Goal: Task Accomplishment & Management: Use online tool/utility

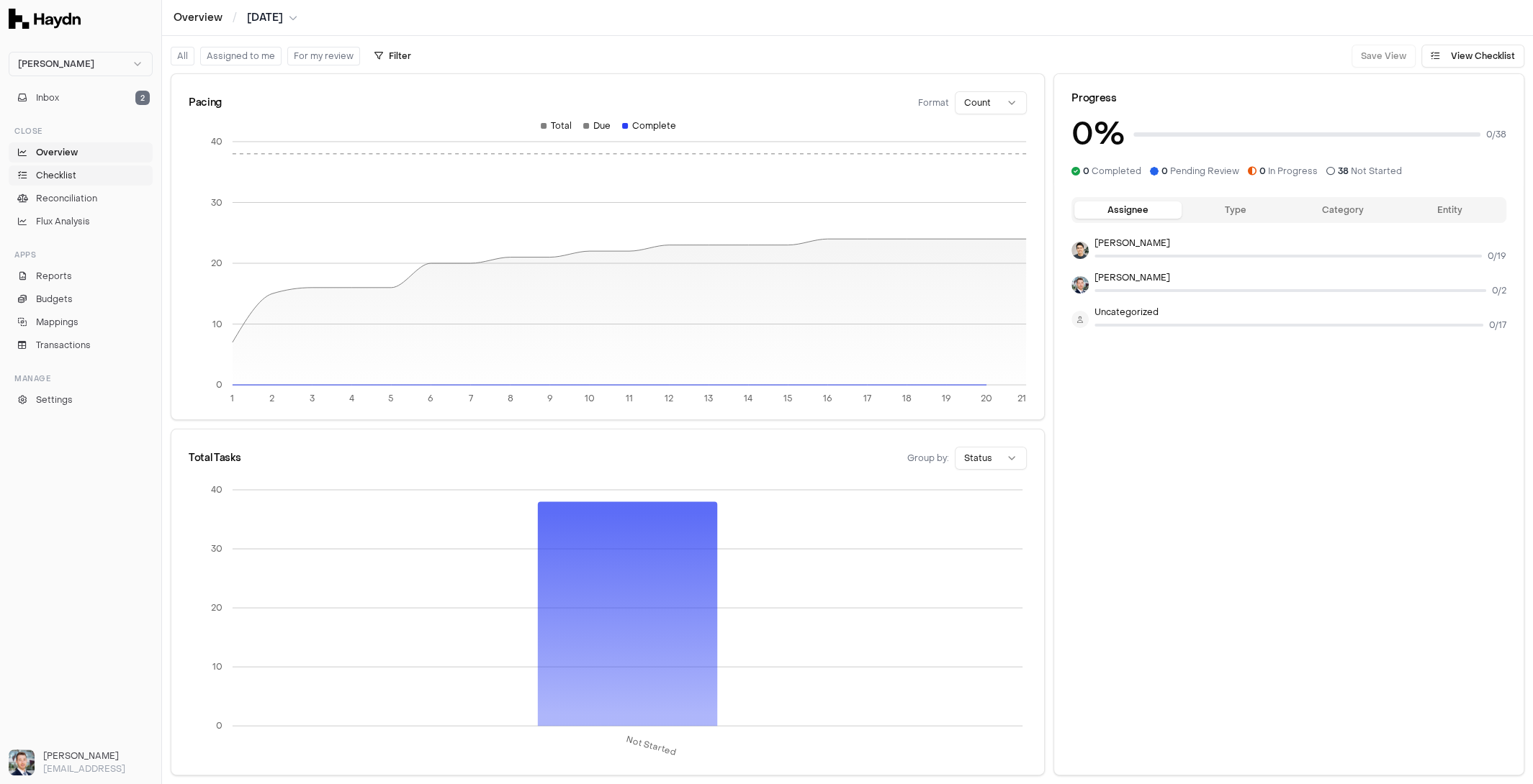
click at [75, 171] on span "Checklist" at bounding box center [56, 175] width 40 height 13
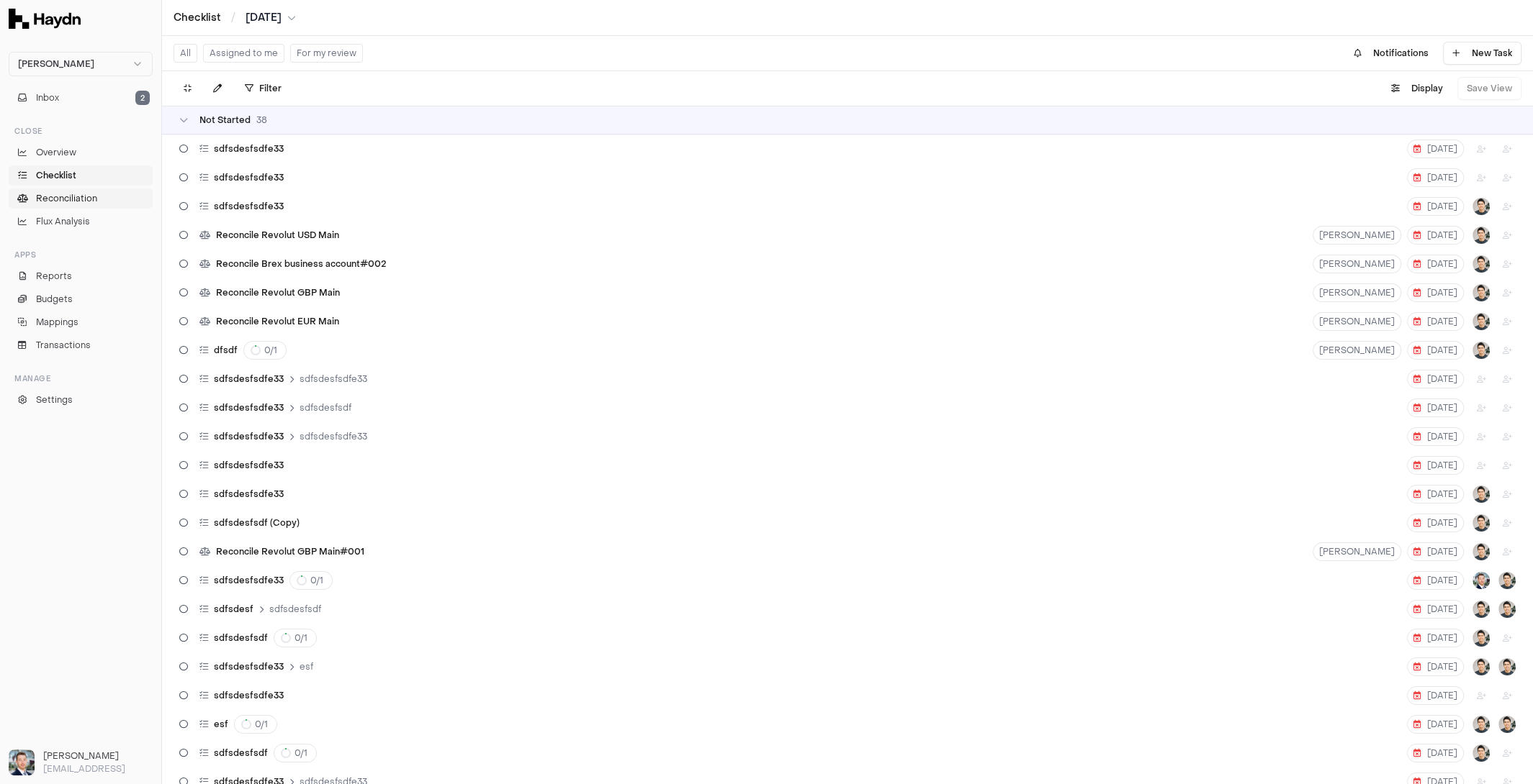
click at [69, 199] on span "Reconciliation" at bounding box center [66, 198] width 61 height 13
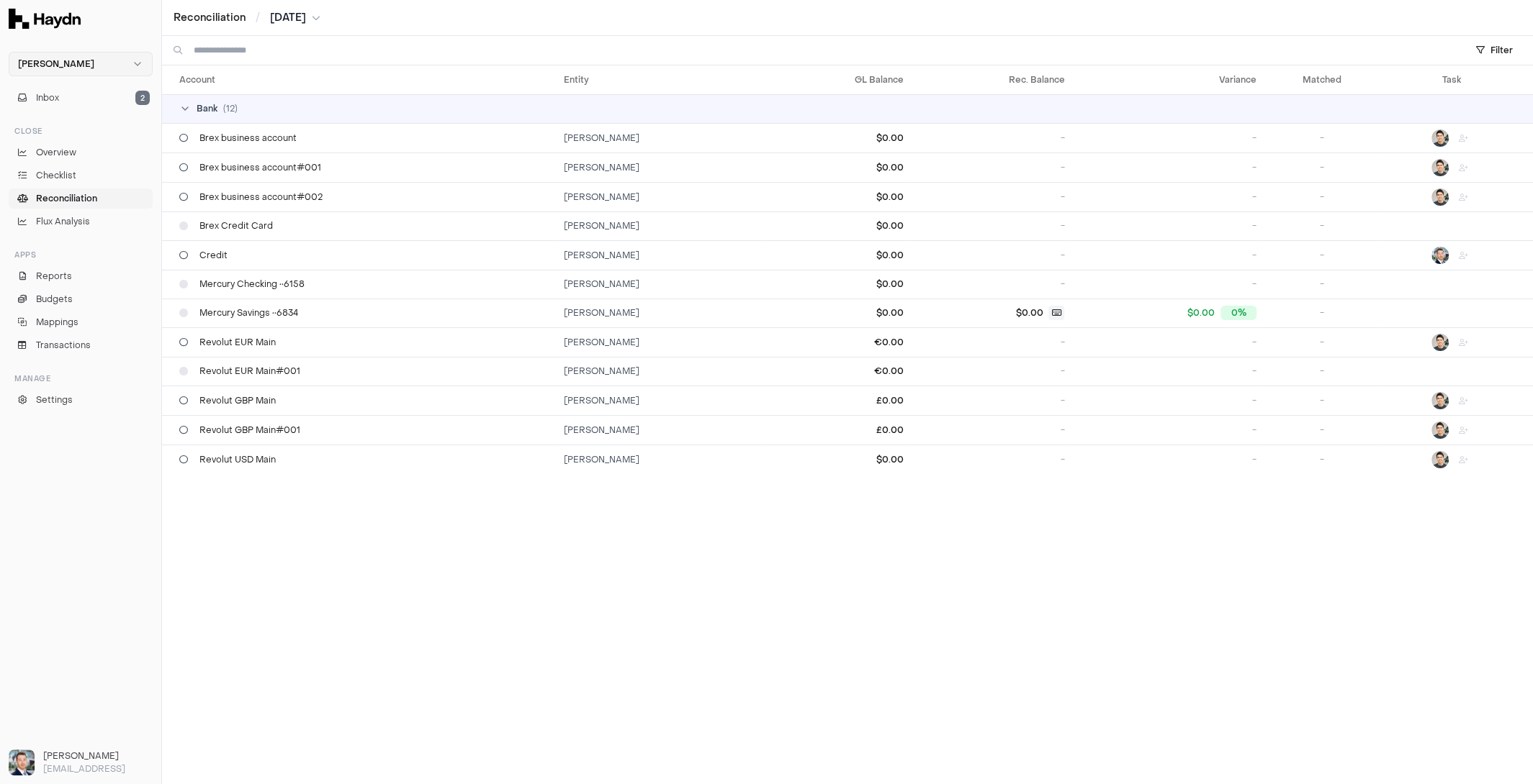
click at [87, 66] on html "[PERSON_NAME] Inbox 2 Close Overview Checklist Reconciliation Flux Analysis App…" at bounding box center [766, 392] width 1533 height 784
click at [66, 134] on div "Nivoda" at bounding box center [80, 132] width 137 height 20
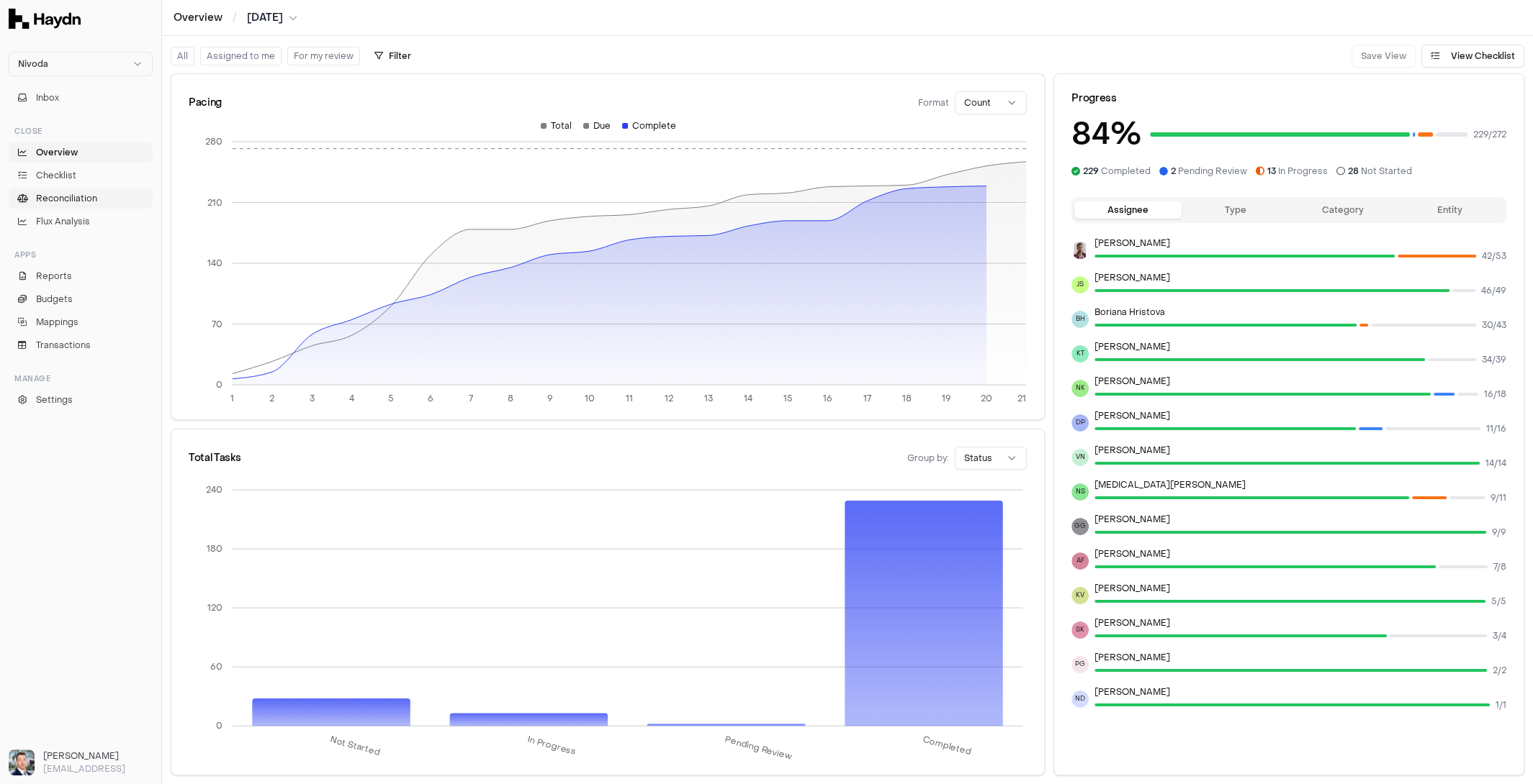
click at [69, 194] on span "Reconciliation" at bounding box center [66, 198] width 61 height 13
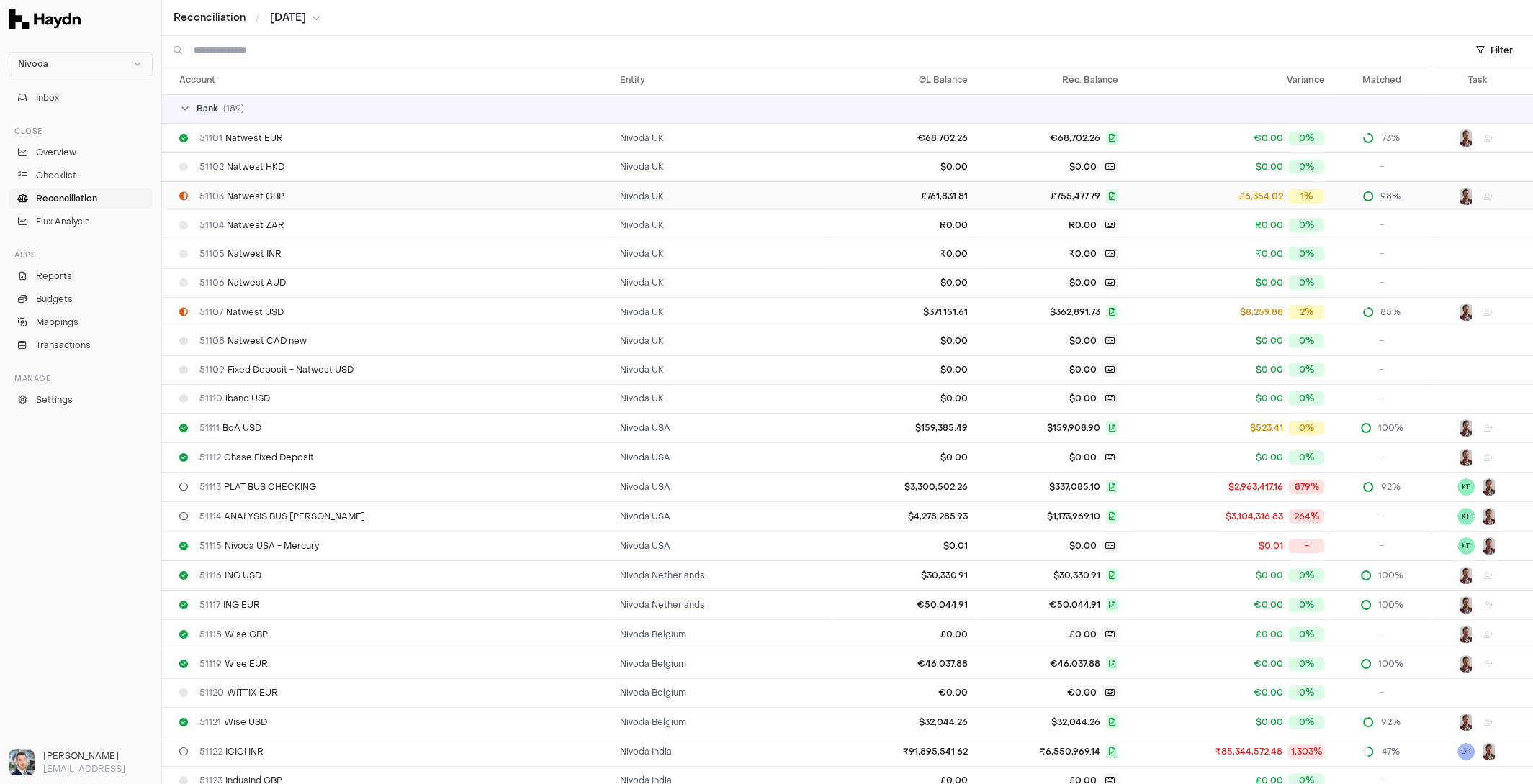
click at [434, 185] on td "51103 Natwest GBP" at bounding box center [388, 196] width 452 height 30
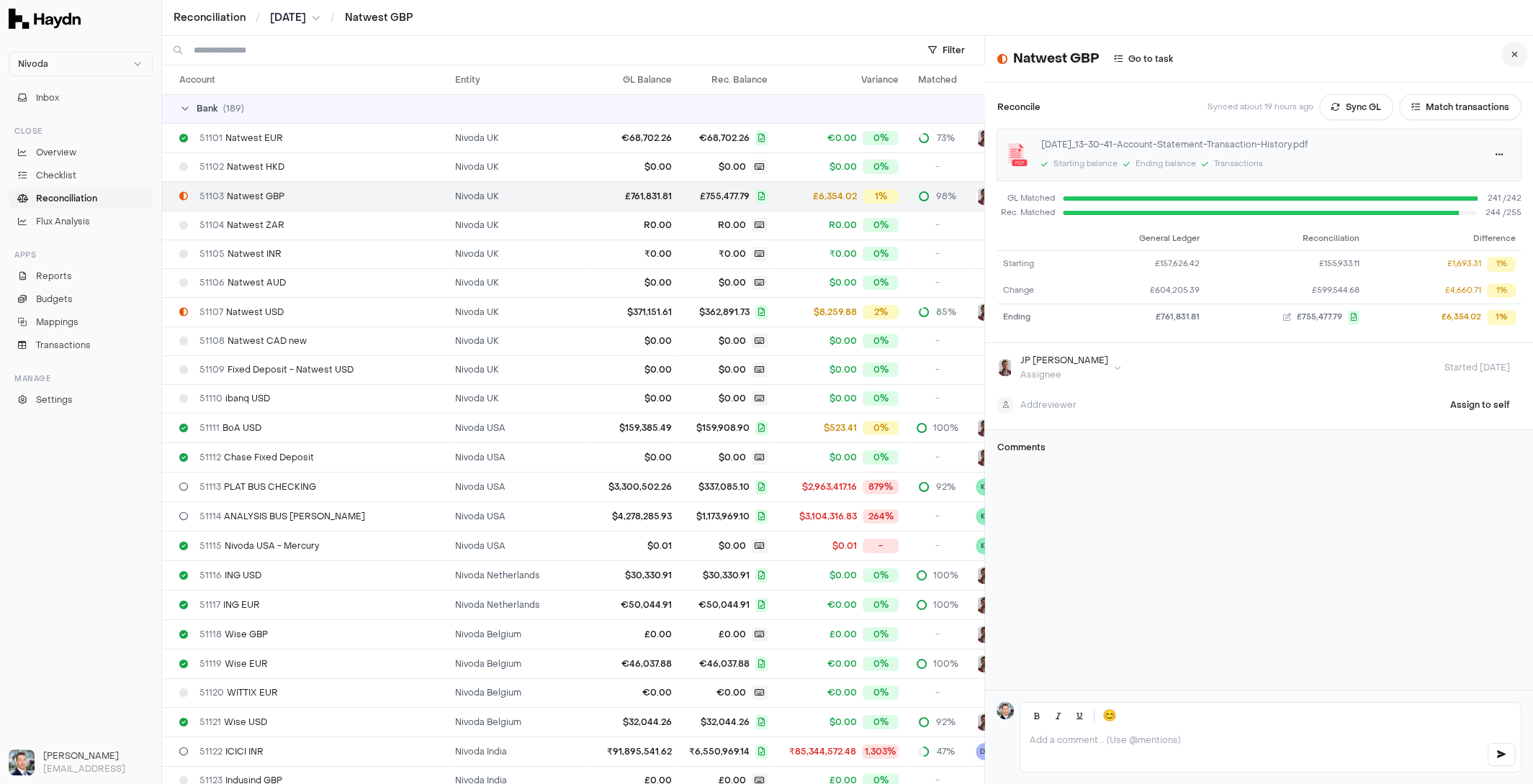
click at [1512, 55] on icon at bounding box center [1514, 55] width 7 height 9
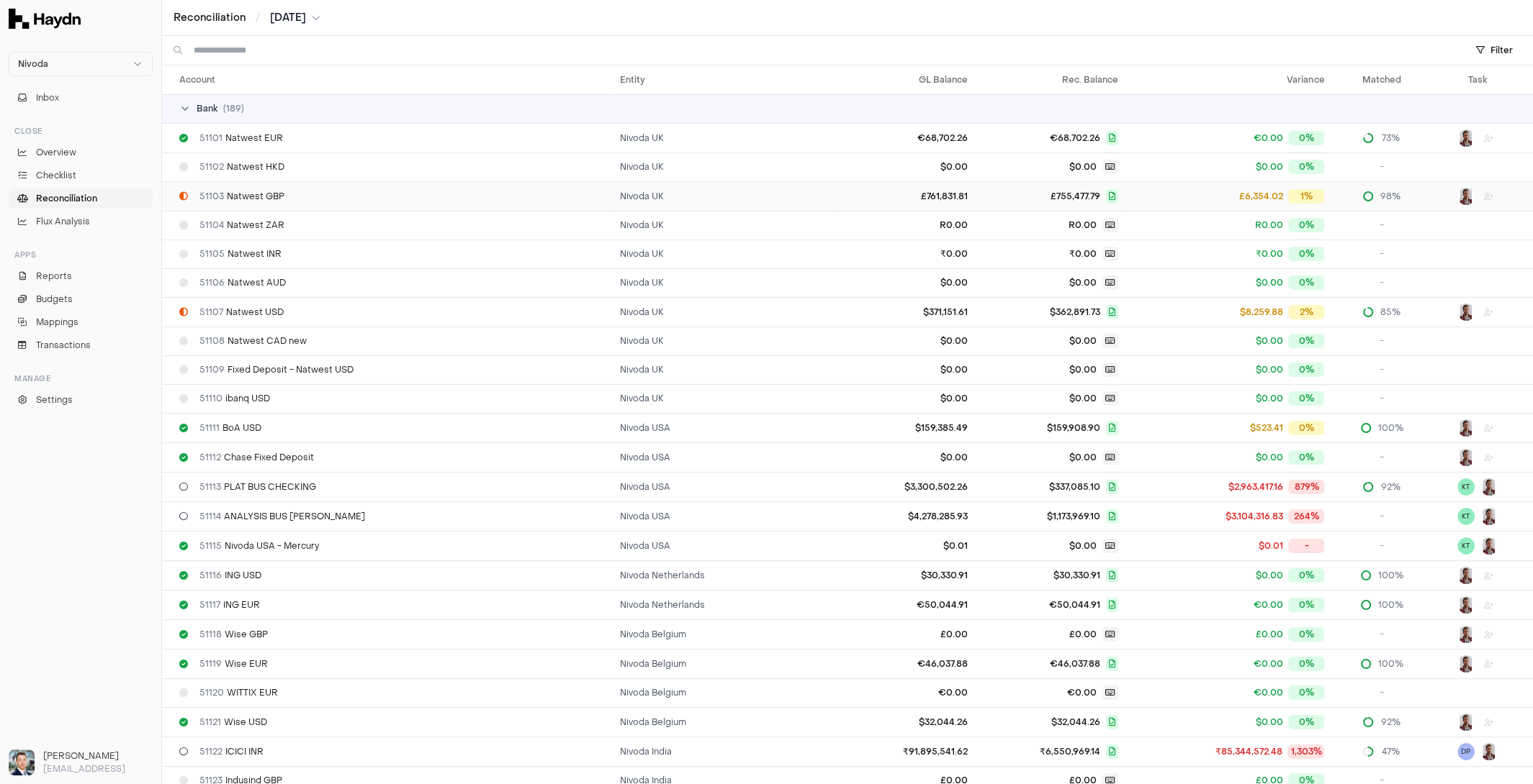
click at [1362, 195] on icon at bounding box center [1367, 196] width 11 height 11
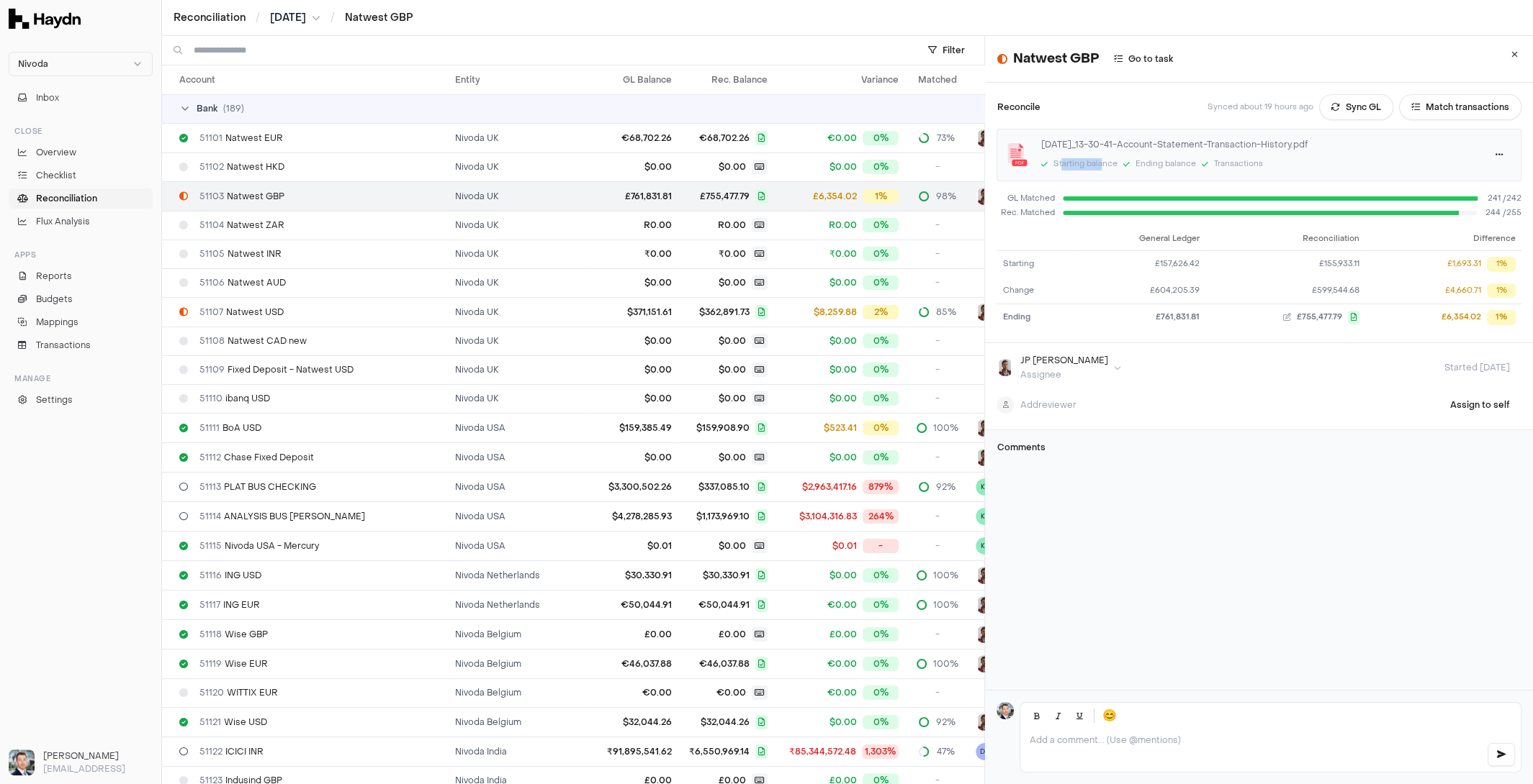
drag, startPoint x: 1101, startPoint y: 162, endPoint x: 1061, endPoint y: 160, distance: 40.0
click at [1060, 160] on div "Starting balance" at bounding box center [1085, 164] width 64 height 12
click at [1061, 160] on div "Starting balance" at bounding box center [1085, 164] width 64 height 12
click at [1150, 529] on div "Natwest GBP Go to task Reconcile Synced about 19 hours ago Sync GL Match transa…" at bounding box center [1258, 363] width 548 height 655
click at [1443, 107] on button "Match transactions" at bounding box center [1461, 107] width 123 height 26
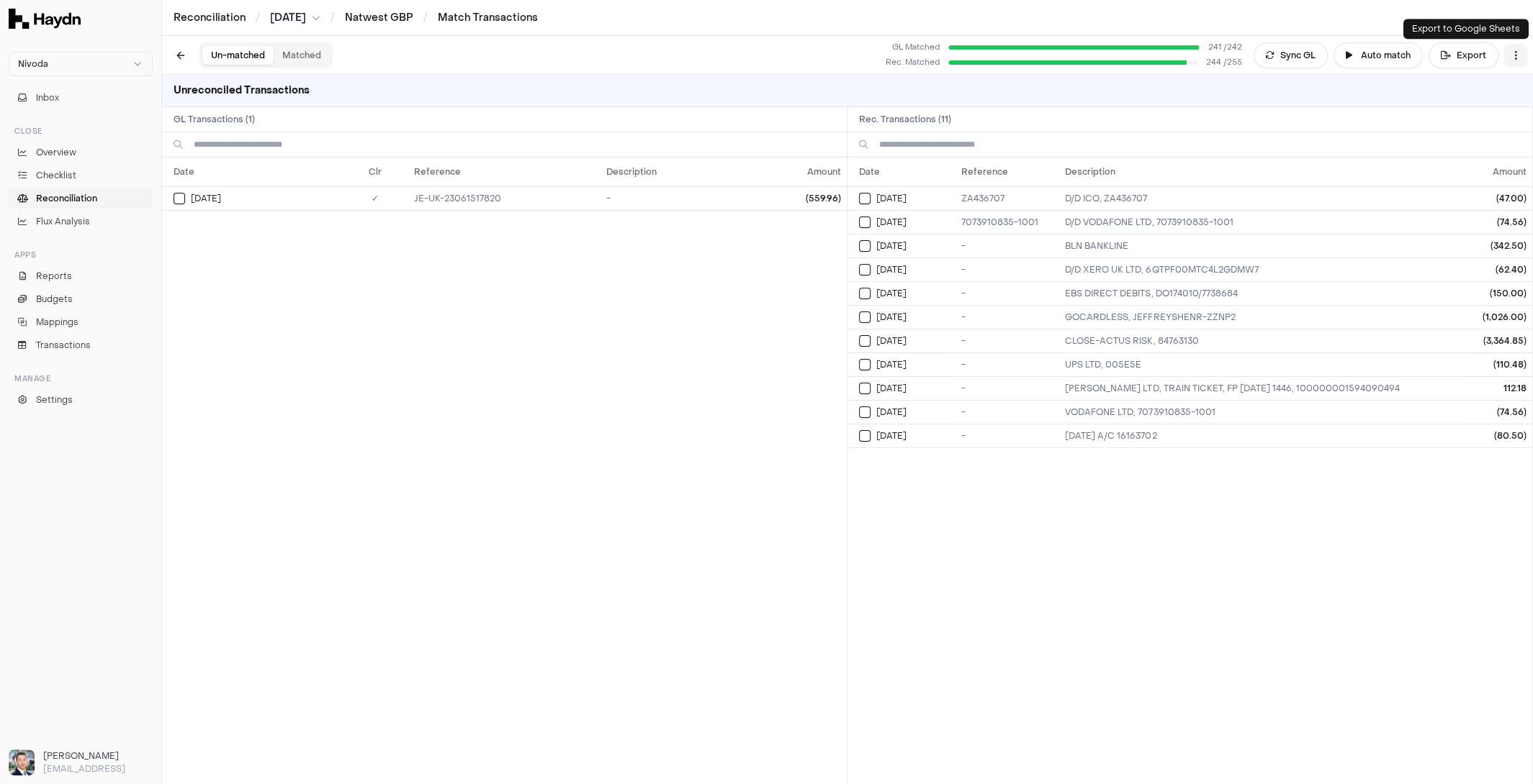
click at [1519, 57] on html "Nivoda Inbox Close Overview Checklist Reconciliation Flux Analysis Apps Reports…" at bounding box center [766, 392] width 1533 height 784
click at [1460, 85] on div "Reset" at bounding box center [1458, 82] width 131 height 20
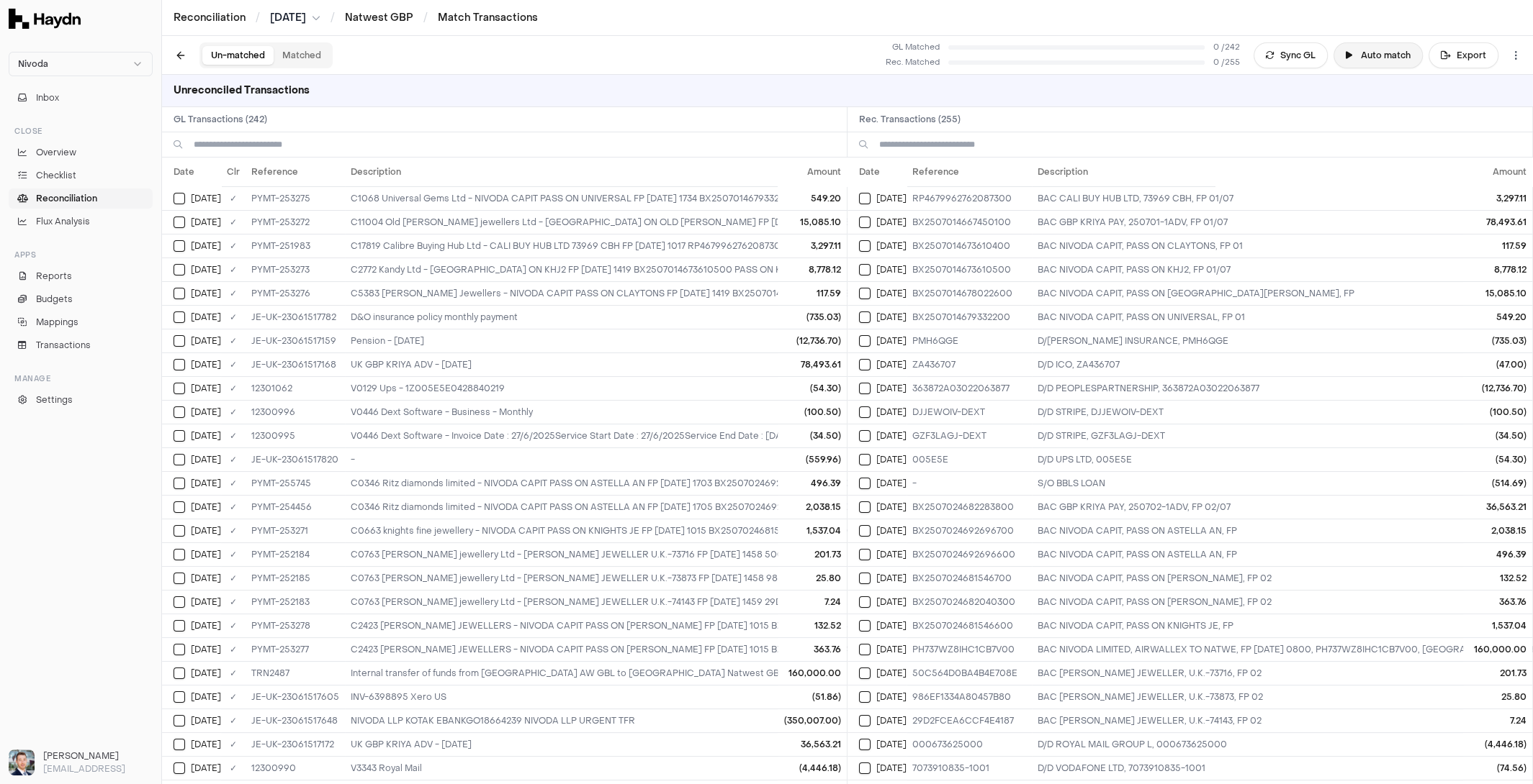
click at [1372, 55] on button "Auto match" at bounding box center [1378, 55] width 90 height 26
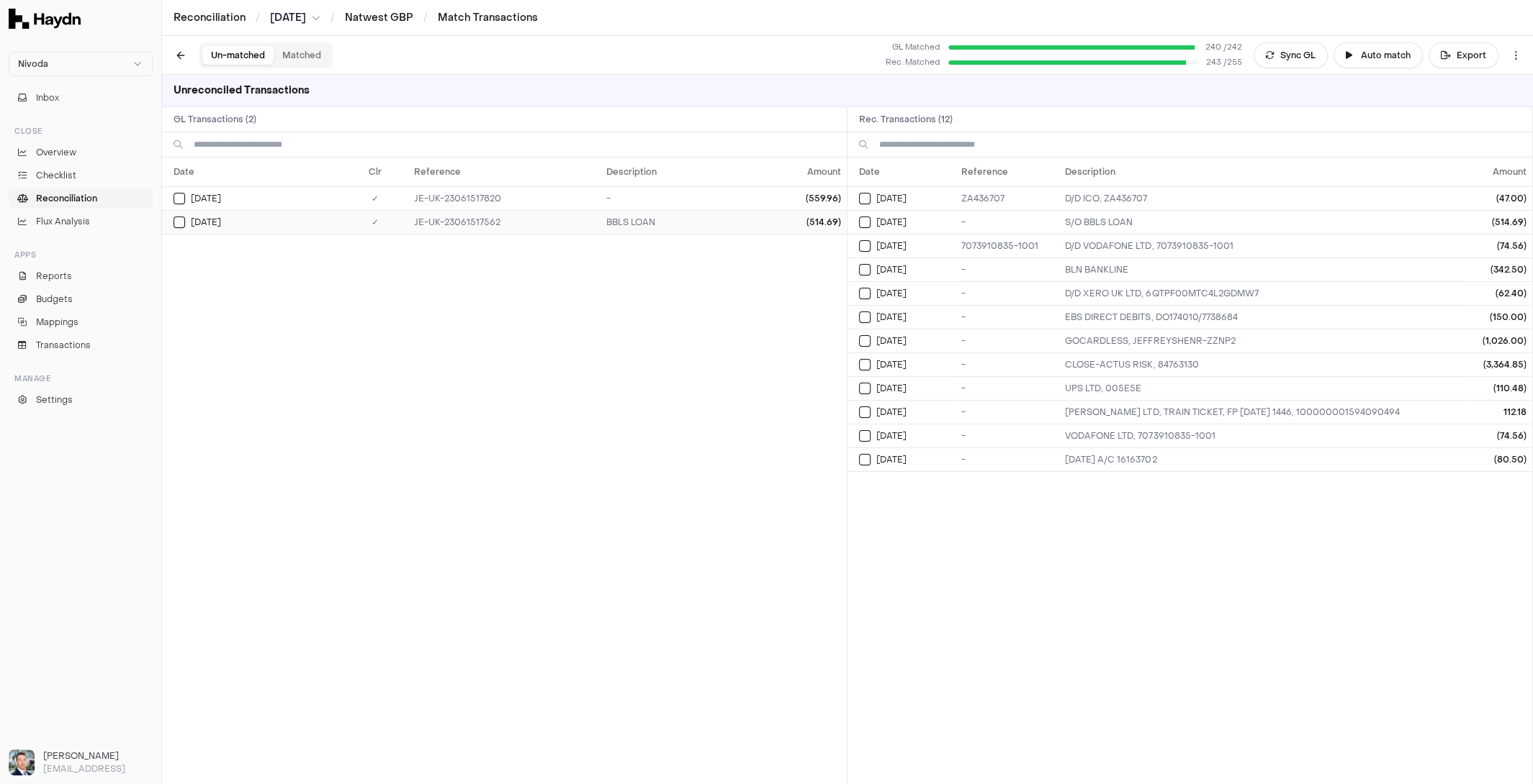
click at [180, 223] on button "Select GL transaction 7687730" at bounding box center [179, 222] width 11 height 11
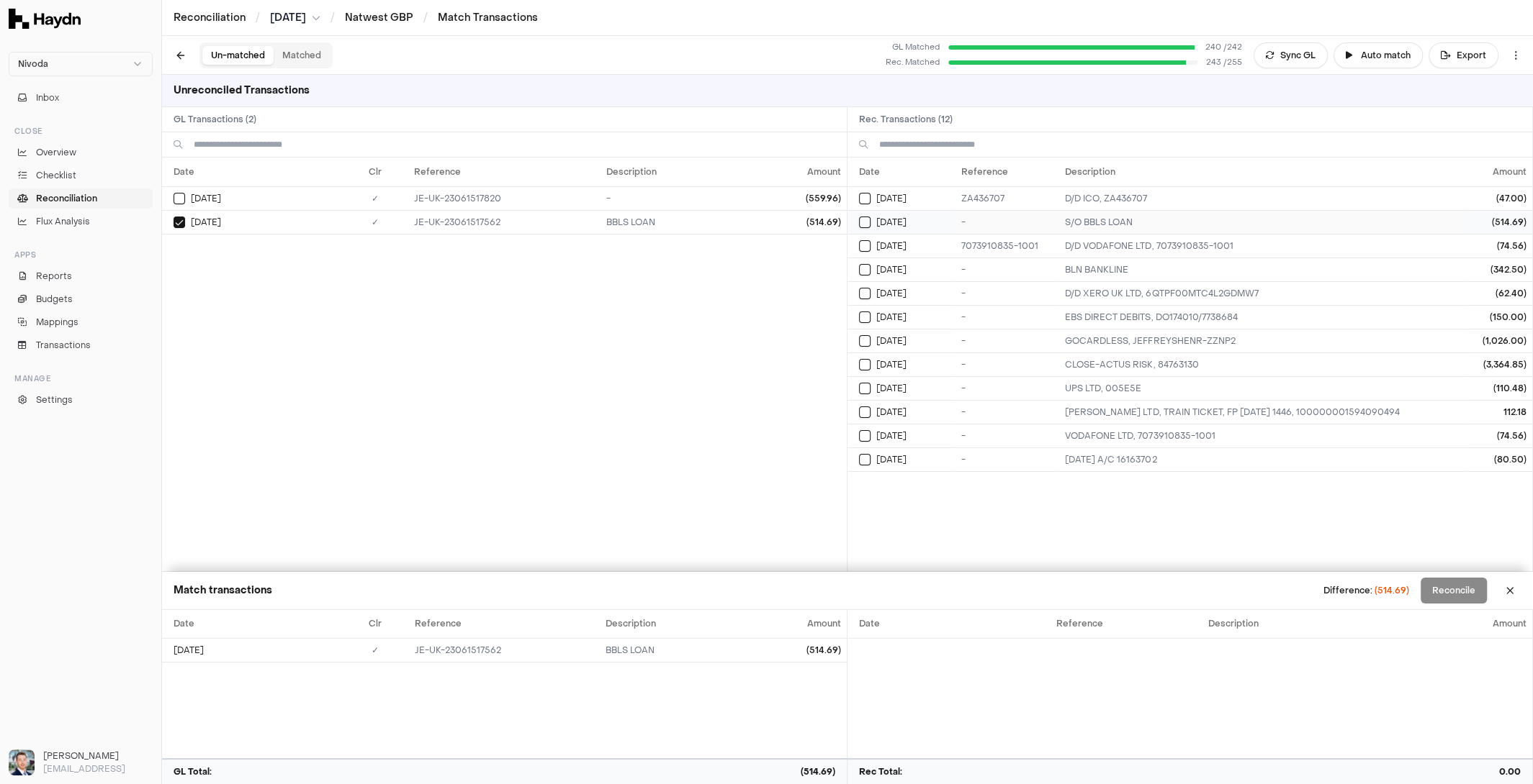
click at [865, 217] on button "Select reconciliation transaction 25940" at bounding box center [864, 222] width 11 height 11
click at [1454, 587] on button "Reconcile" at bounding box center [1453, 591] width 66 height 26
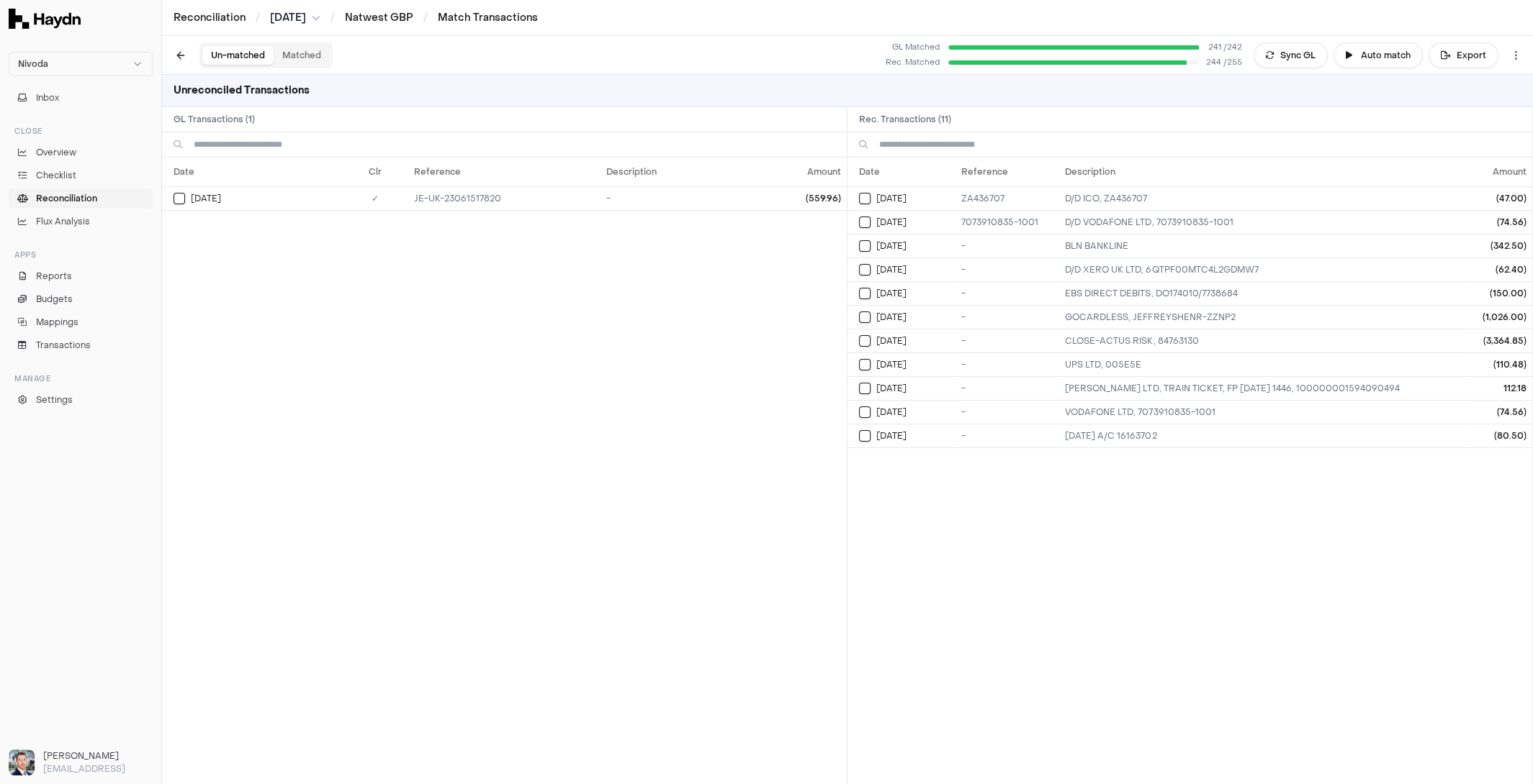
click at [288, 49] on button "Matched" at bounding box center [301, 55] width 56 height 19
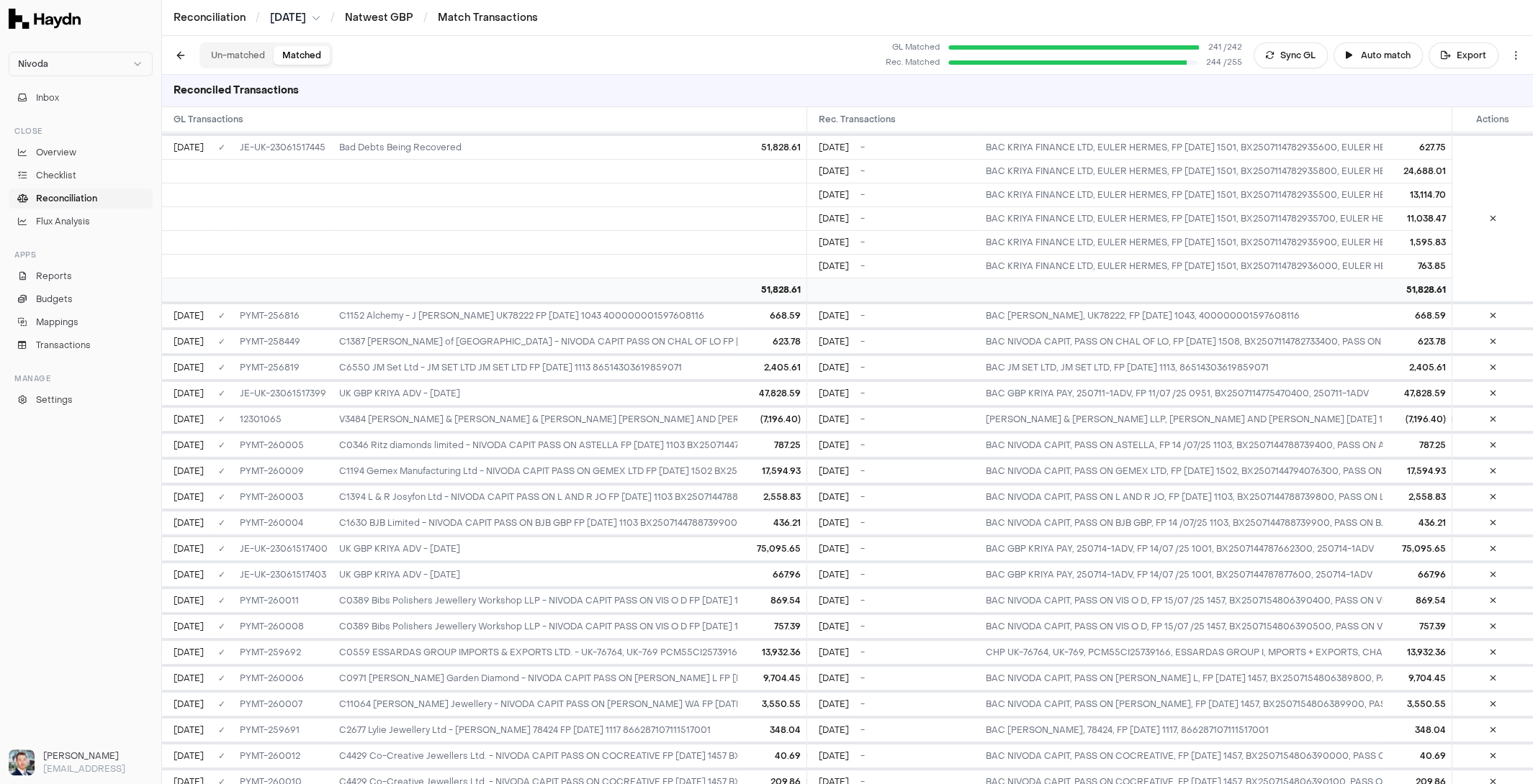
scroll to position [2487, 0]
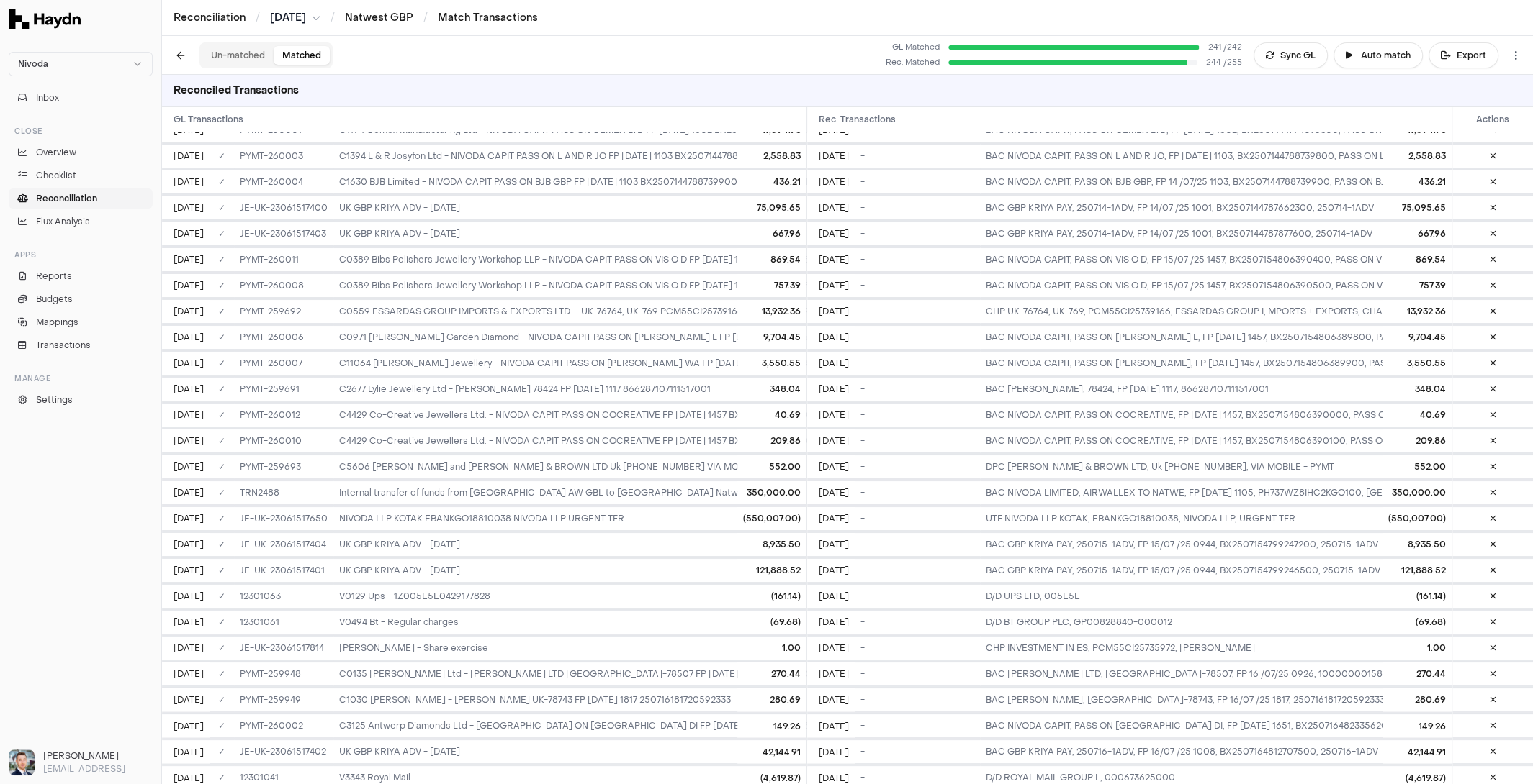
click at [81, 200] on span "Reconciliation" at bounding box center [66, 198] width 61 height 13
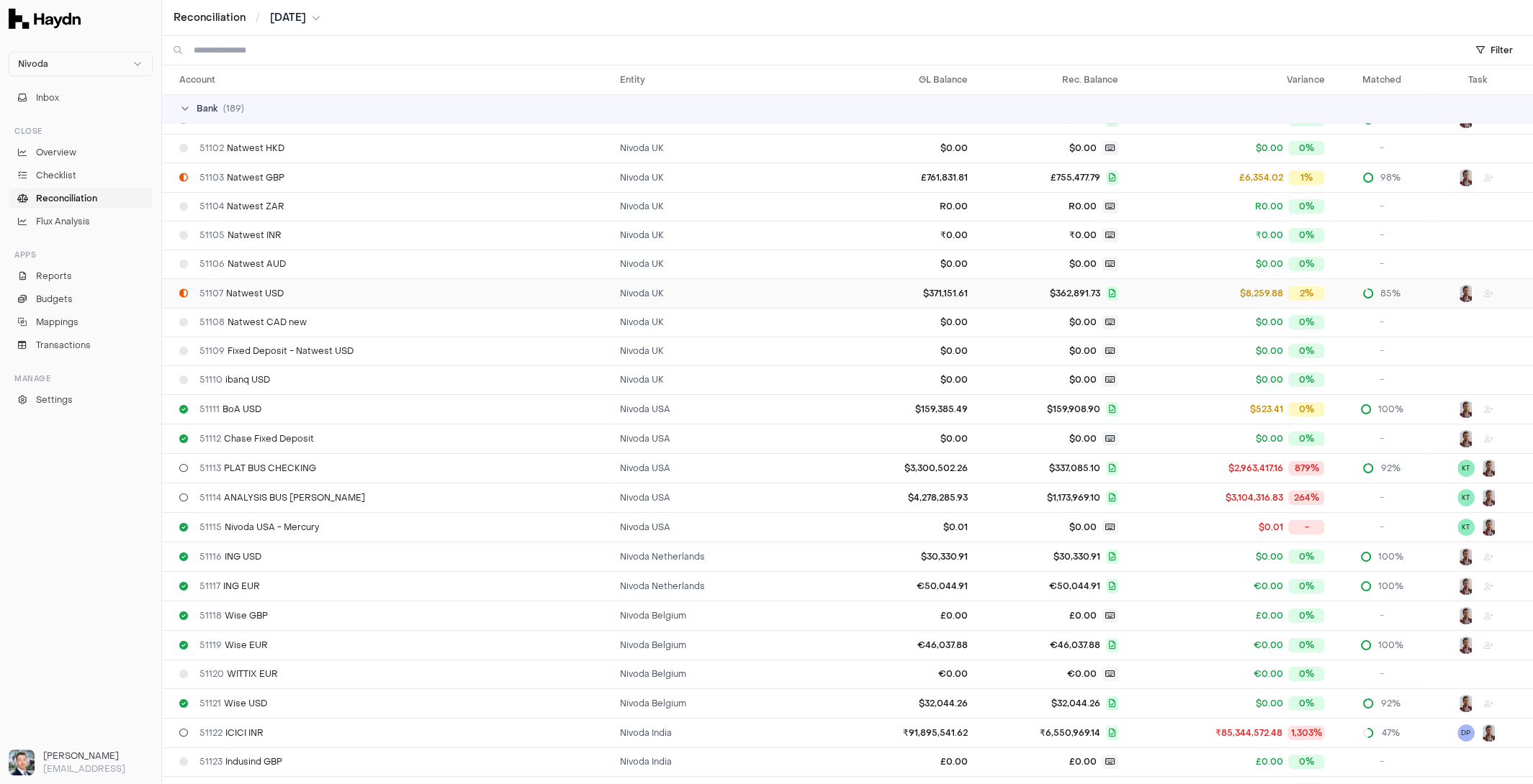
scroll to position [20, 0]
click at [328, 412] on td "51111 BoA USD" at bounding box center [388, 408] width 452 height 30
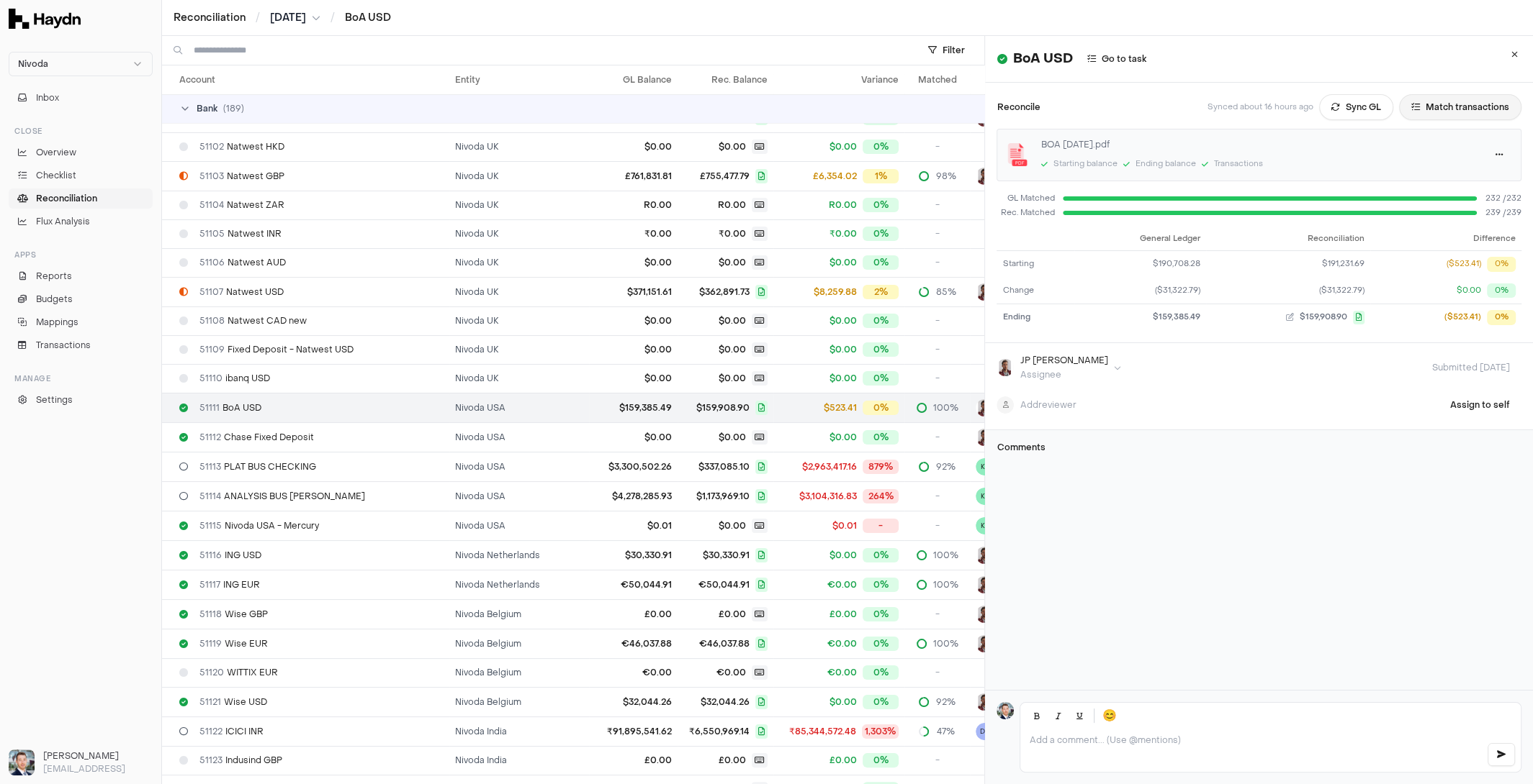
click at [1439, 110] on button "Match transactions" at bounding box center [1461, 107] width 123 height 26
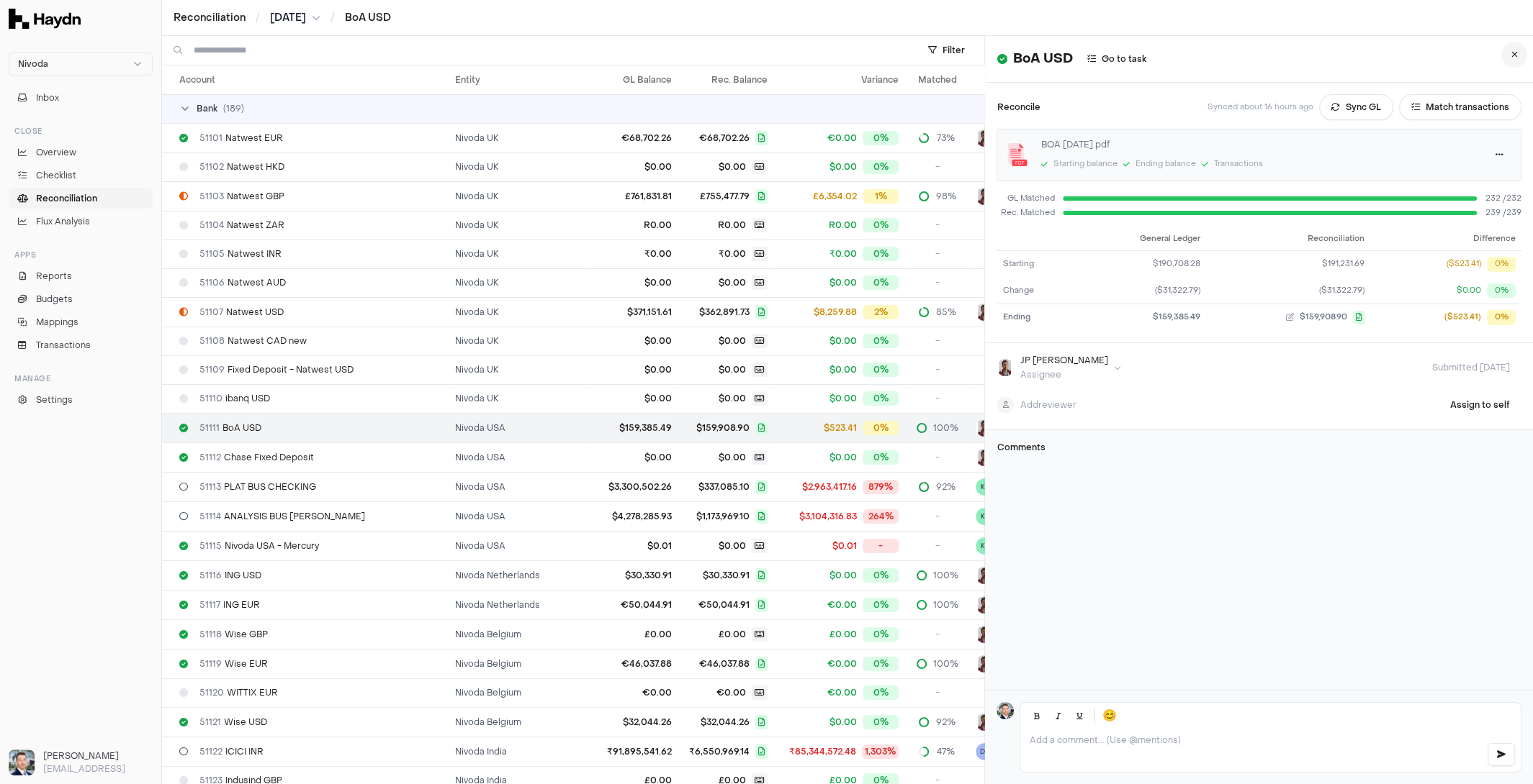
click at [1513, 59] on button at bounding box center [1514, 55] width 26 height 26
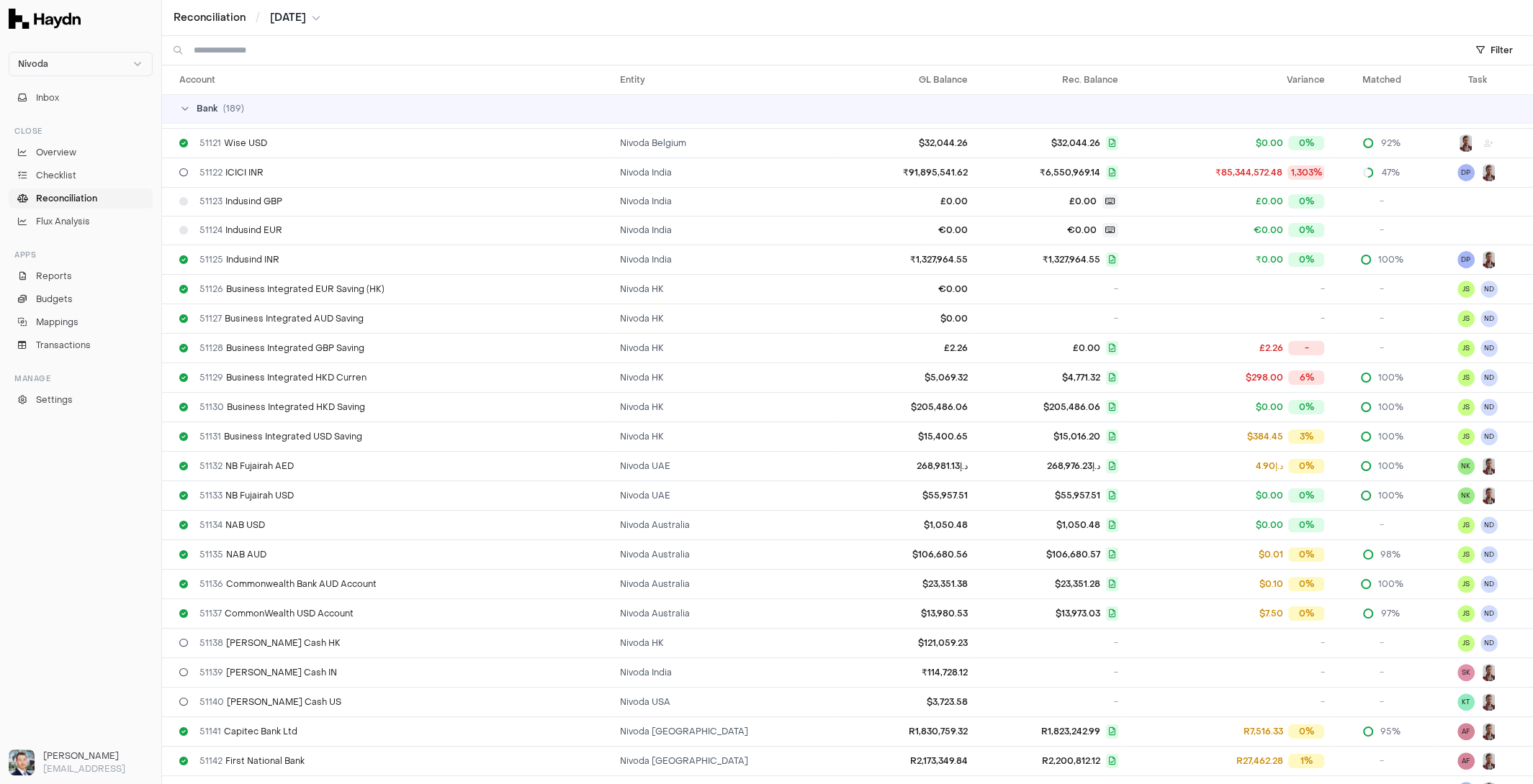
scroll to position [952, 0]
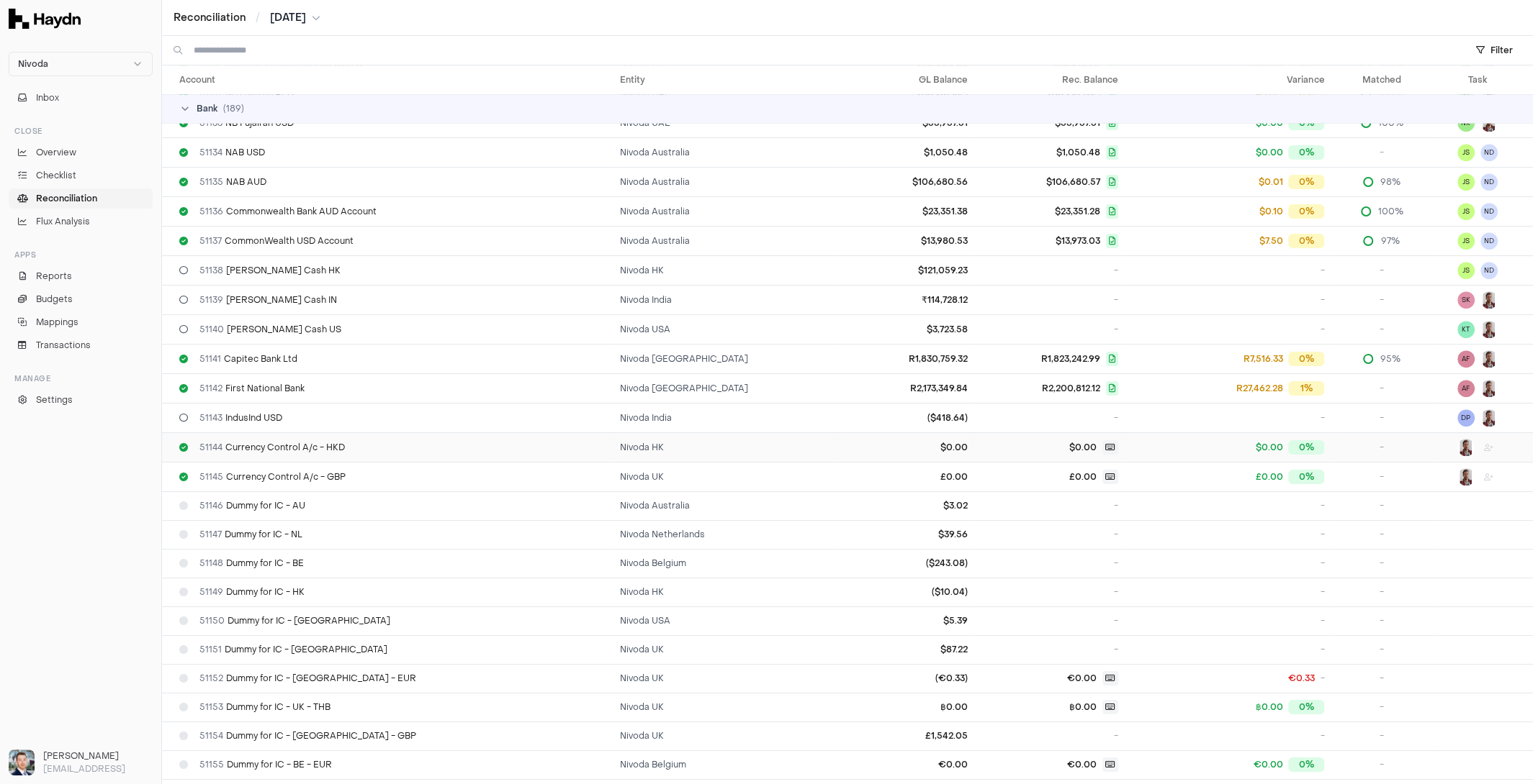
click at [379, 442] on div "51144 Currency Control A/c - HKD" at bounding box center [394, 447] width 429 height 11
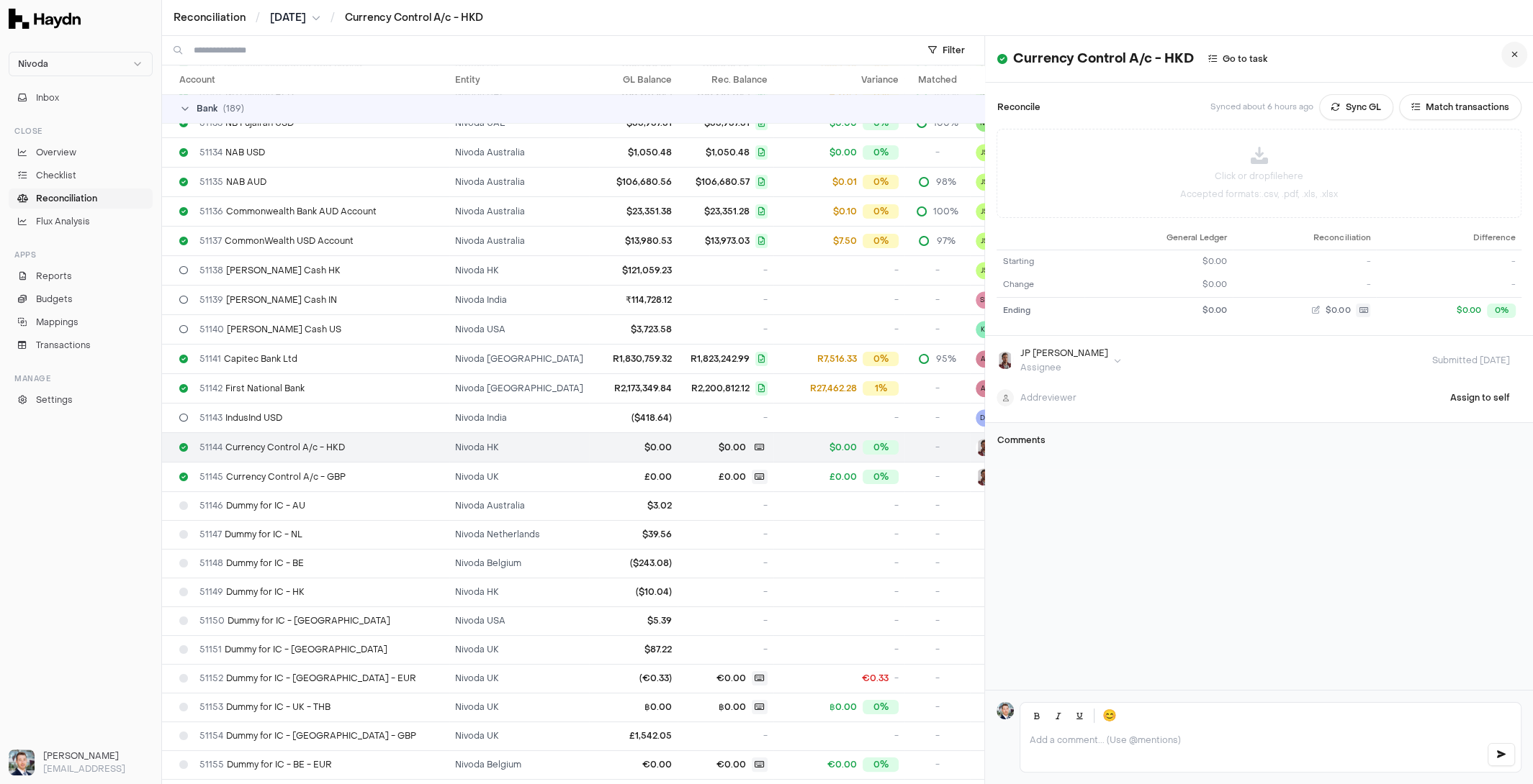
click at [1519, 57] on button at bounding box center [1514, 55] width 26 height 26
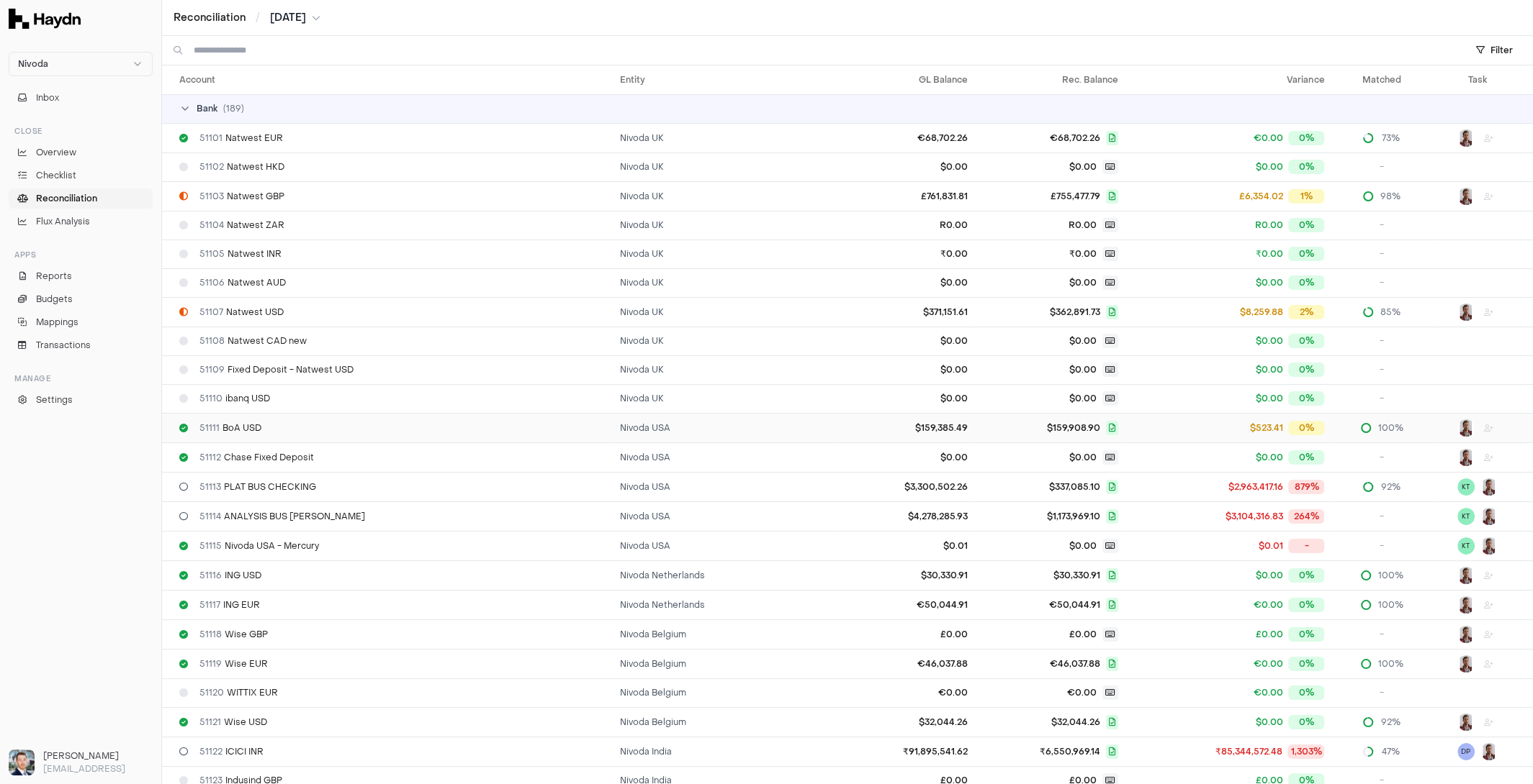
click at [921, 425] on td "$159,385.49" at bounding box center [903, 428] width 140 height 30
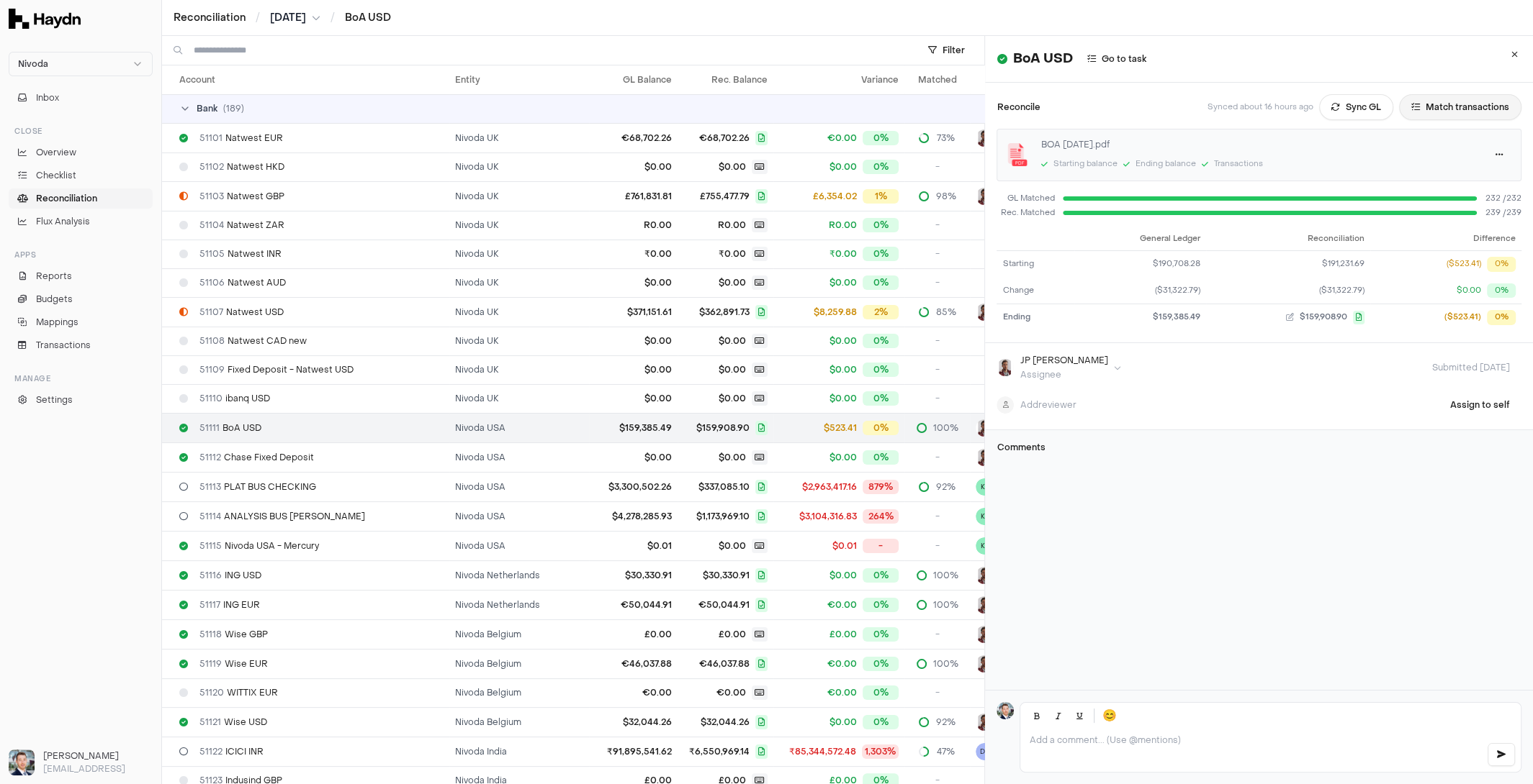
click at [1433, 109] on button "Match transactions" at bounding box center [1461, 107] width 123 height 26
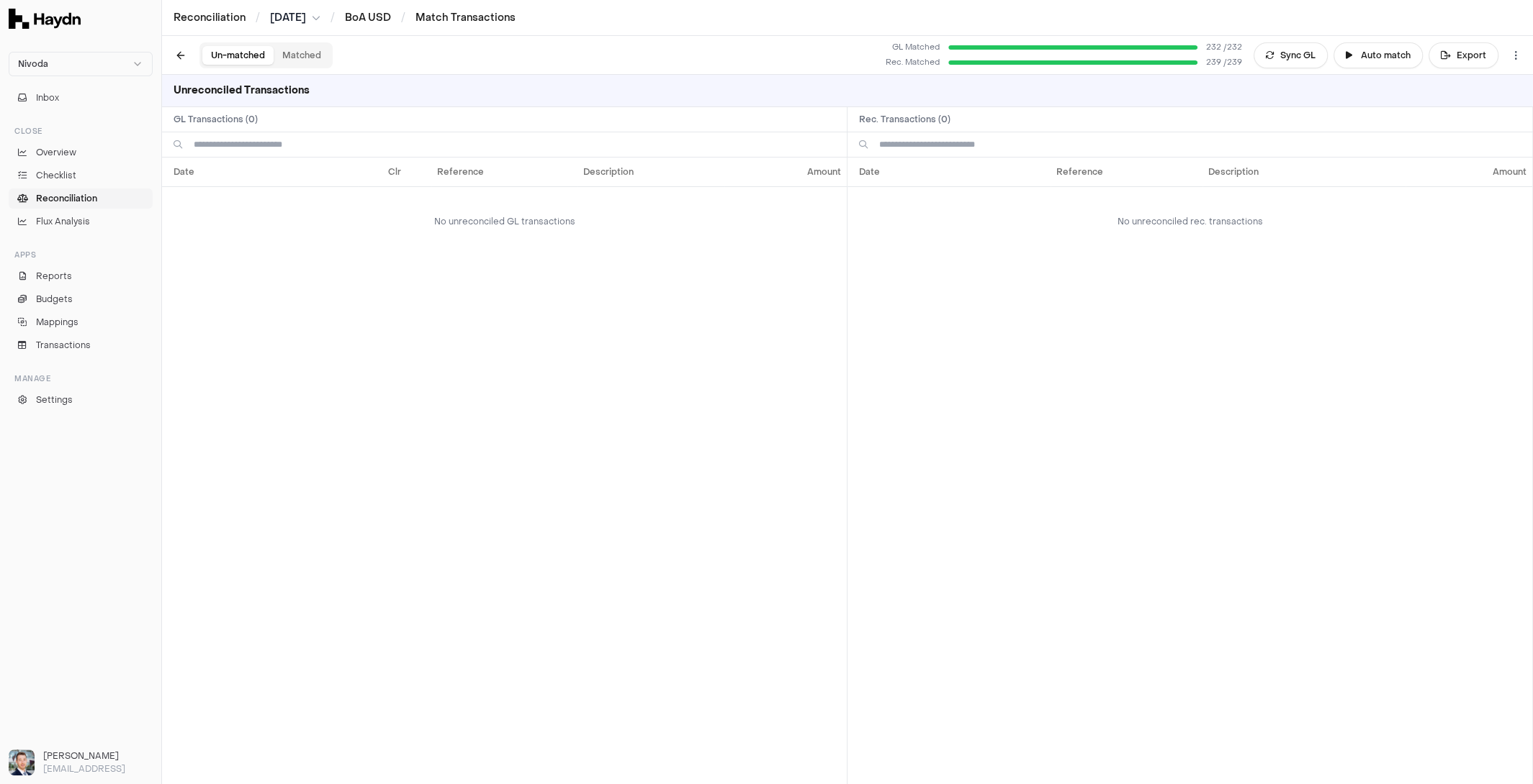
click at [312, 57] on button "Matched" at bounding box center [301, 55] width 56 height 19
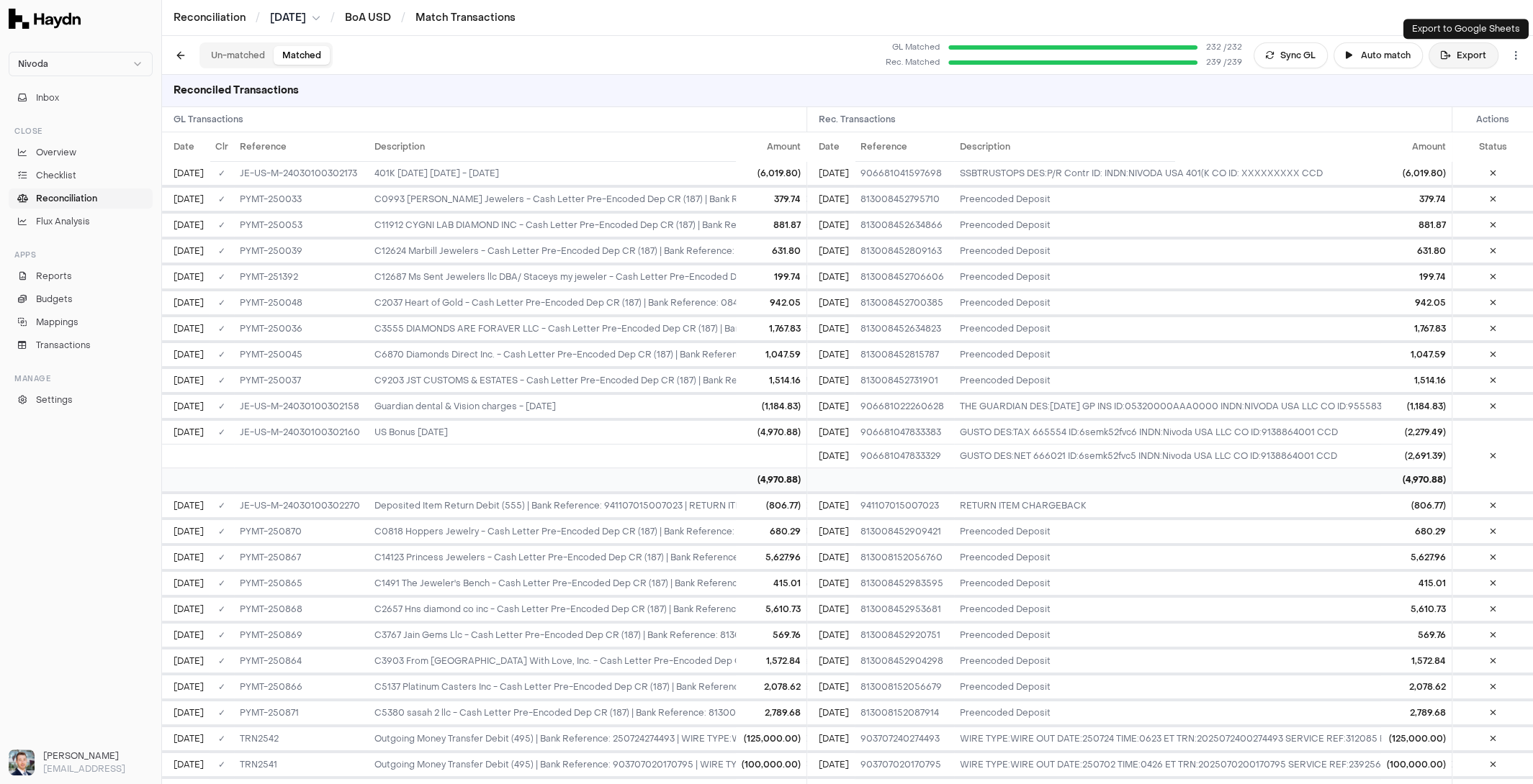
click at [1461, 57] on button "Export" at bounding box center [1463, 55] width 69 height 26
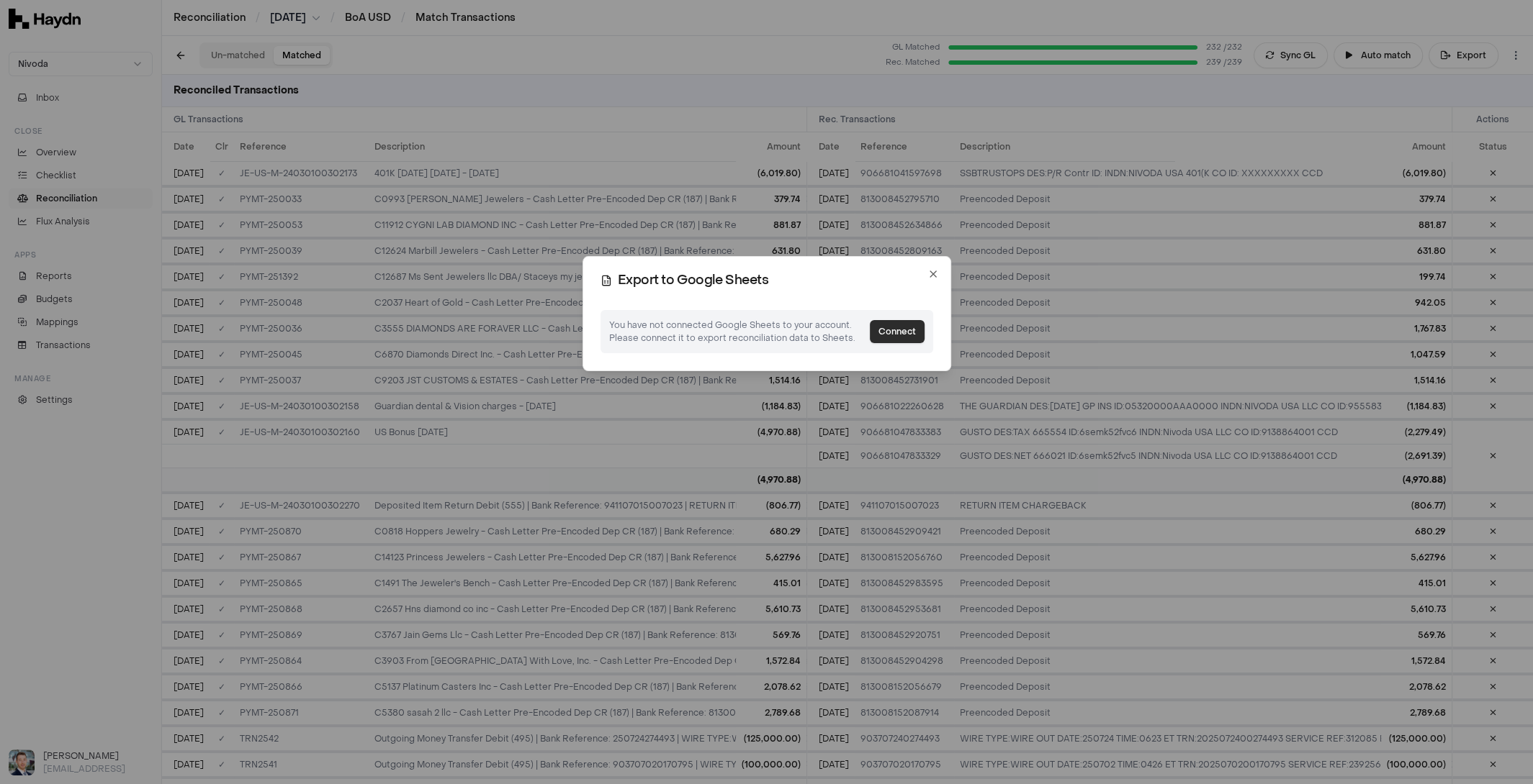
click at [898, 334] on button "Connect" at bounding box center [896, 332] width 55 height 23
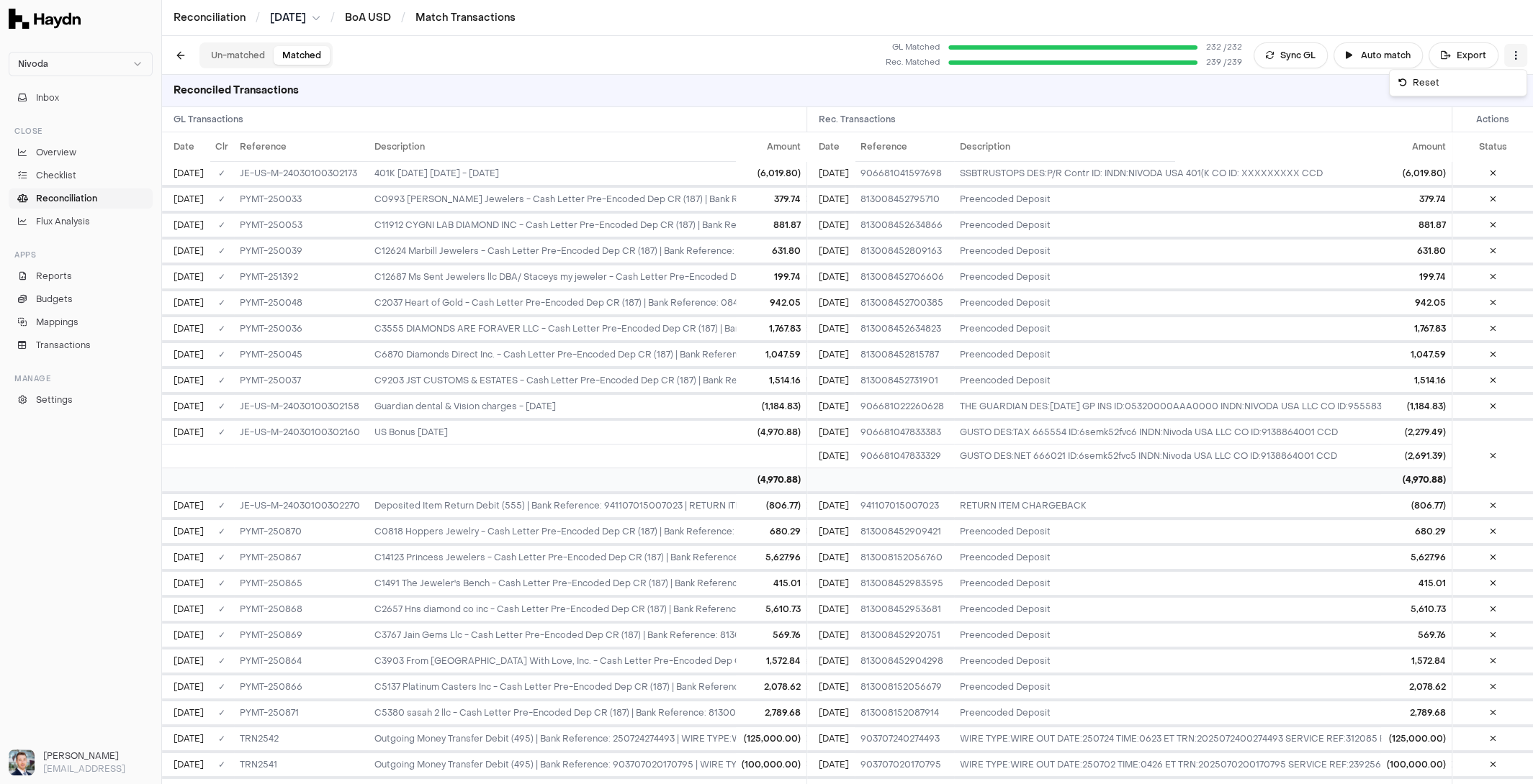
click at [1514, 63] on html "Nivoda Inbox Close Overview Checklist Reconciliation Flux Analysis Apps Reports…" at bounding box center [766, 392] width 1533 height 784
click at [1516, 59] on html "Nivoda Inbox Close Overview Checklist Reconciliation Flux Analysis Apps Reports…" at bounding box center [766, 392] width 1533 height 784
click at [1501, 85] on div "Reset" at bounding box center [1458, 82] width 131 height 20
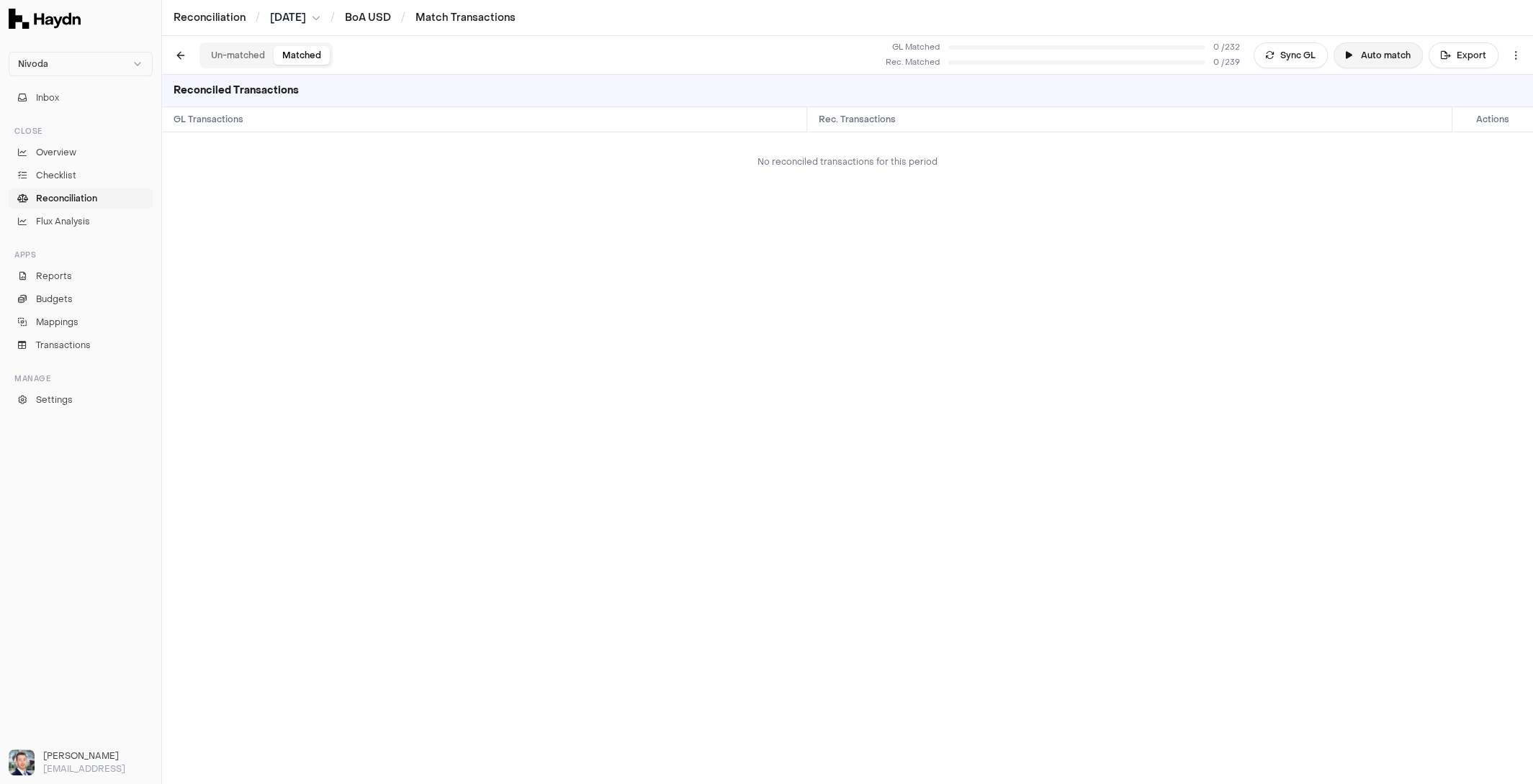
click at [1362, 52] on button "Auto match" at bounding box center [1378, 55] width 90 height 26
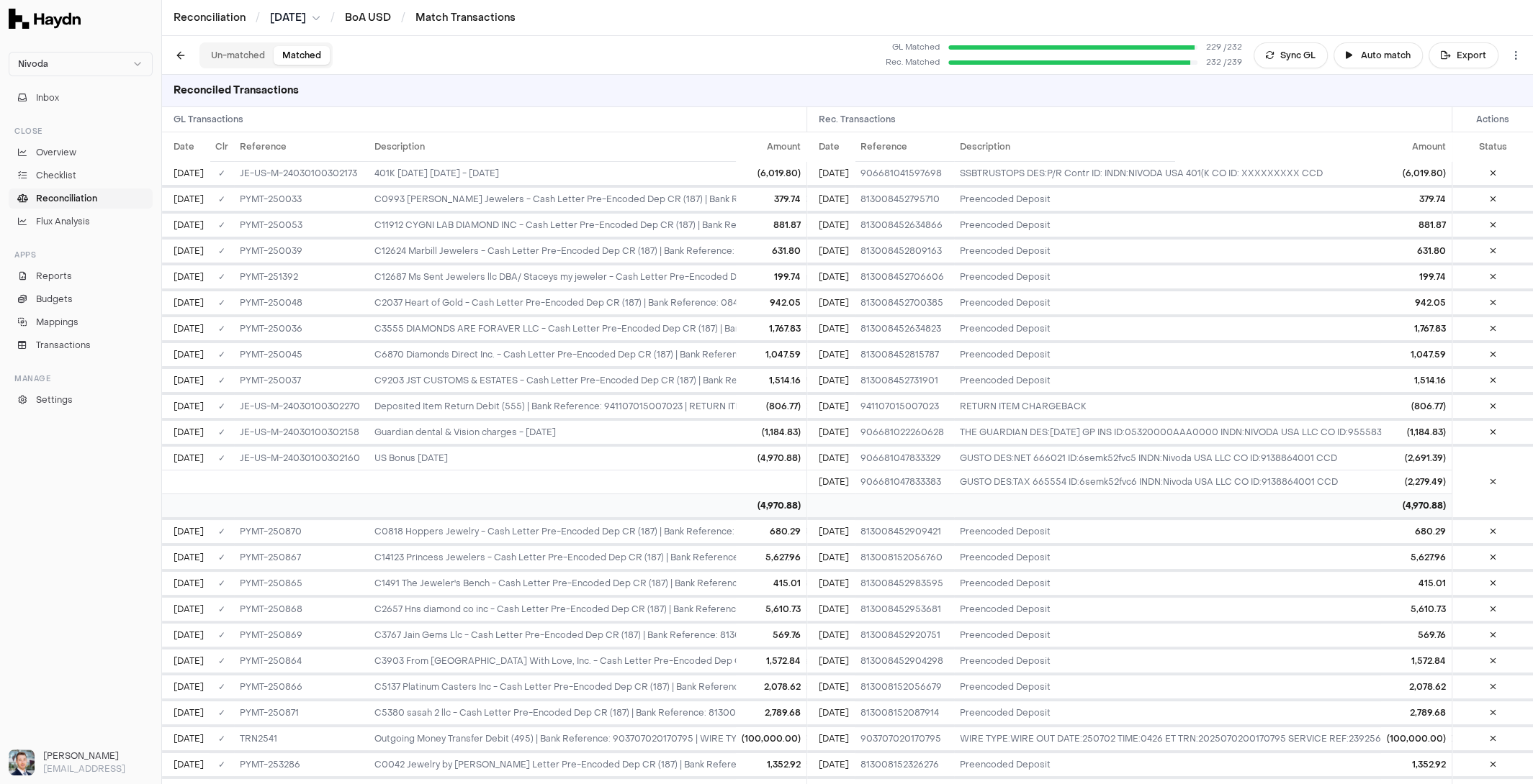
click at [77, 197] on span "Reconciliation" at bounding box center [66, 198] width 61 height 13
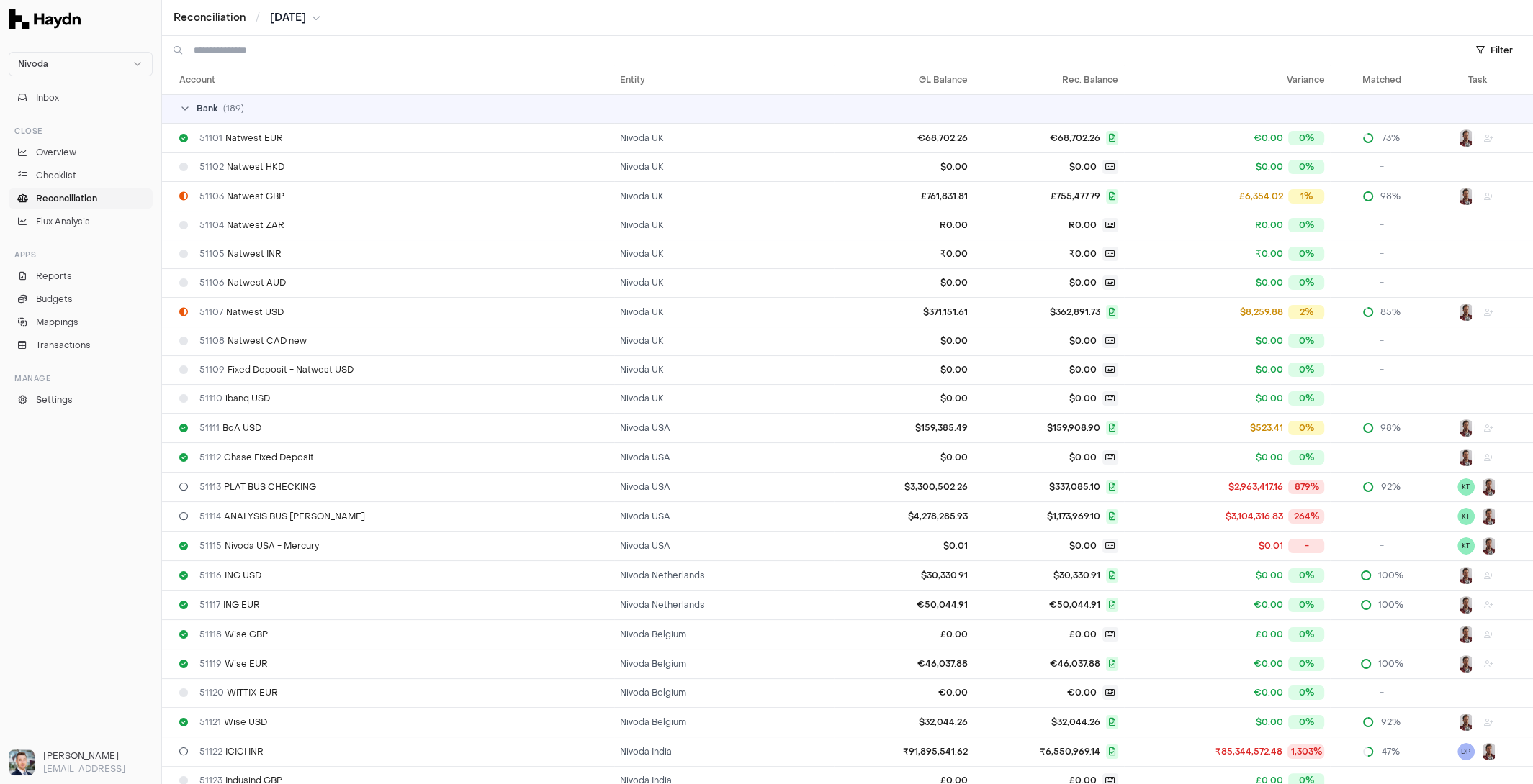
scroll to position [18, 0]
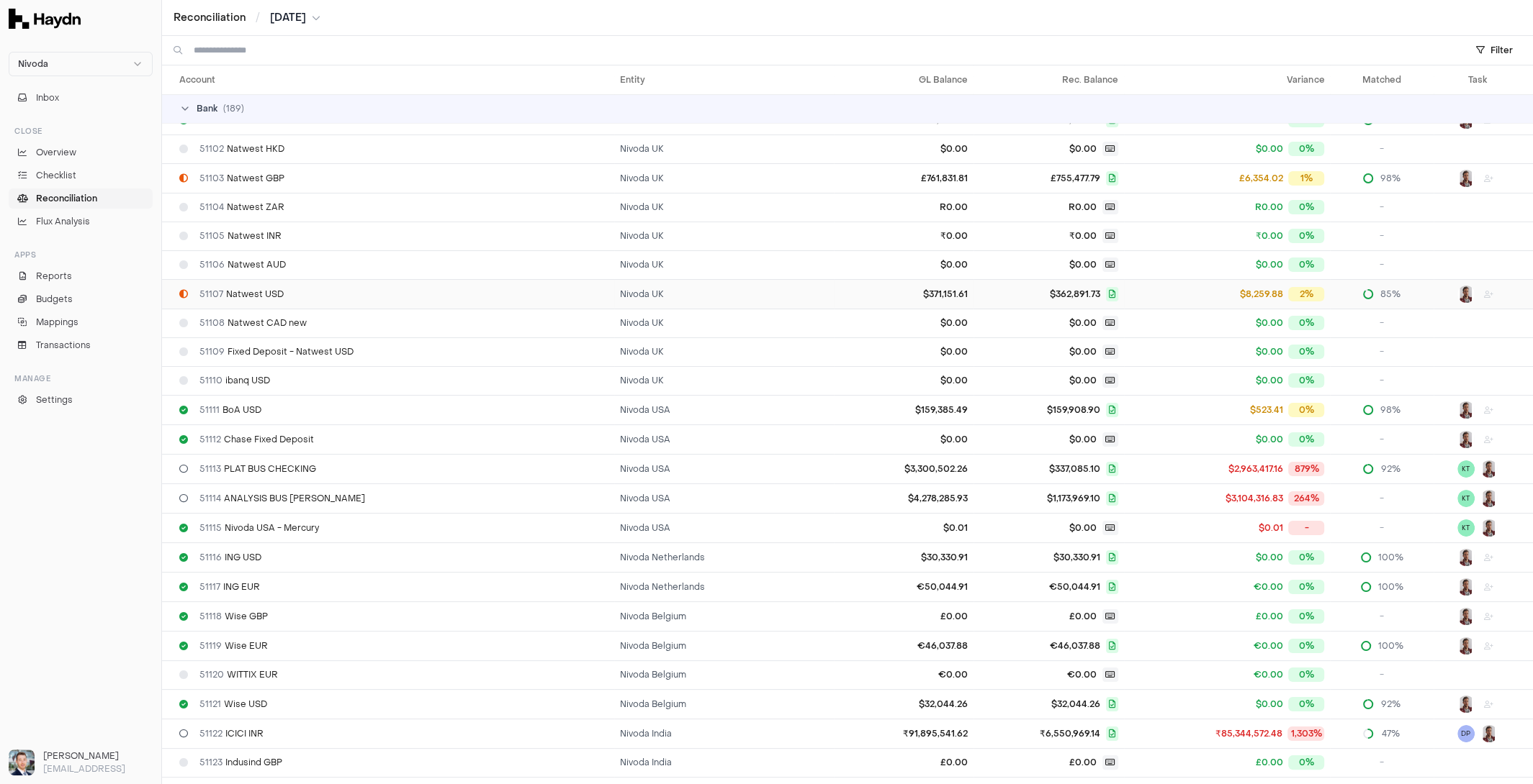
click at [845, 300] on td "$371,151.61" at bounding box center [903, 294] width 140 height 30
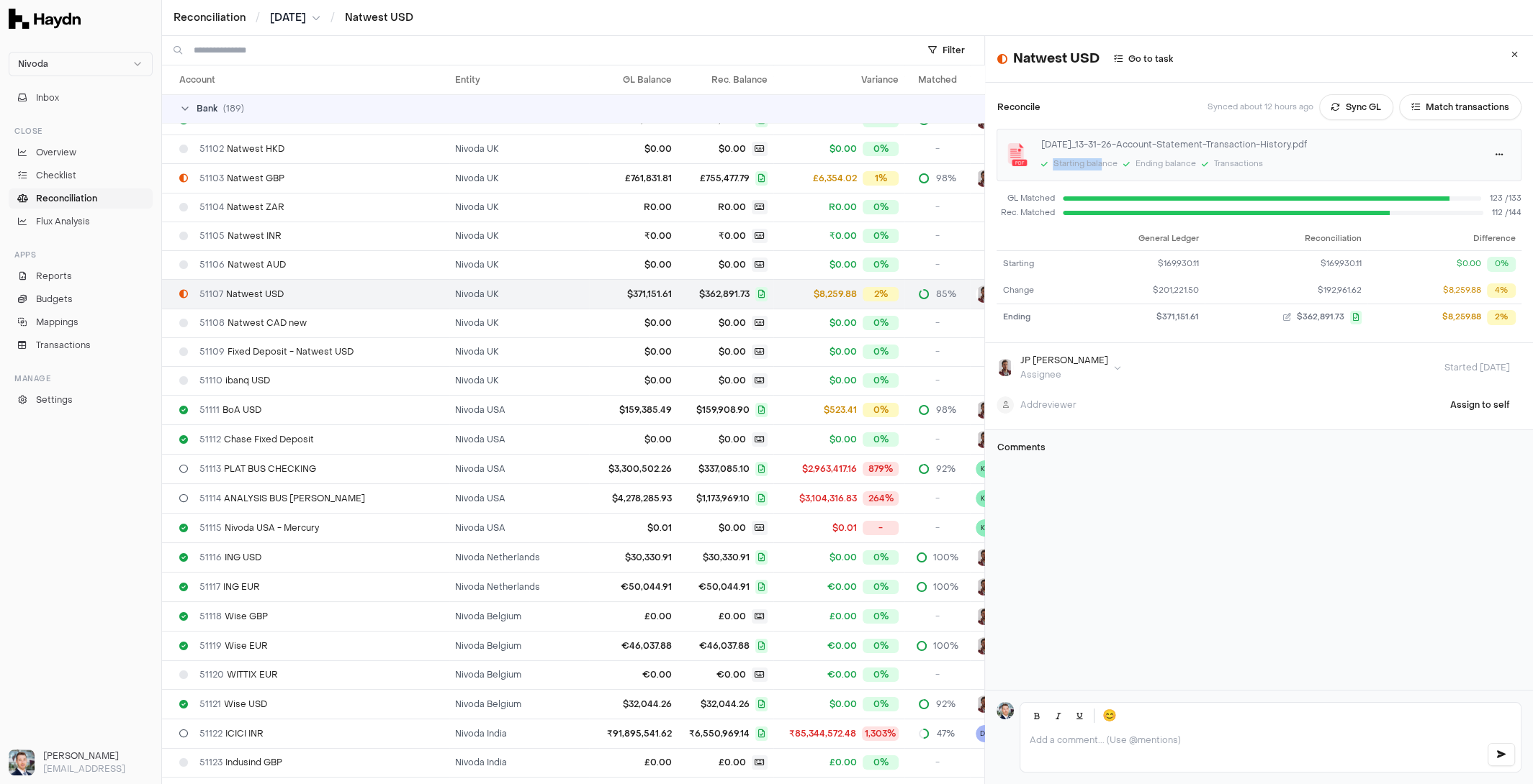
drag, startPoint x: 1100, startPoint y: 165, endPoint x: 1043, endPoint y: 158, distance: 57.4
click at [1042, 158] on div "Starting balance" at bounding box center [1079, 164] width 76 height 15
click at [1043, 158] on div "Starting balance" at bounding box center [1079, 164] width 76 height 15
click at [1094, 107] on div "Reconcile Synced about 12 hours ago Sync GL Match transactions" at bounding box center [1259, 107] width 525 height 26
click at [1517, 57] on button at bounding box center [1514, 55] width 26 height 26
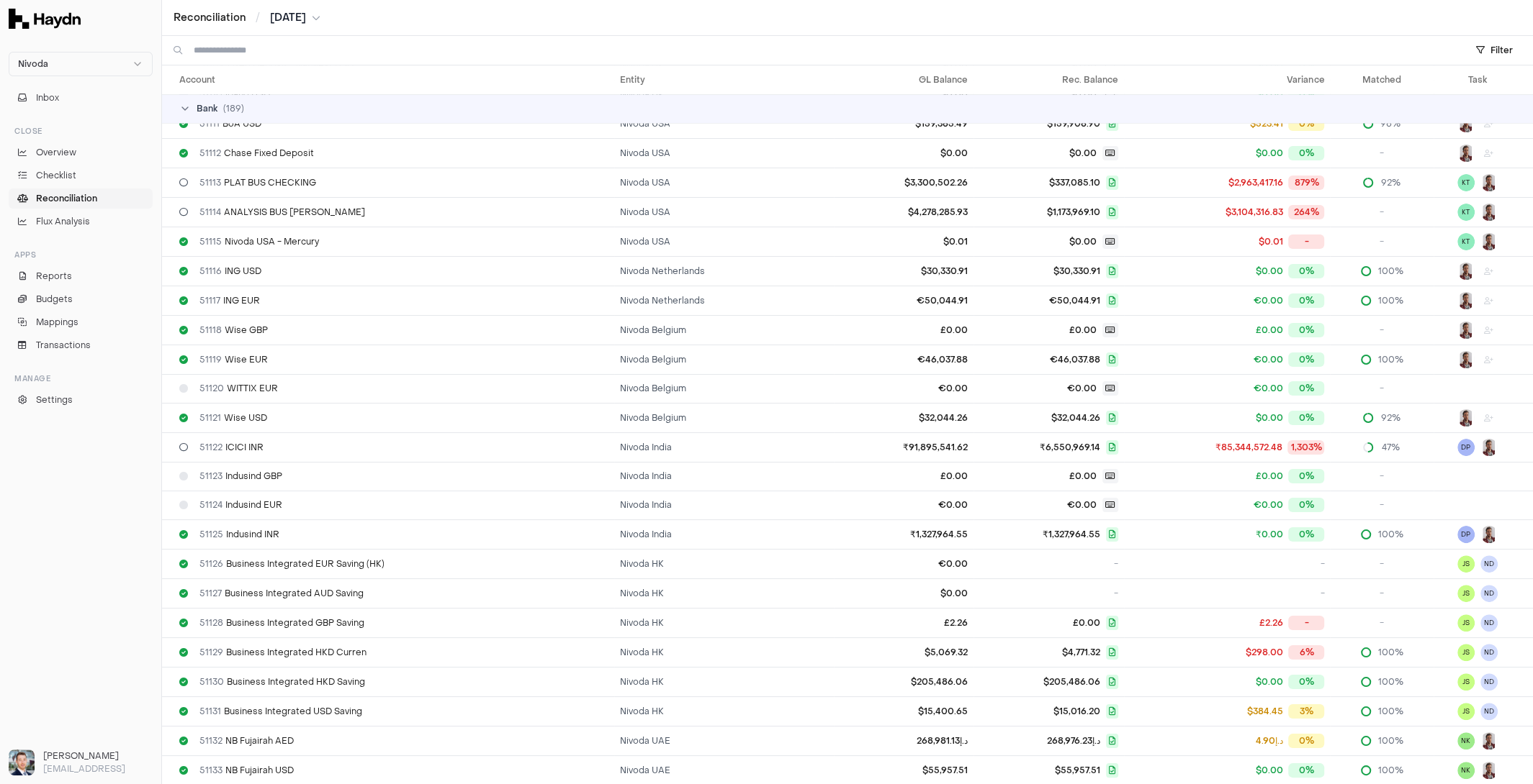
scroll to position [382, 0]
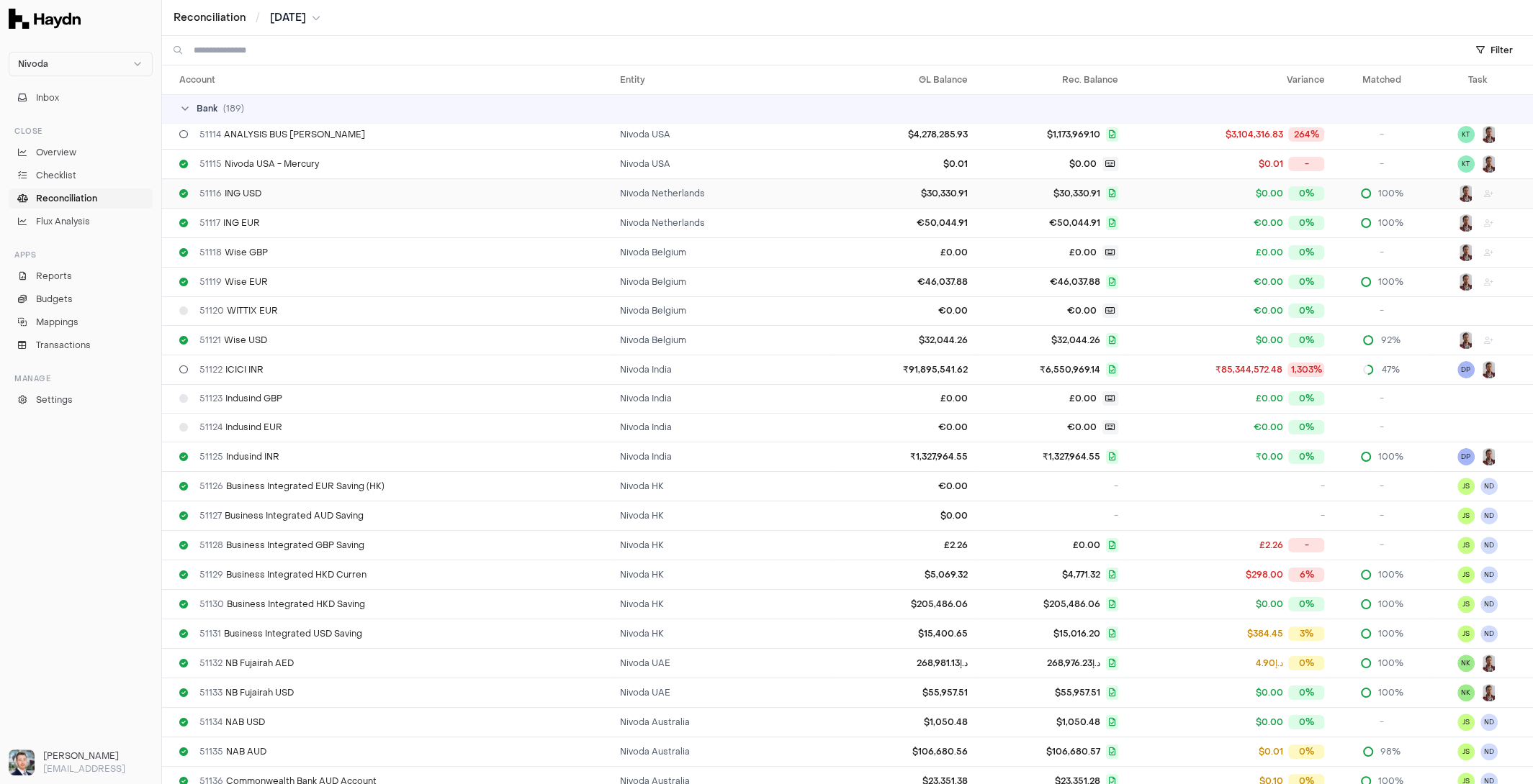
click at [627, 191] on td "Nivoda Netherlands" at bounding box center [724, 193] width 220 height 30
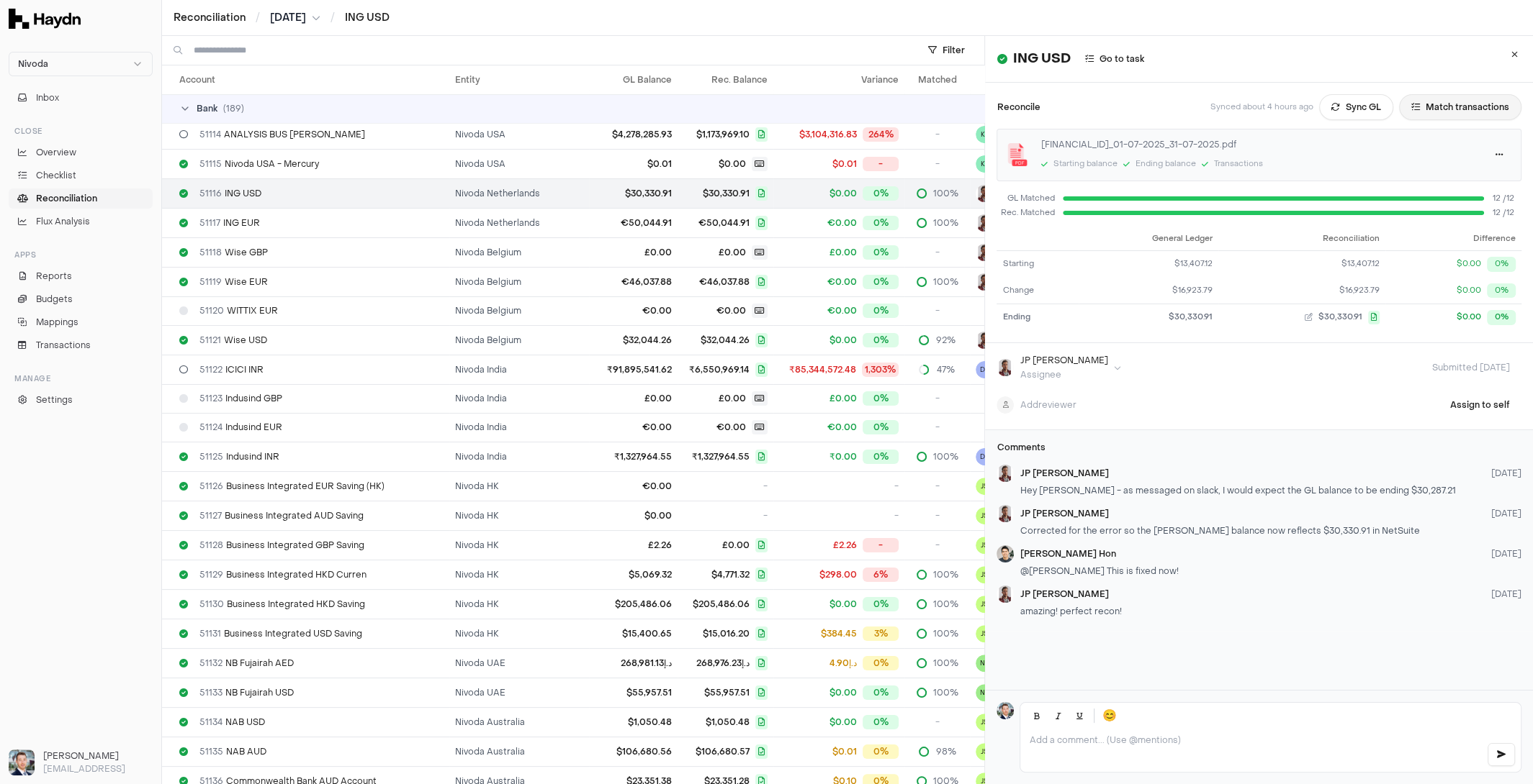
click at [1446, 110] on button "Match transactions" at bounding box center [1461, 107] width 123 height 26
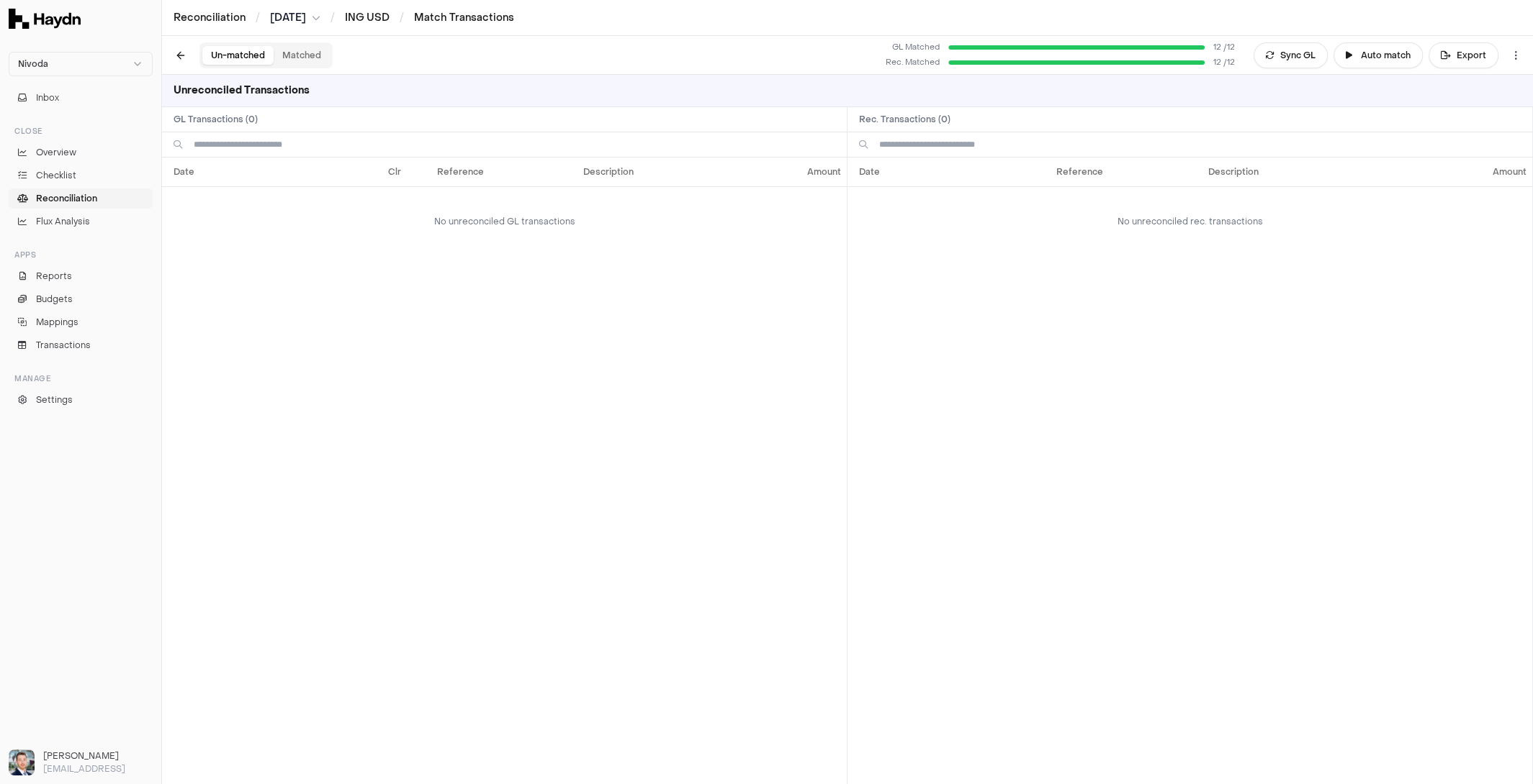
click at [69, 196] on span "Reconciliation" at bounding box center [66, 198] width 61 height 13
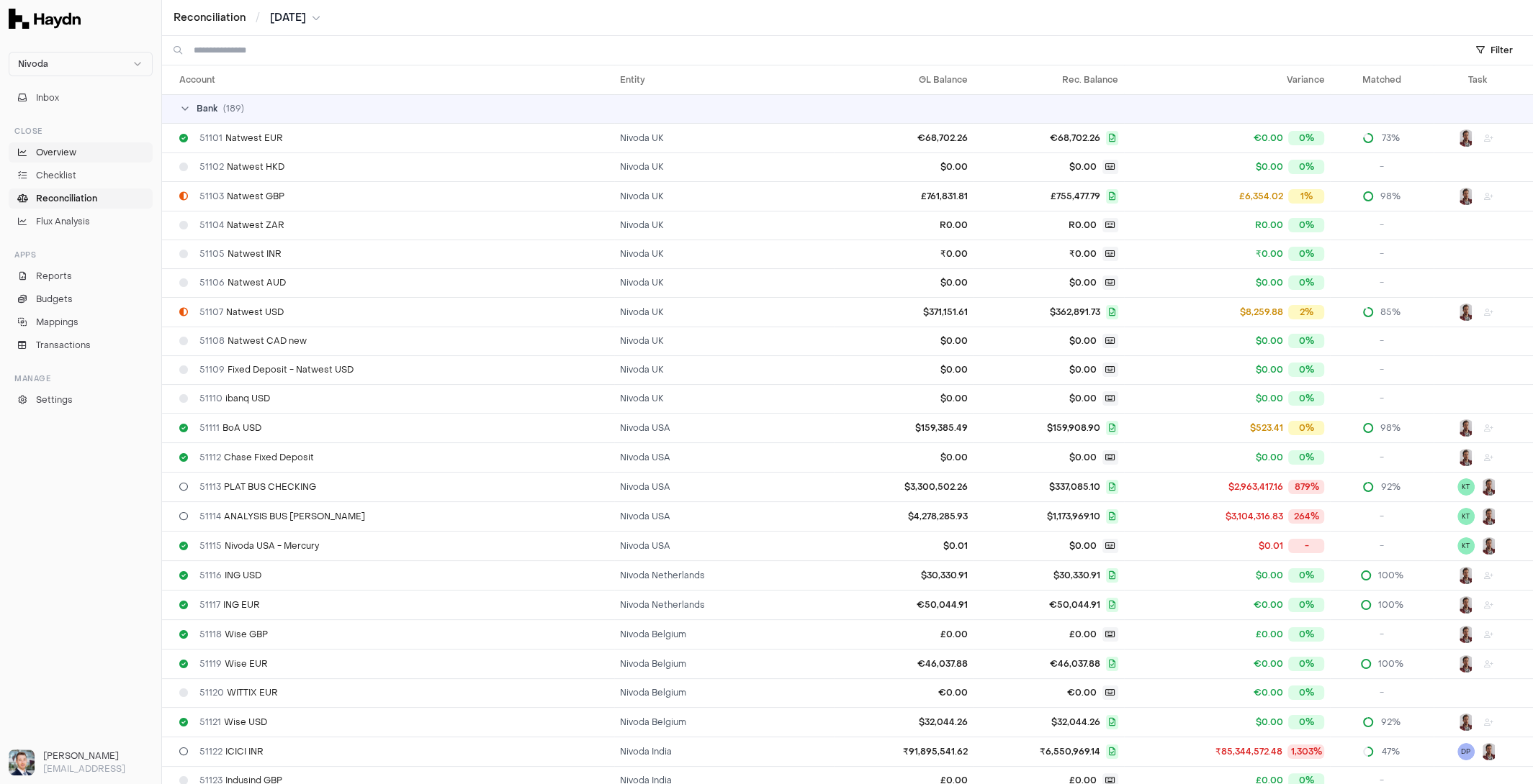
click at [49, 154] on span "Overview" at bounding box center [56, 152] width 40 height 13
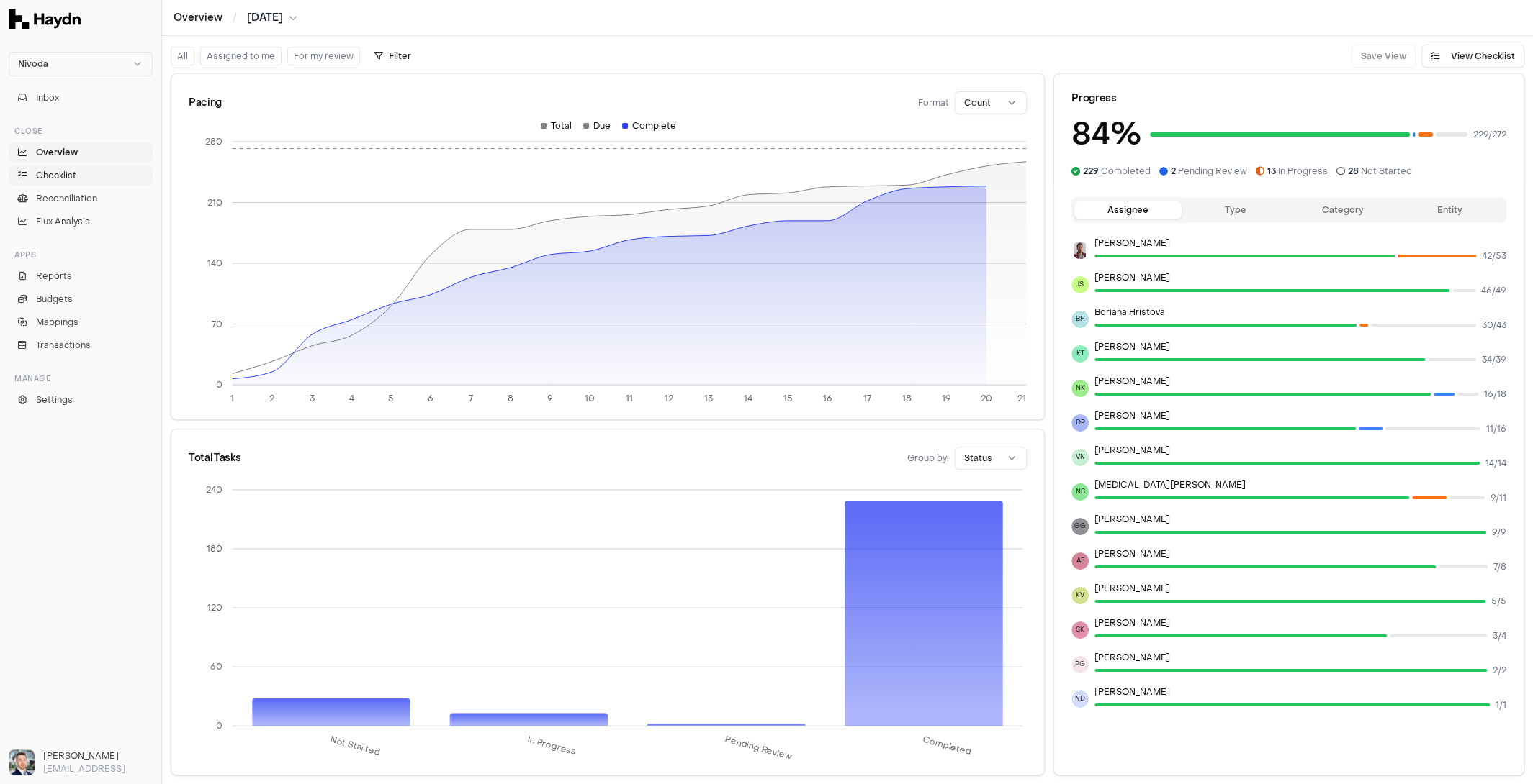
click at [61, 178] on span "Checklist" at bounding box center [56, 175] width 40 height 13
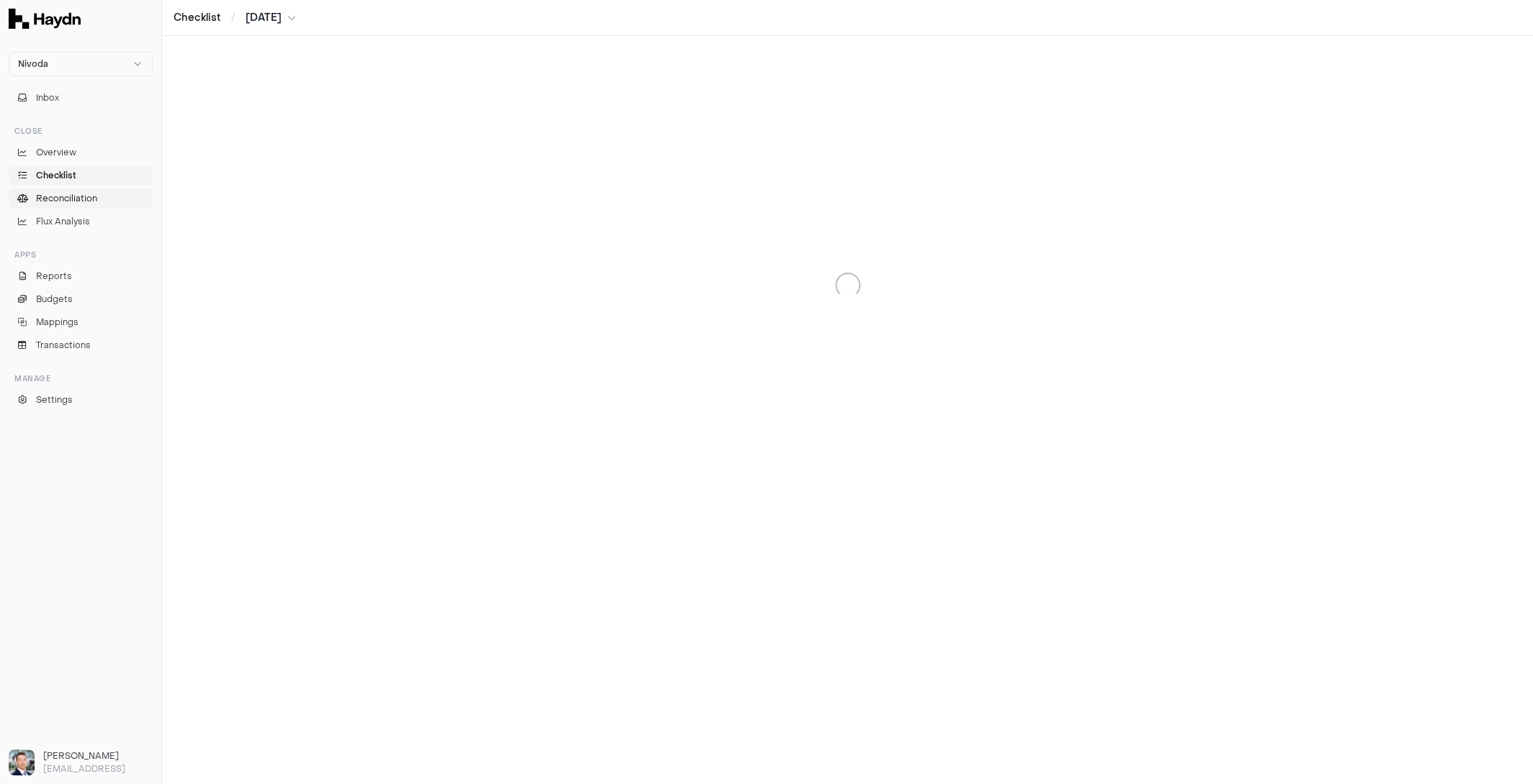
click at [55, 199] on span "Reconciliation" at bounding box center [66, 198] width 61 height 13
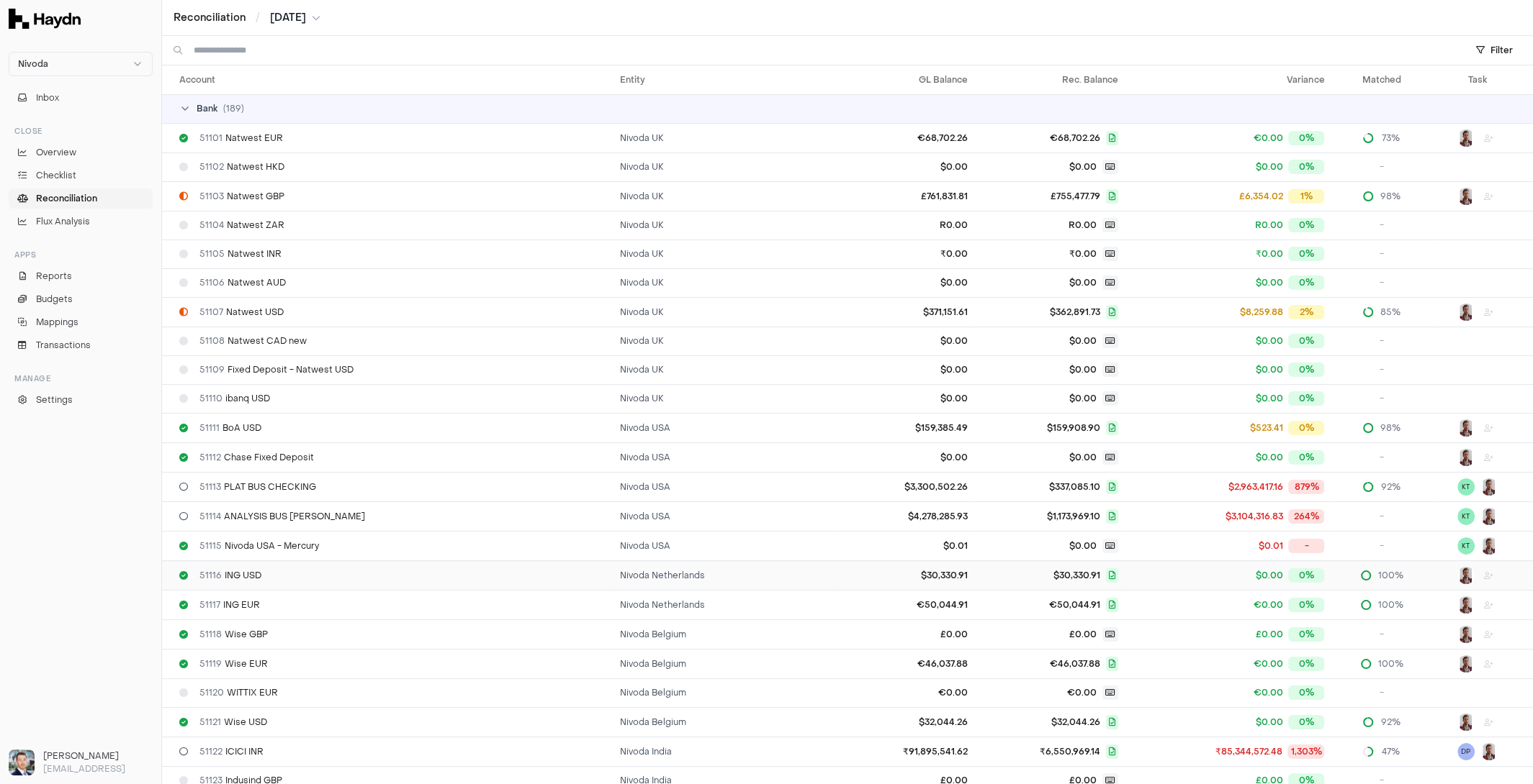
click at [350, 577] on div "51116 ING USD" at bounding box center [394, 575] width 429 height 11
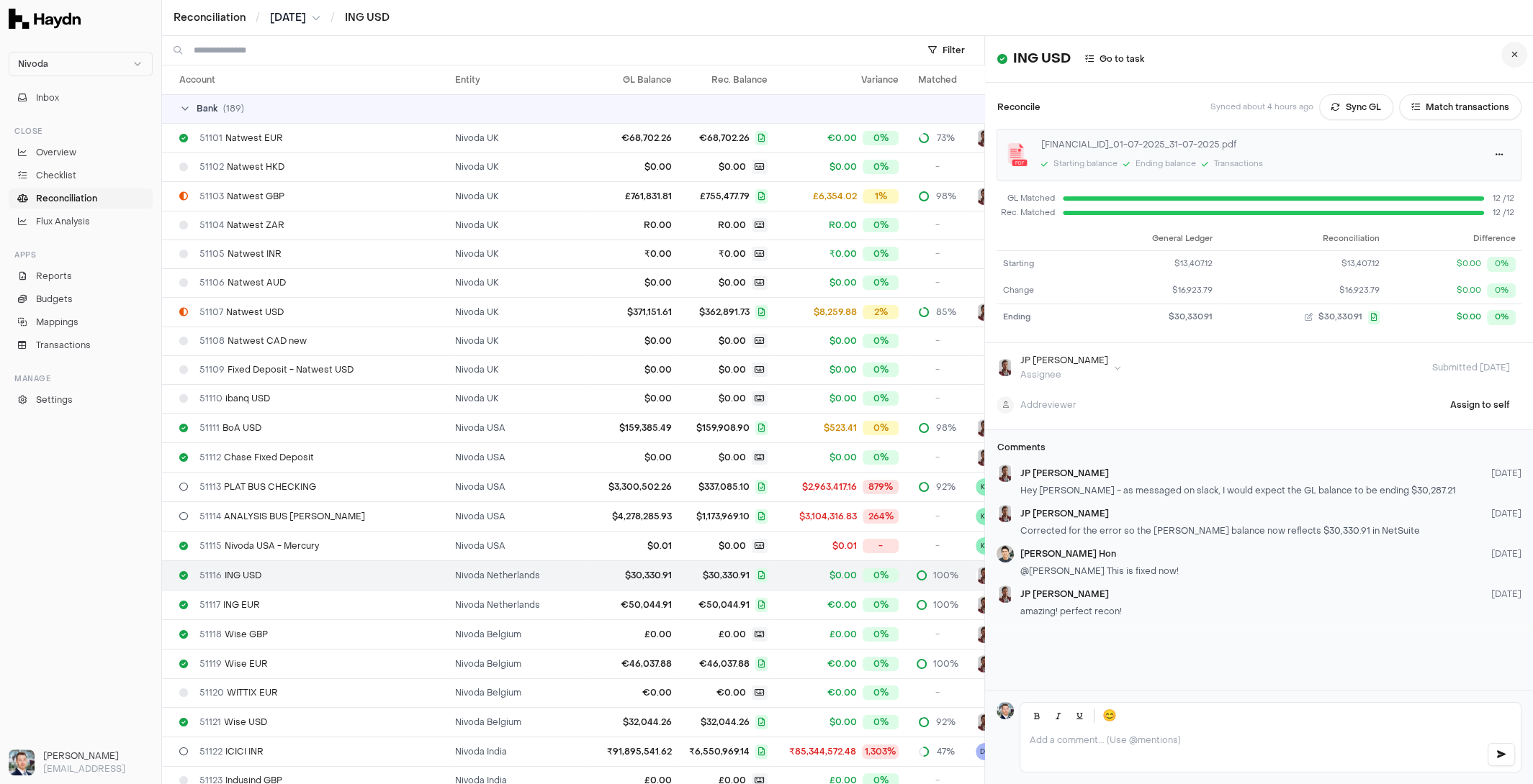
click at [1506, 58] on button at bounding box center [1514, 55] width 26 height 26
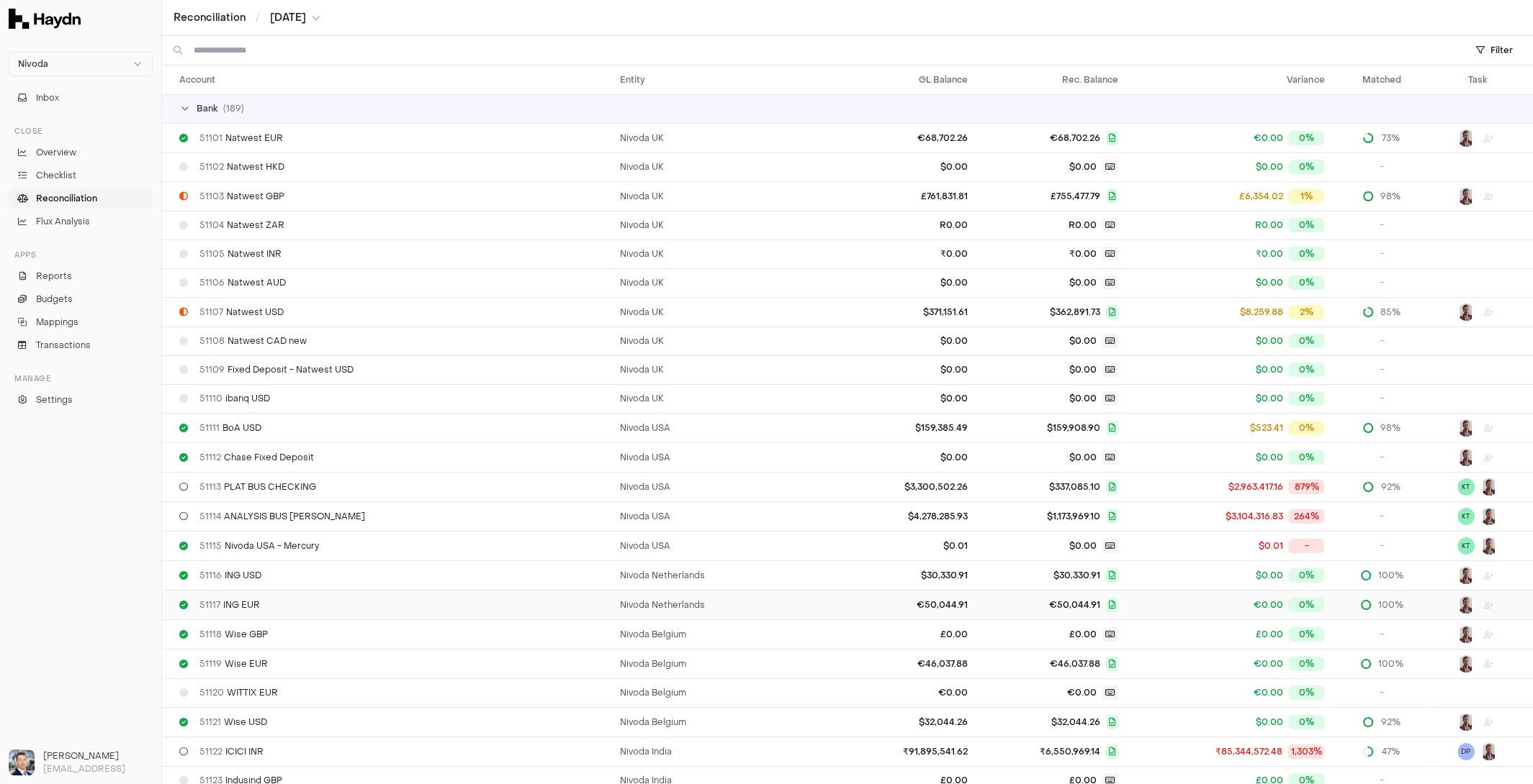
click at [657, 610] on td "Nivoda Netherlands" at bounding box center [724, 605] width 220 height 30
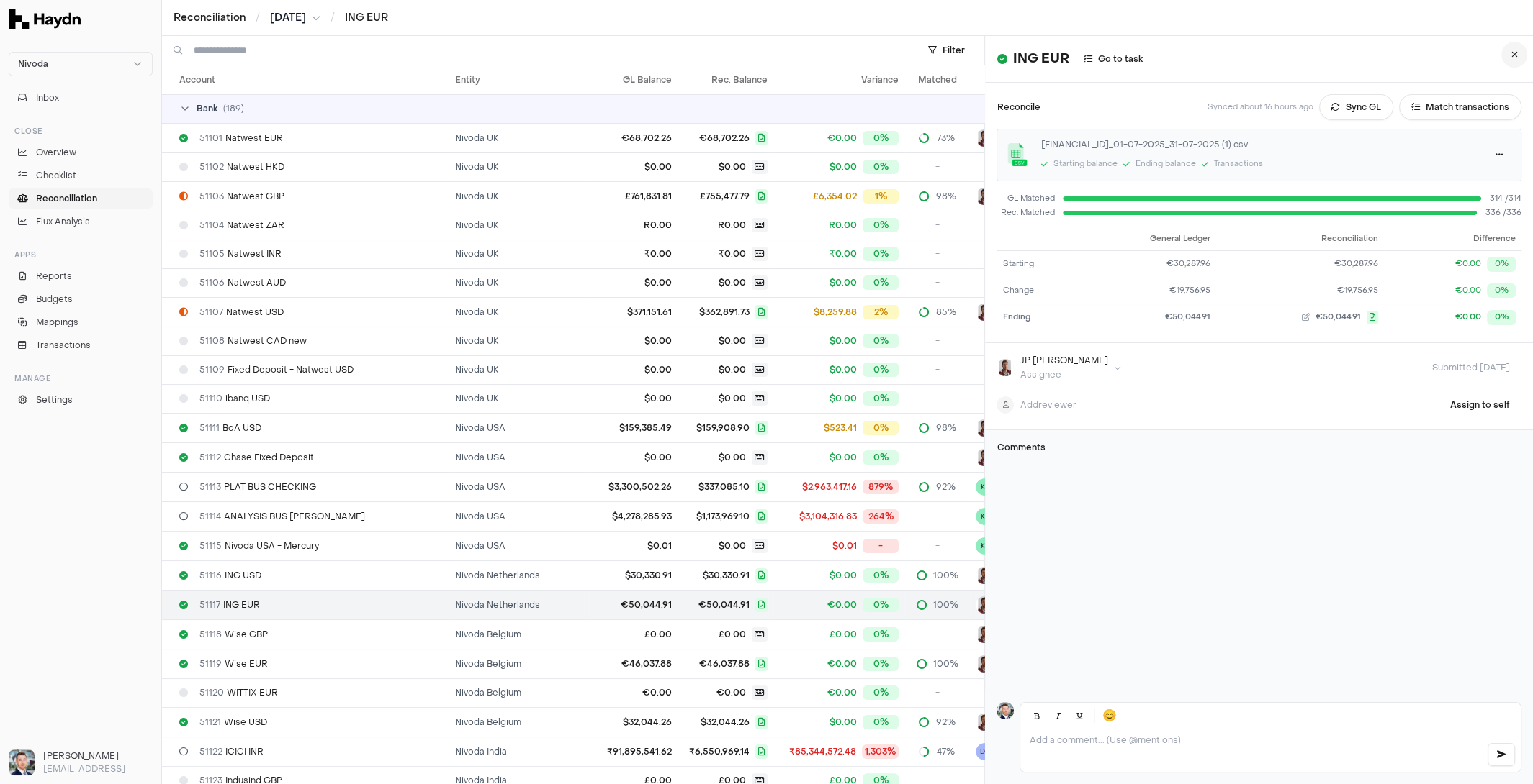
click at [1522, 57] on button at bounding box center [1514, 55] width 26 height 26
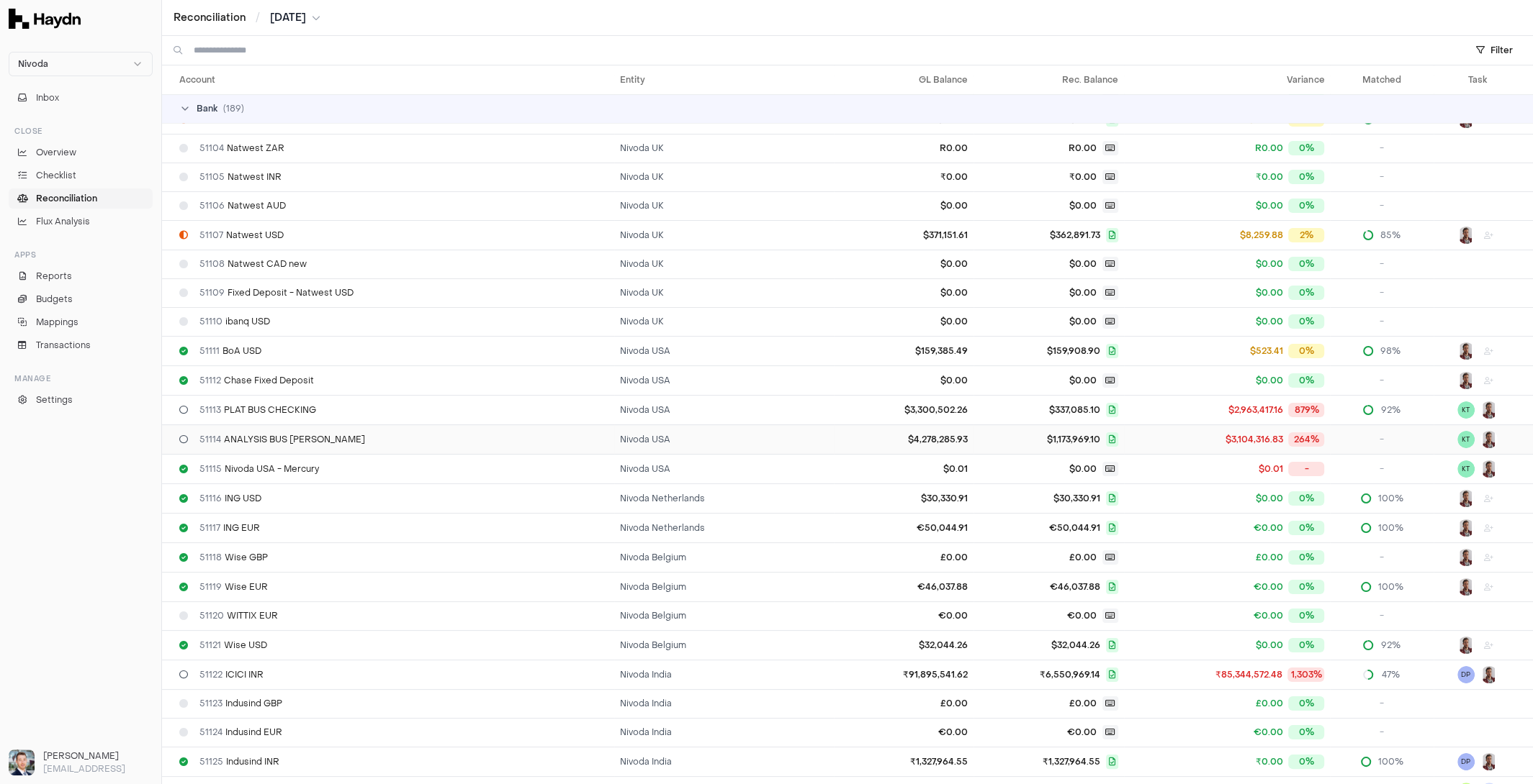
scroll to position [218, 0]
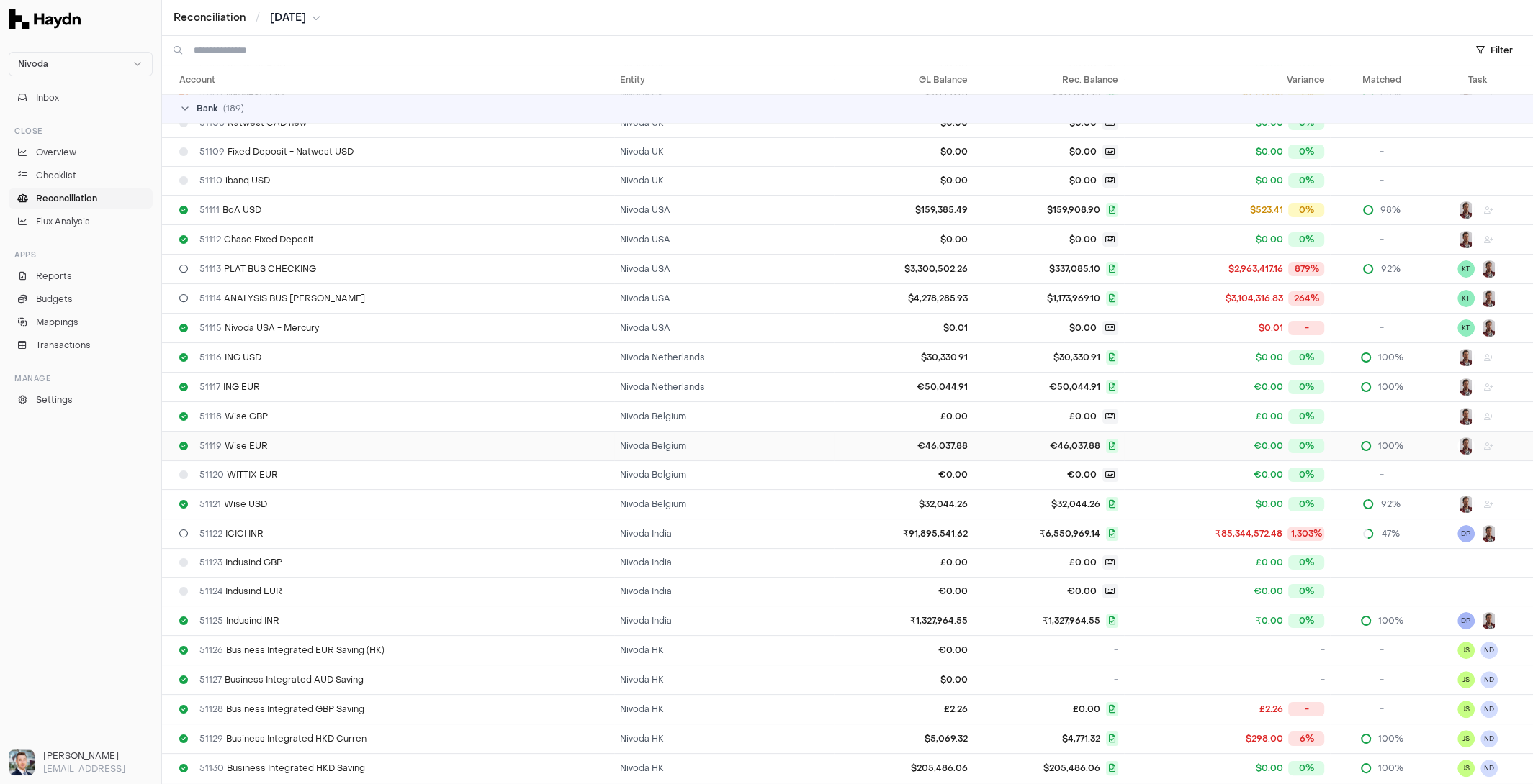
click at [628, 441] on td "Nivoda Belgium" at bounding box center [724, 446] width 220 height 30
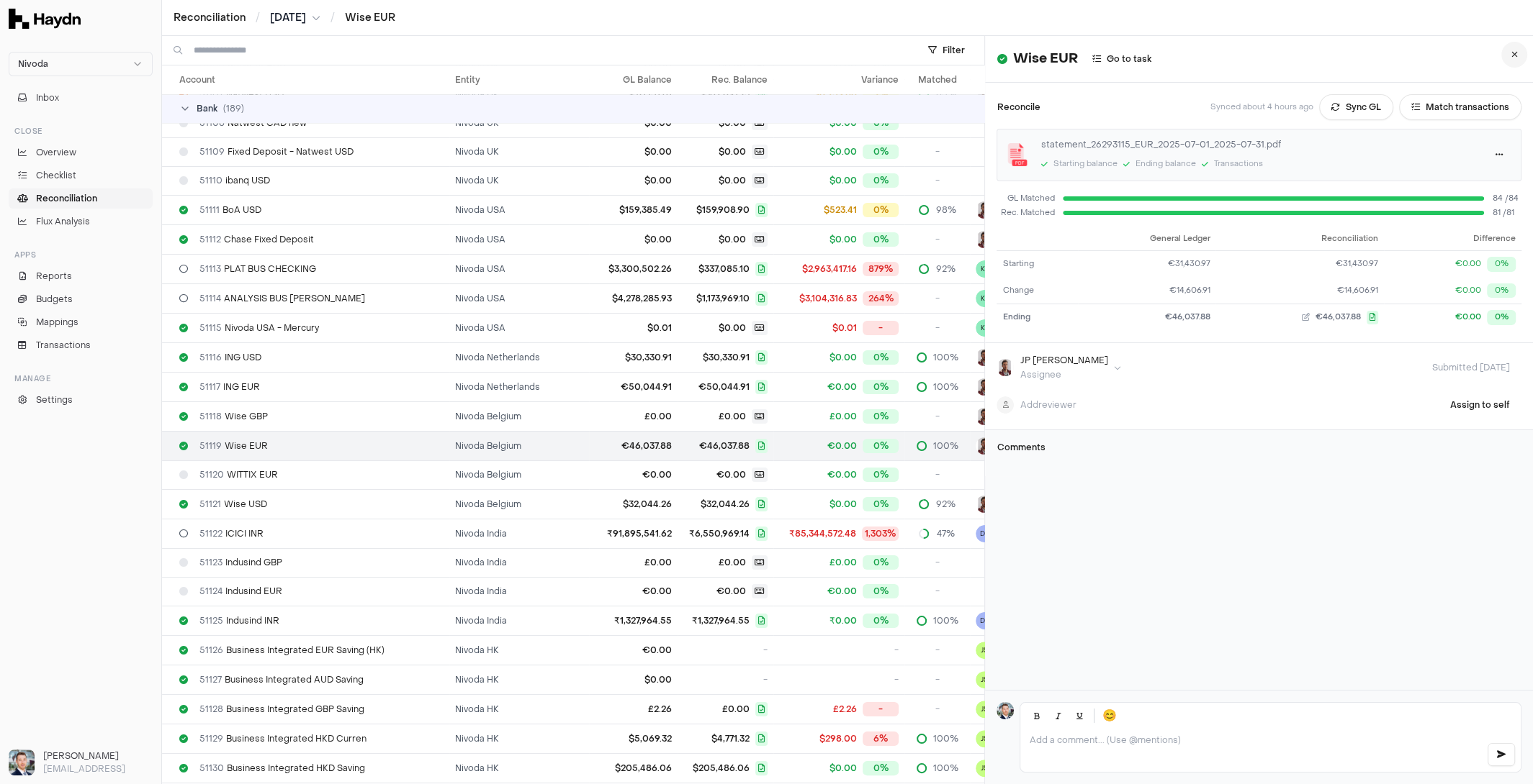
click at [1518, 51] on button at bounding box center [1514, 55] width 26 height 26
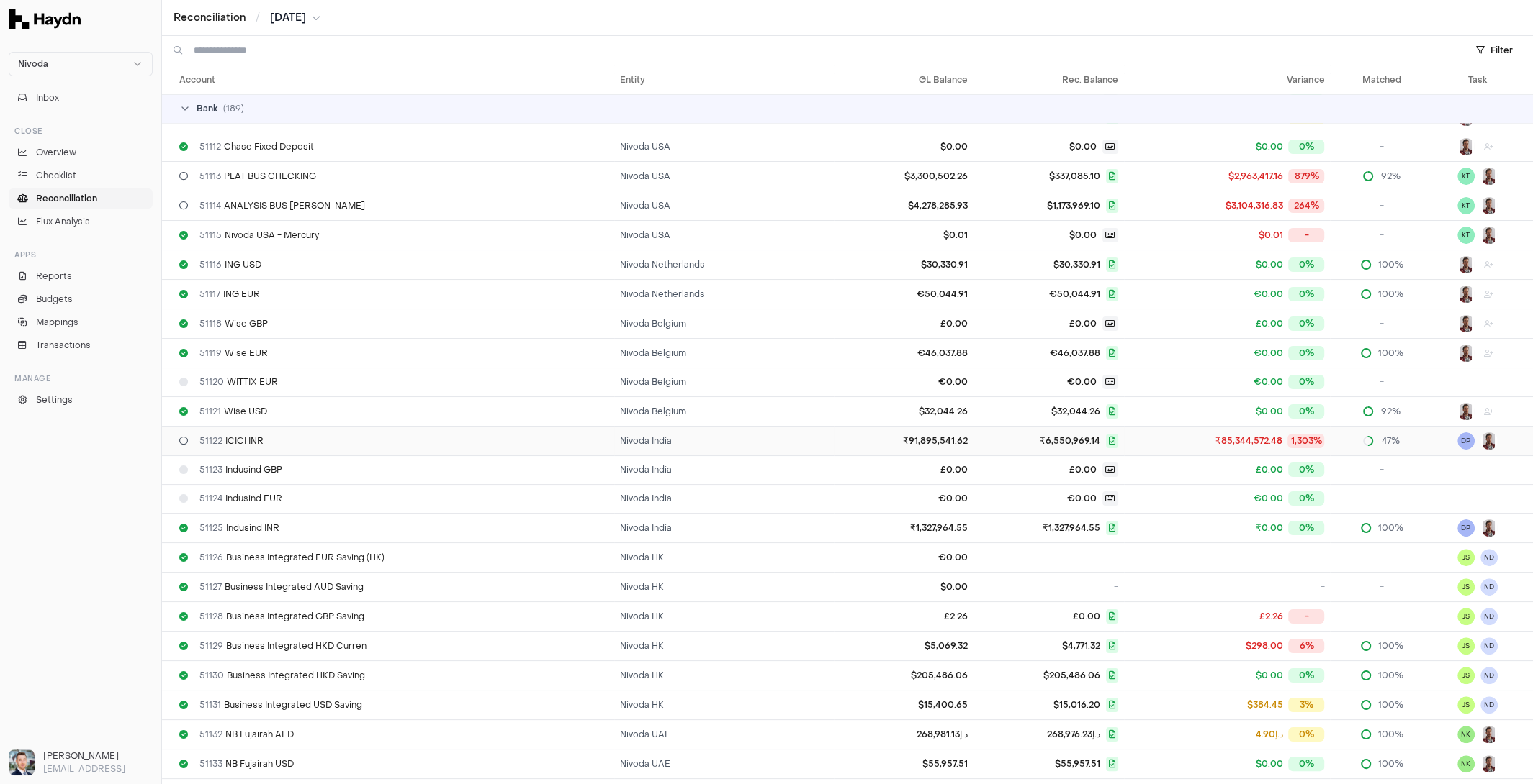
scroll to position [336, 0]
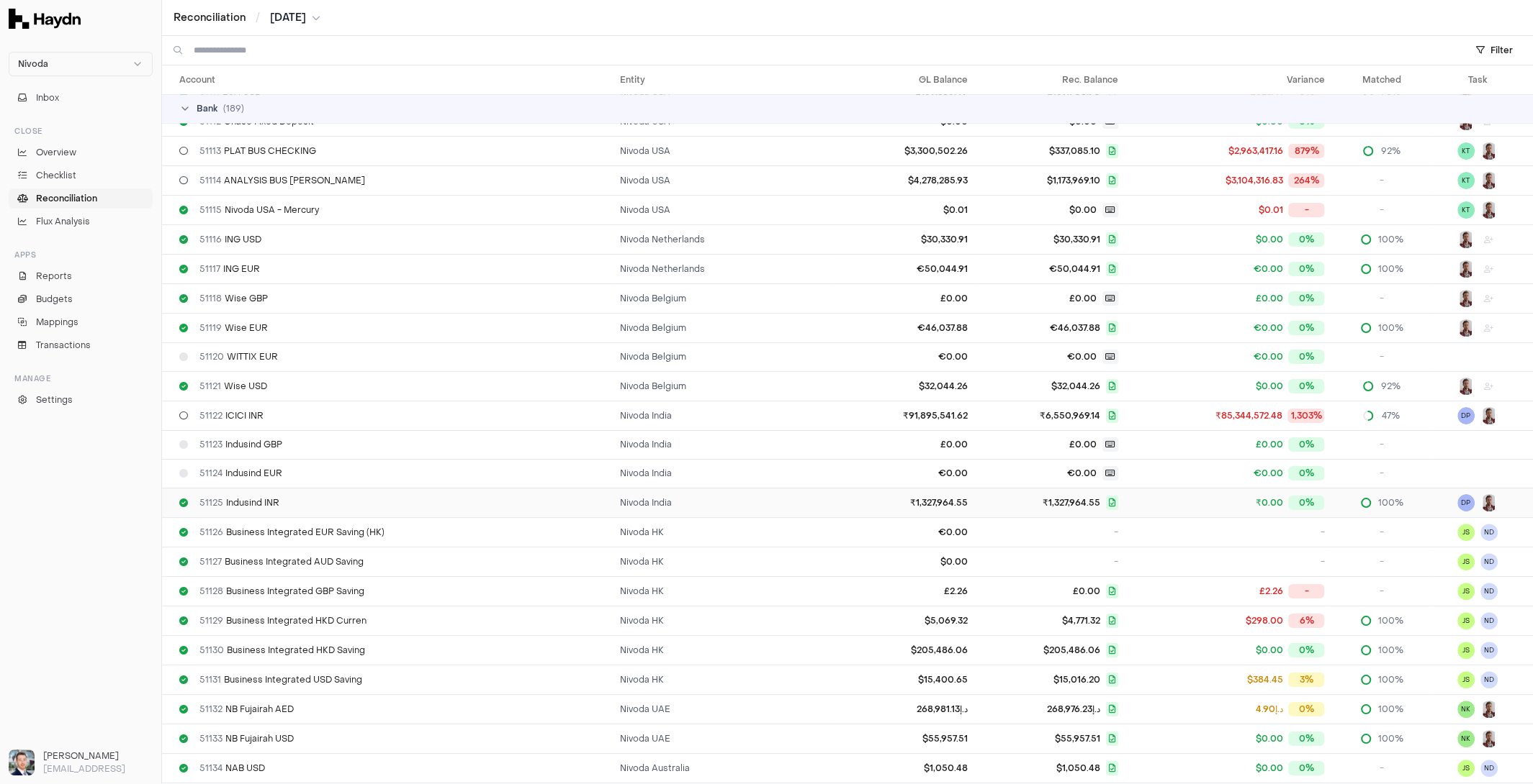
click at [555, 502] on div "51125 Indusind INR" at bounding box center [394, 503] width 429 height 11
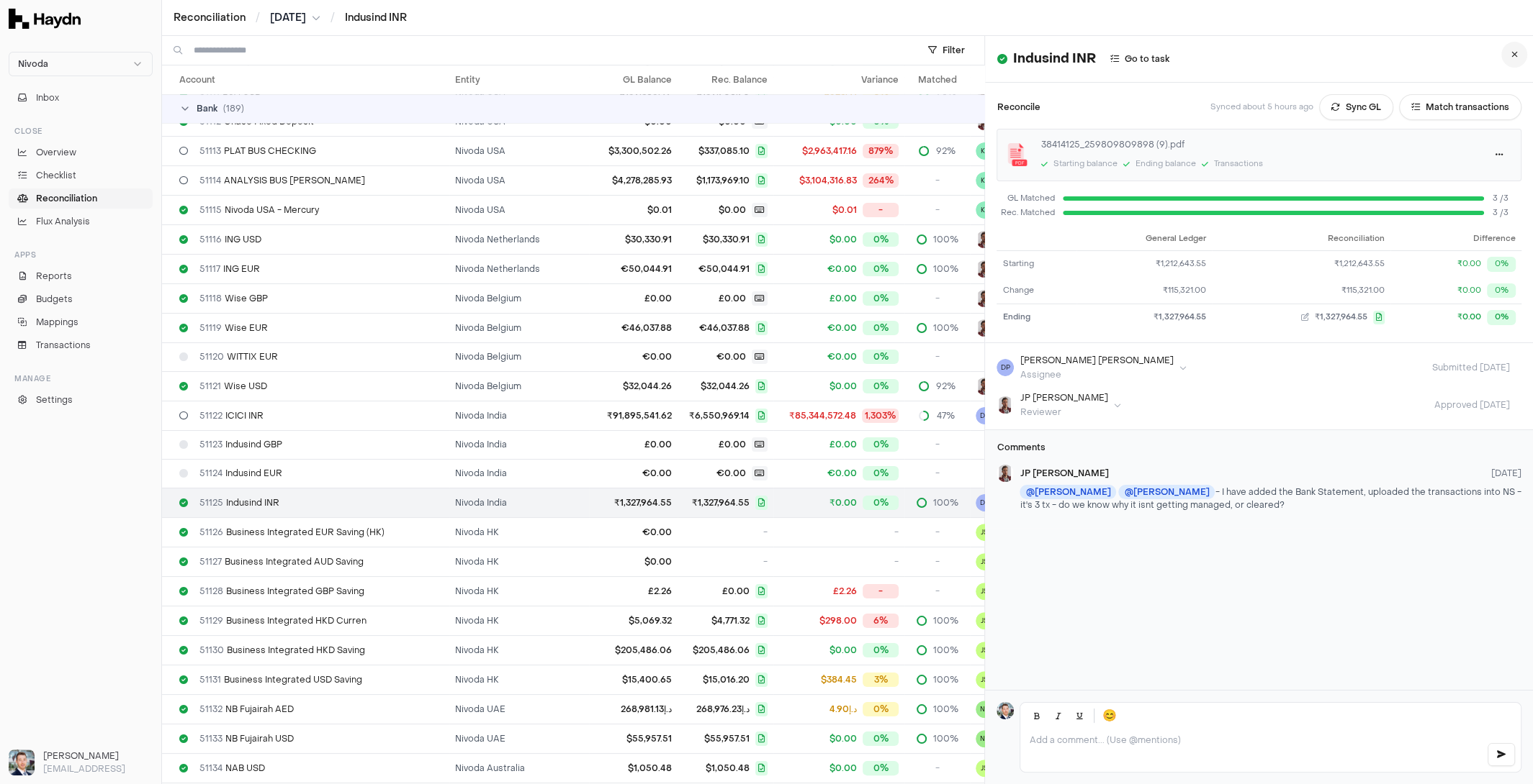
click at [1517, 57] on button at bounding box center [1514, 55] width 26 height 26
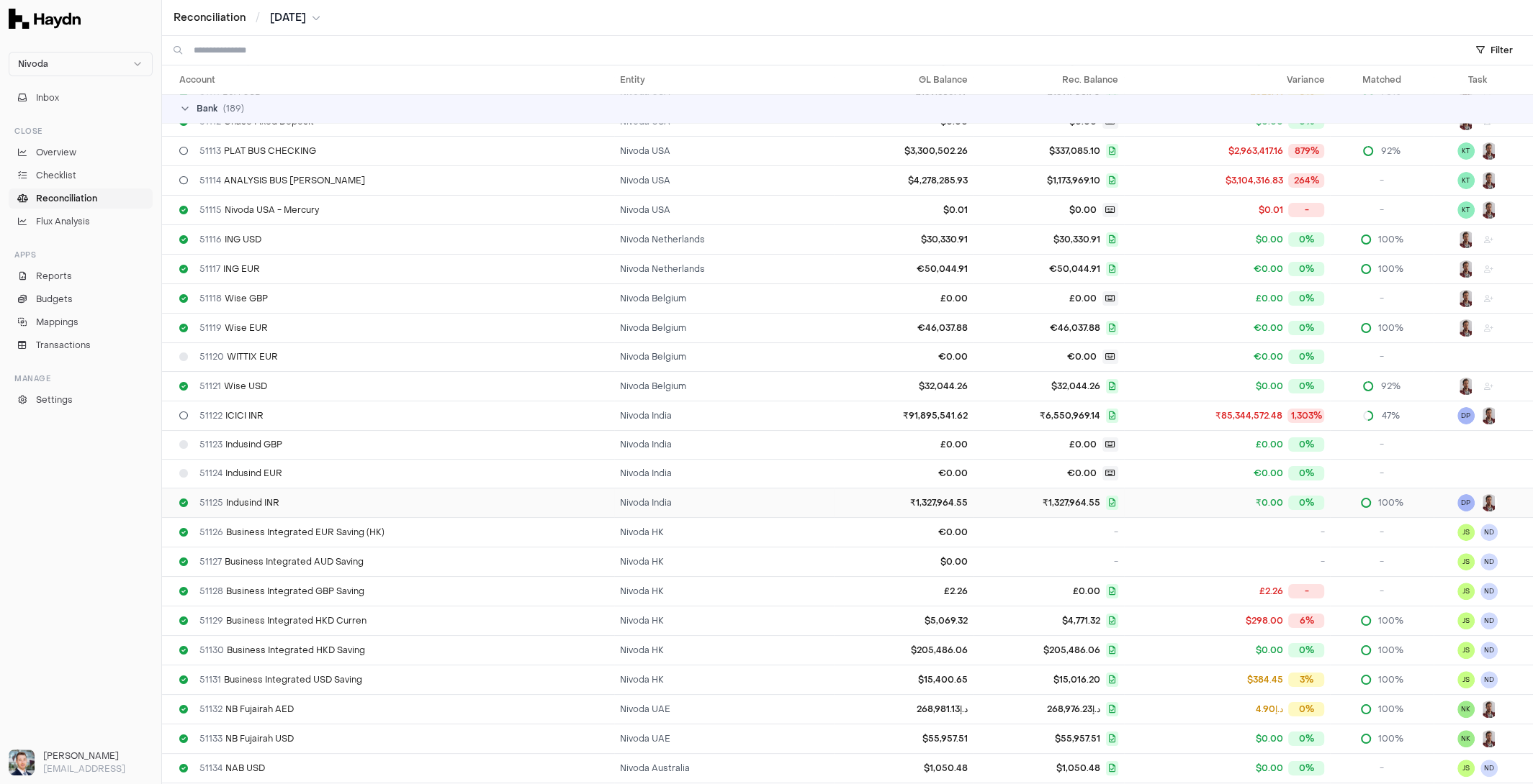
click at [614, 492] on td "51125 Indusind INR" at bounding box center [388, 503] width 452 height 30
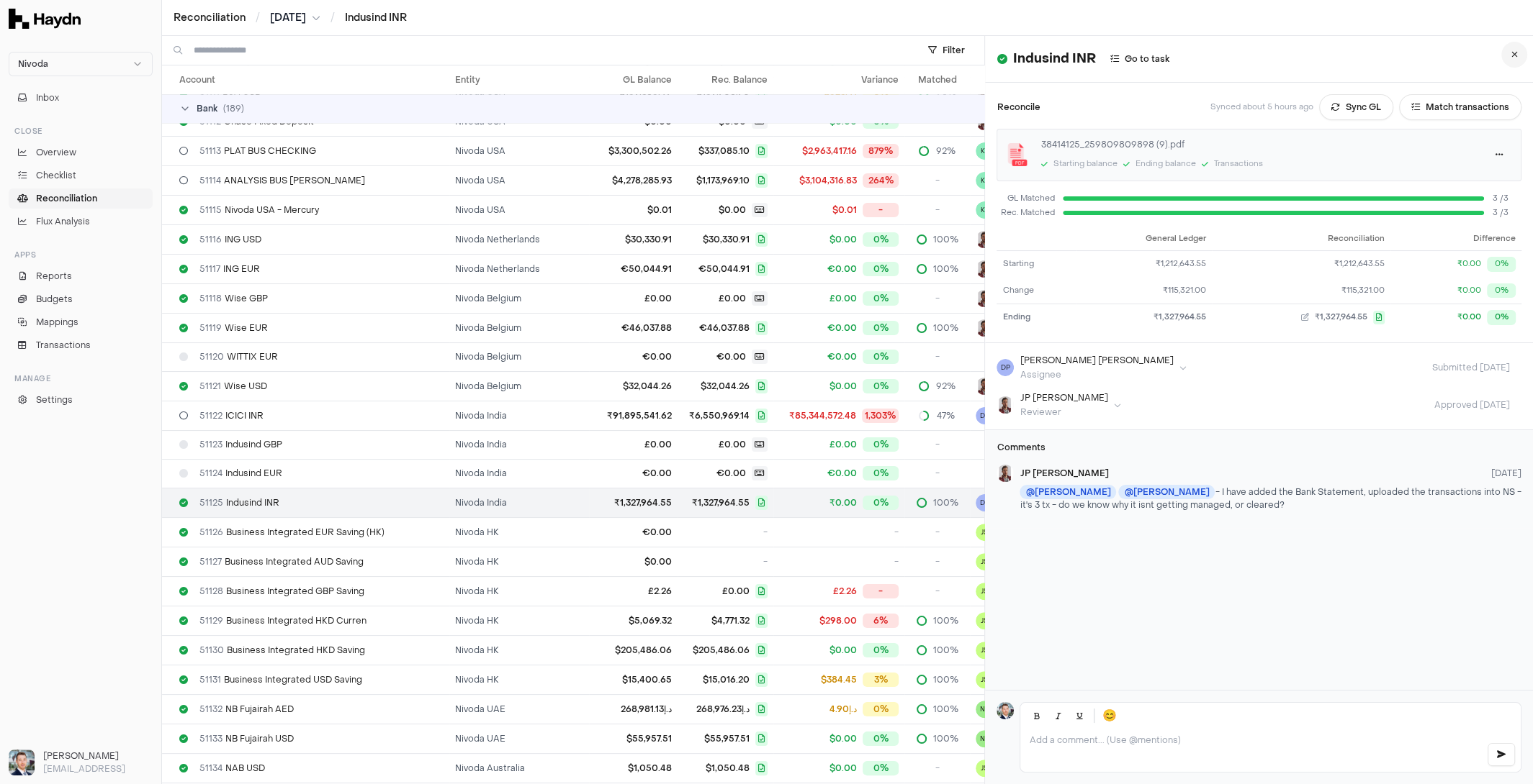
click at [1511, 54] on icon at bounding box center [1514, 55] width 7 height 9
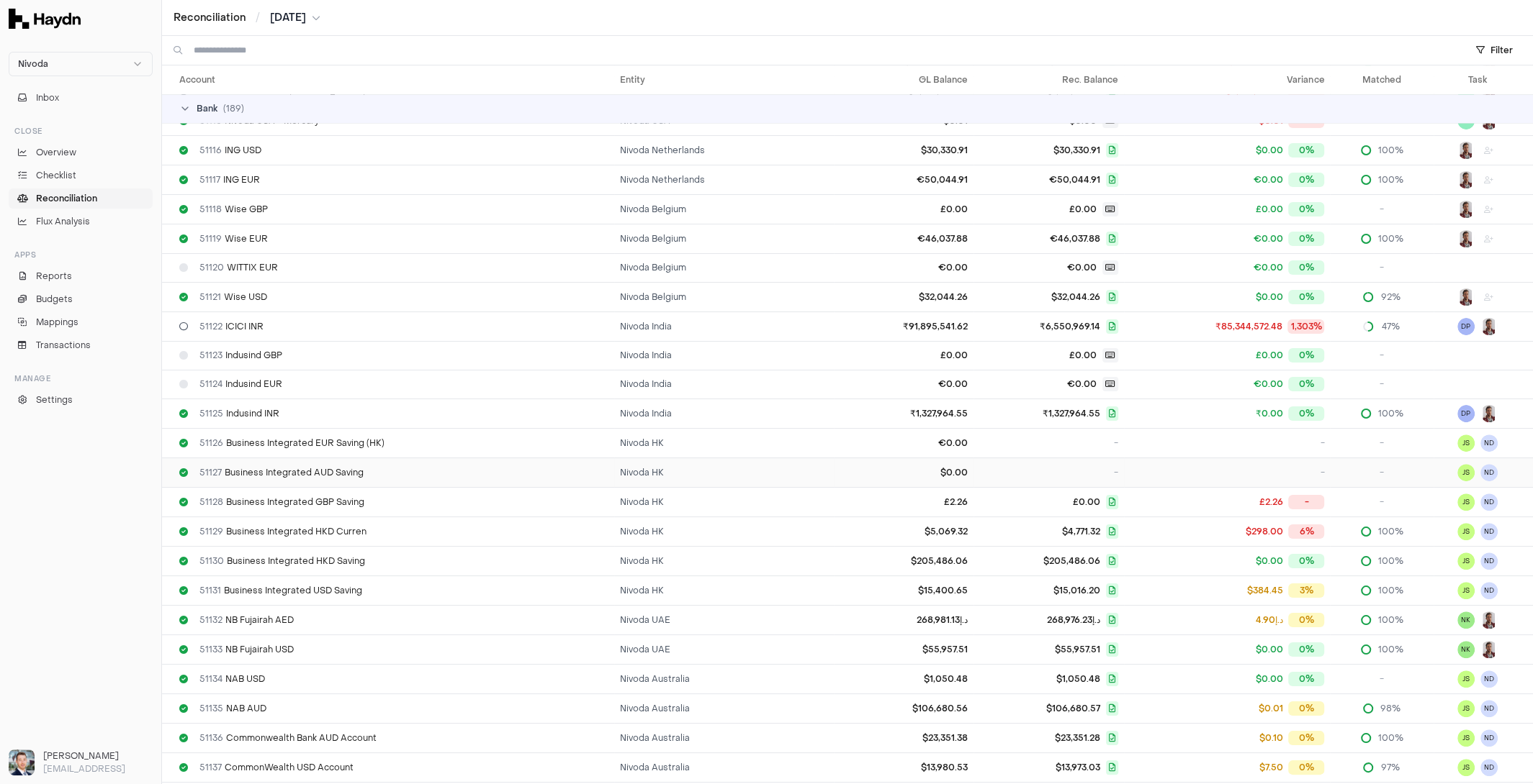
scroll to position [462, 0]
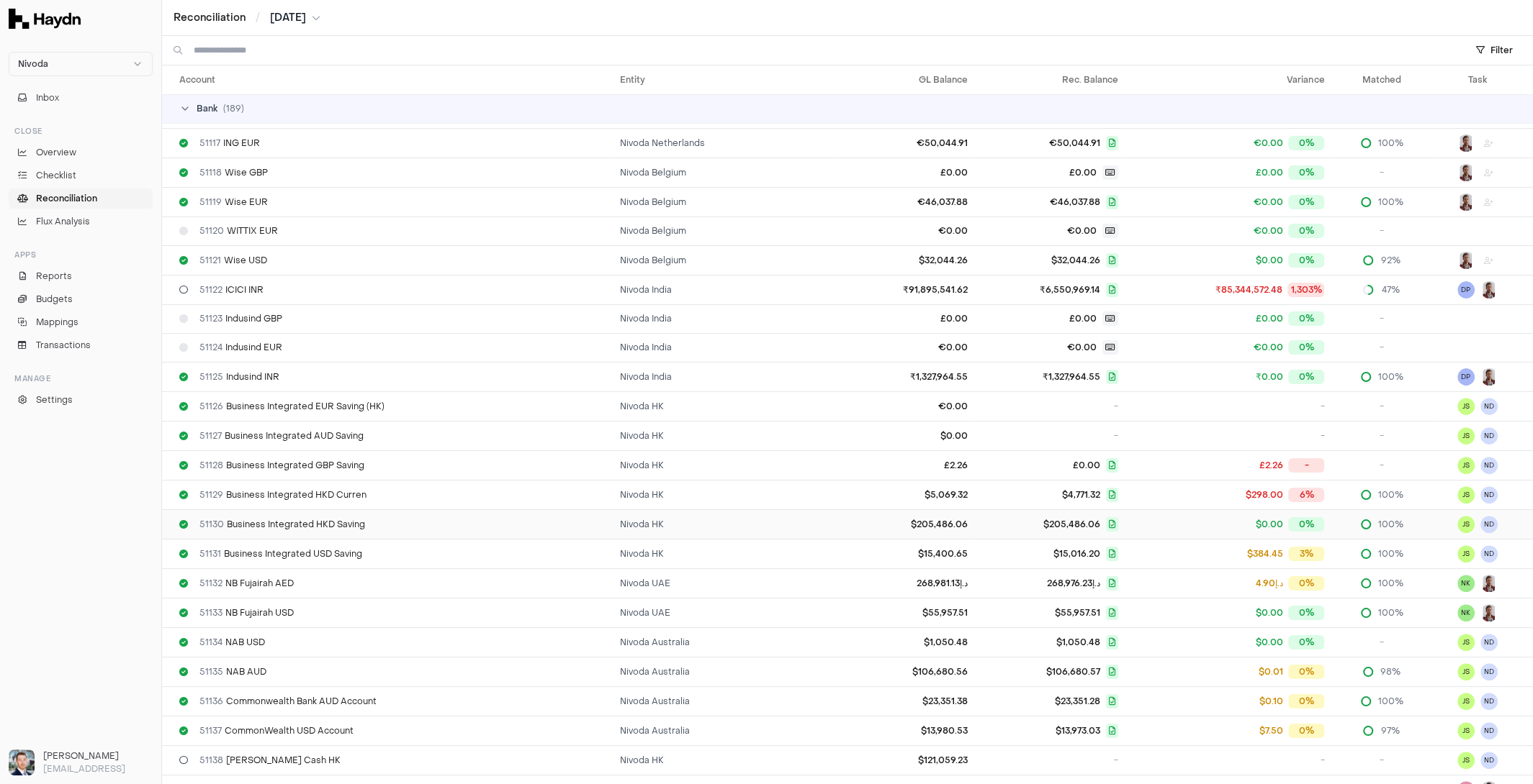
click at [689, 518] on td "Nivoda HK" at bounding box center [724, 524] width 220 height 30
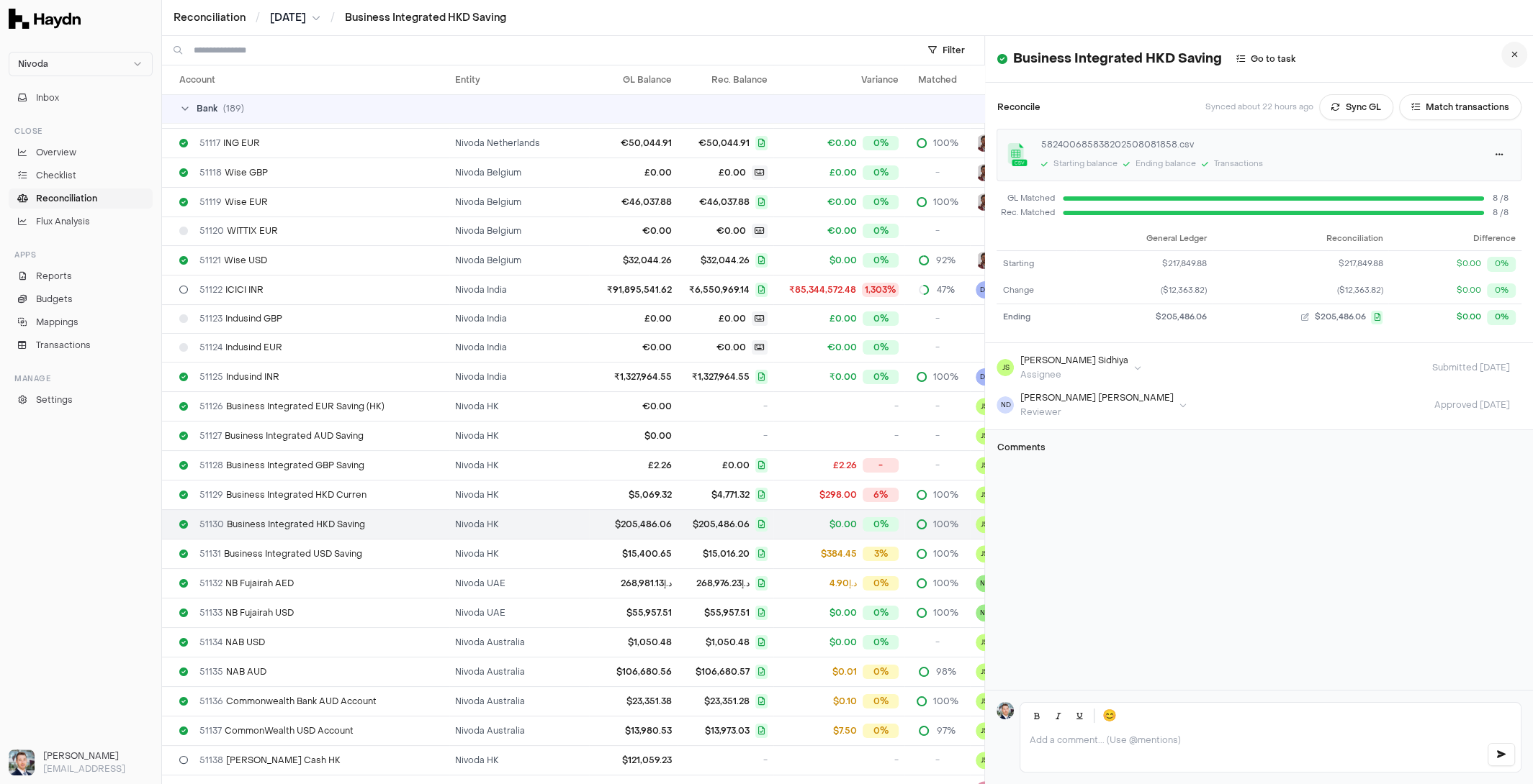
click at [1520, 52] on button at bounding box center [1514, 55] width 26 height 26
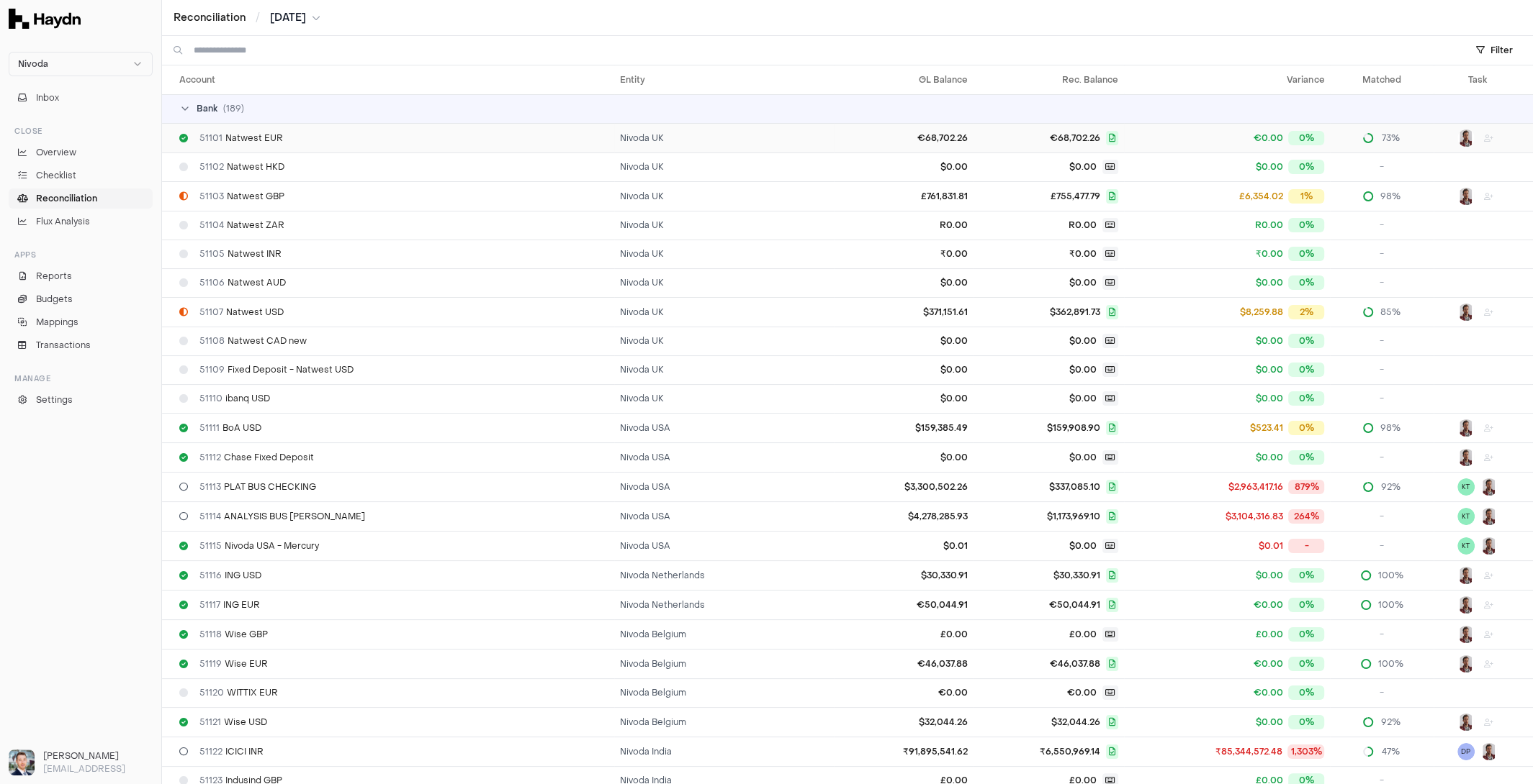
click at [646, 133] on td "Nivoda UK" at bounding box center [724, 138] width 220 height 30
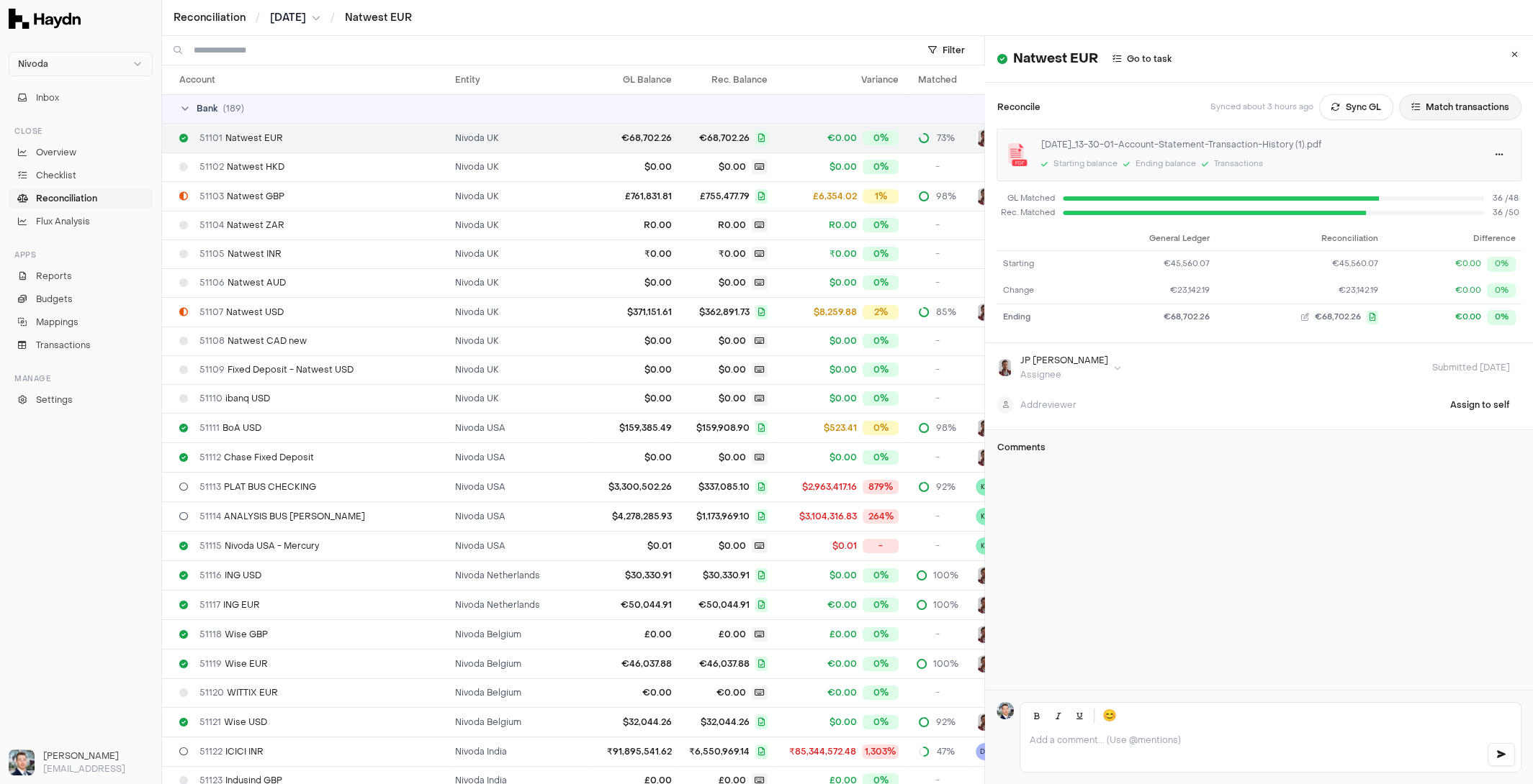
click at [1458, 113] on button "Match transactions" at bounding box center [1461, 107] width 123 height 26
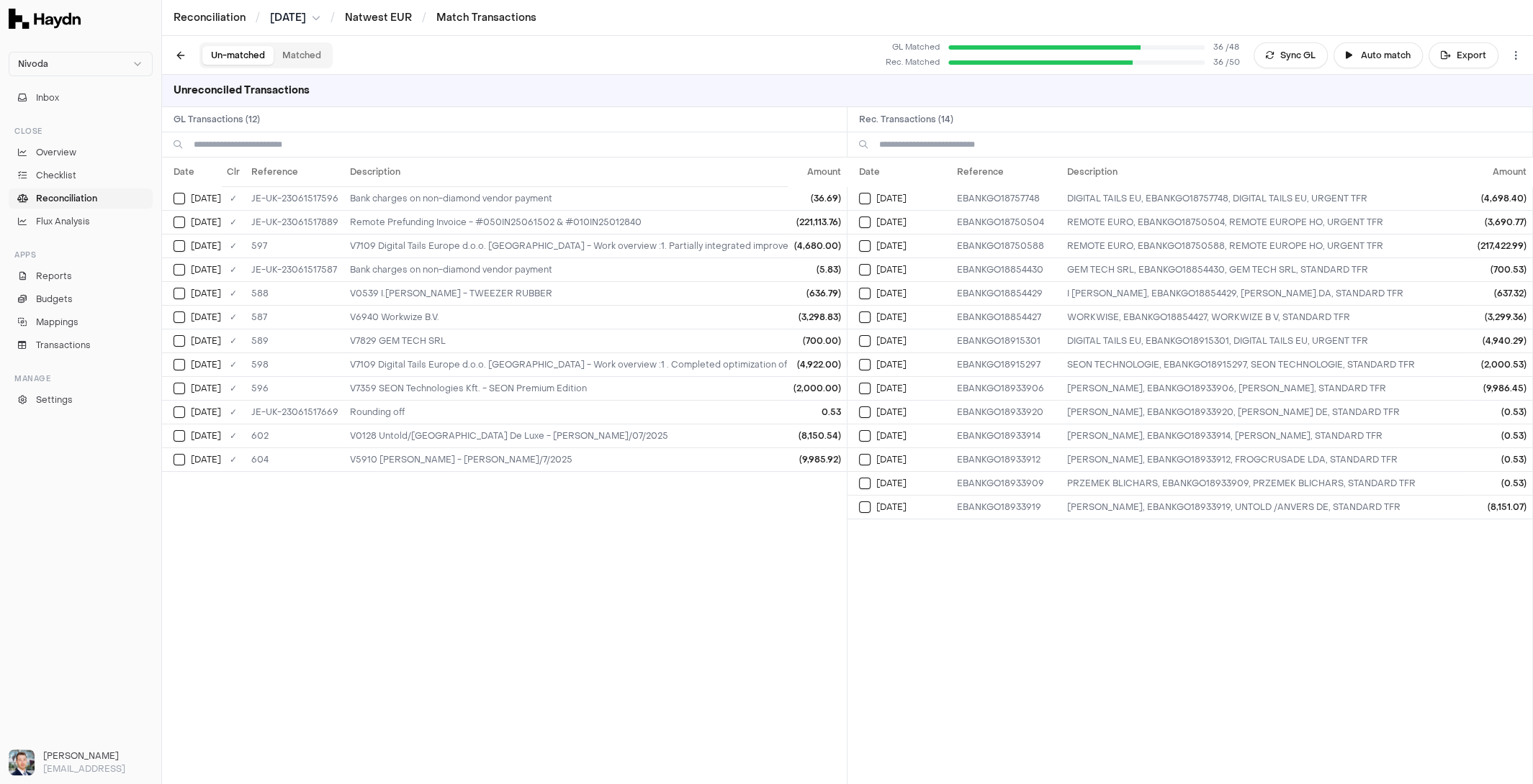
click at [303, 44] on div "Un-matched Matched" at bounding box center [266, 55] width 133 height 26
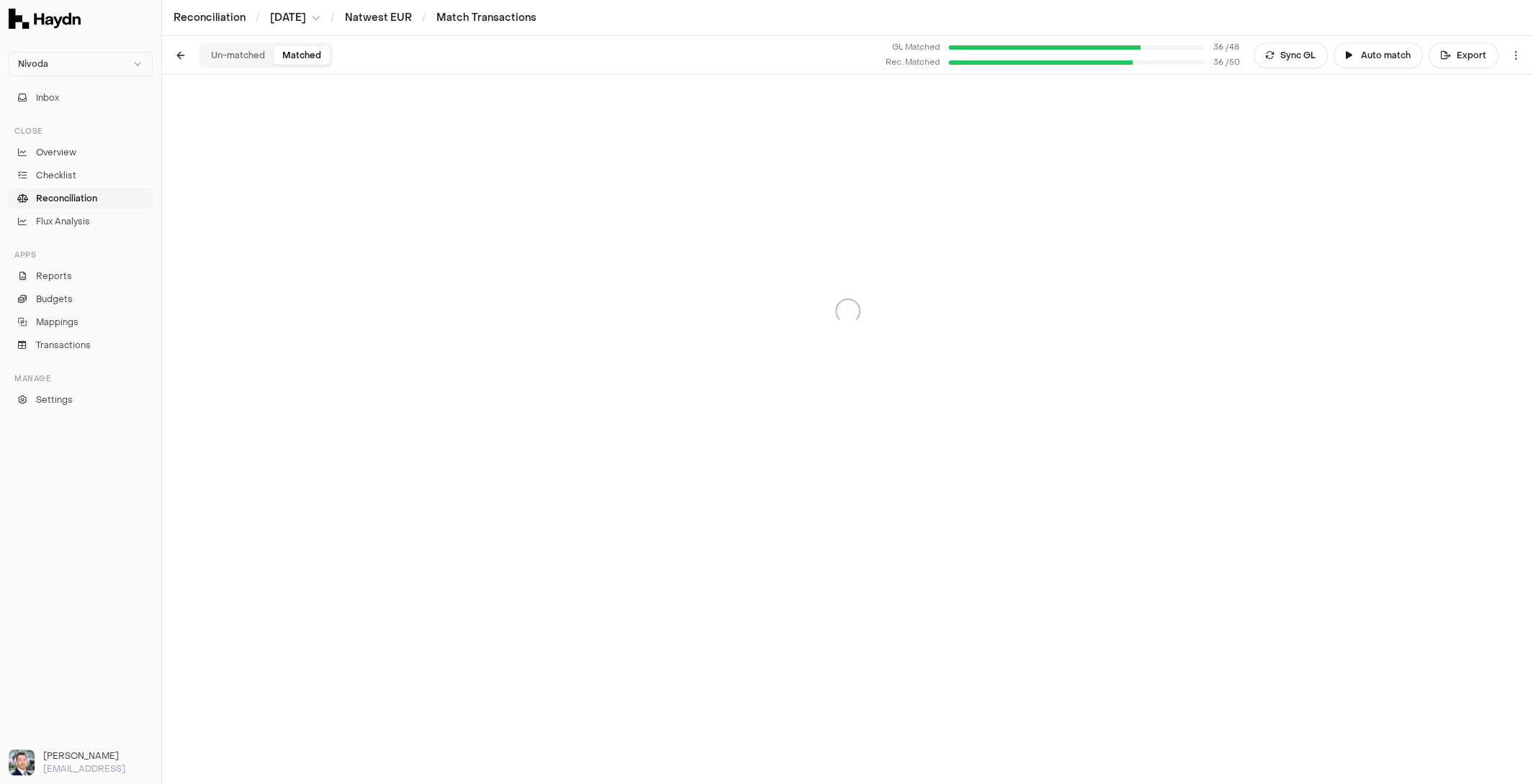
click at [294, 52] on button "Matched" at bounding box center [301, 55] width 56 height 19
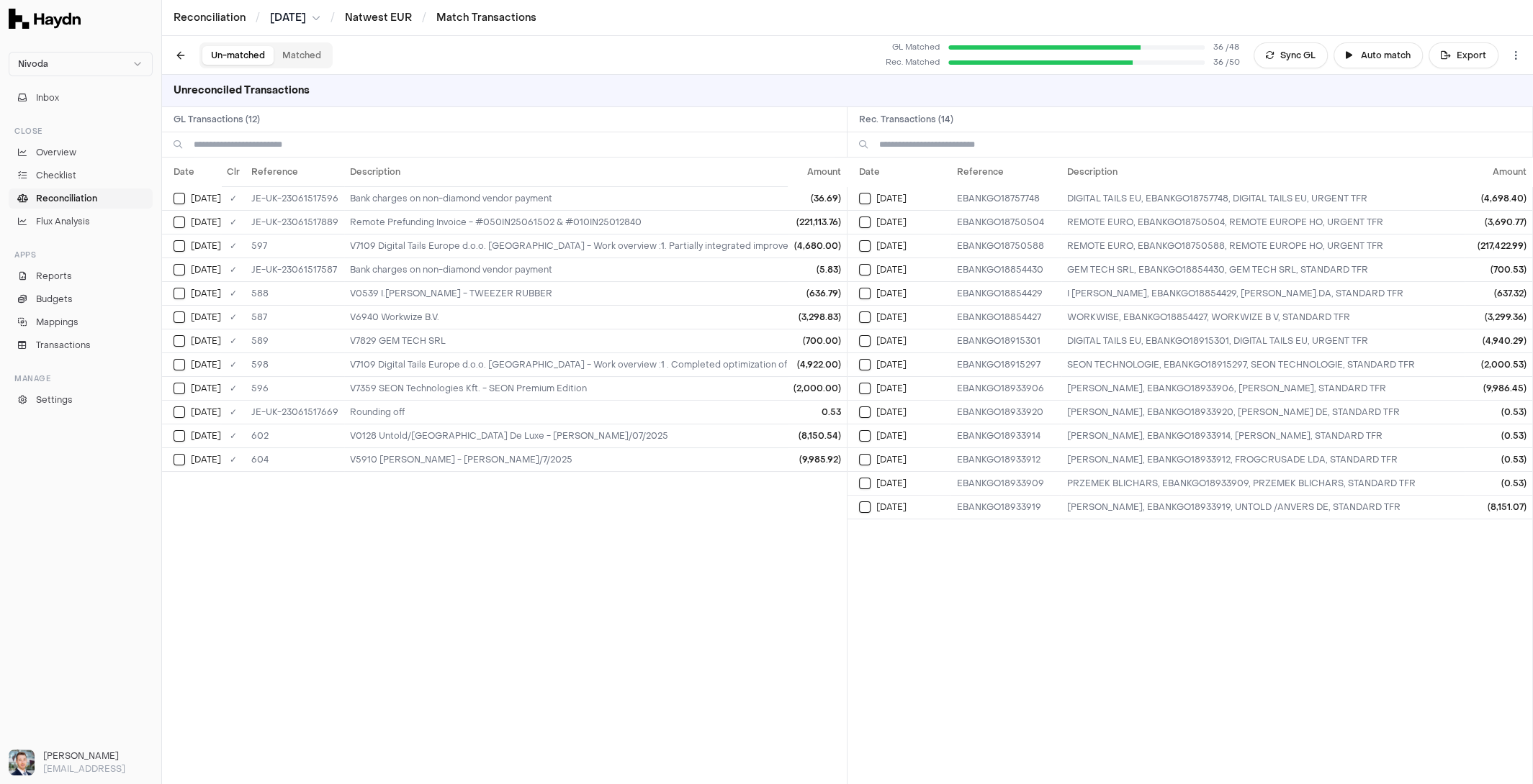
click at [228, 55] on button "Un-matched" at bounding box center [238, 55] width 71 height 19
click at [94, 199] on span "Reconciliation" at bounding box center [66, 198] width 61 height 13
